Goal: Task Accomplishment & Management: Use online tool/utility

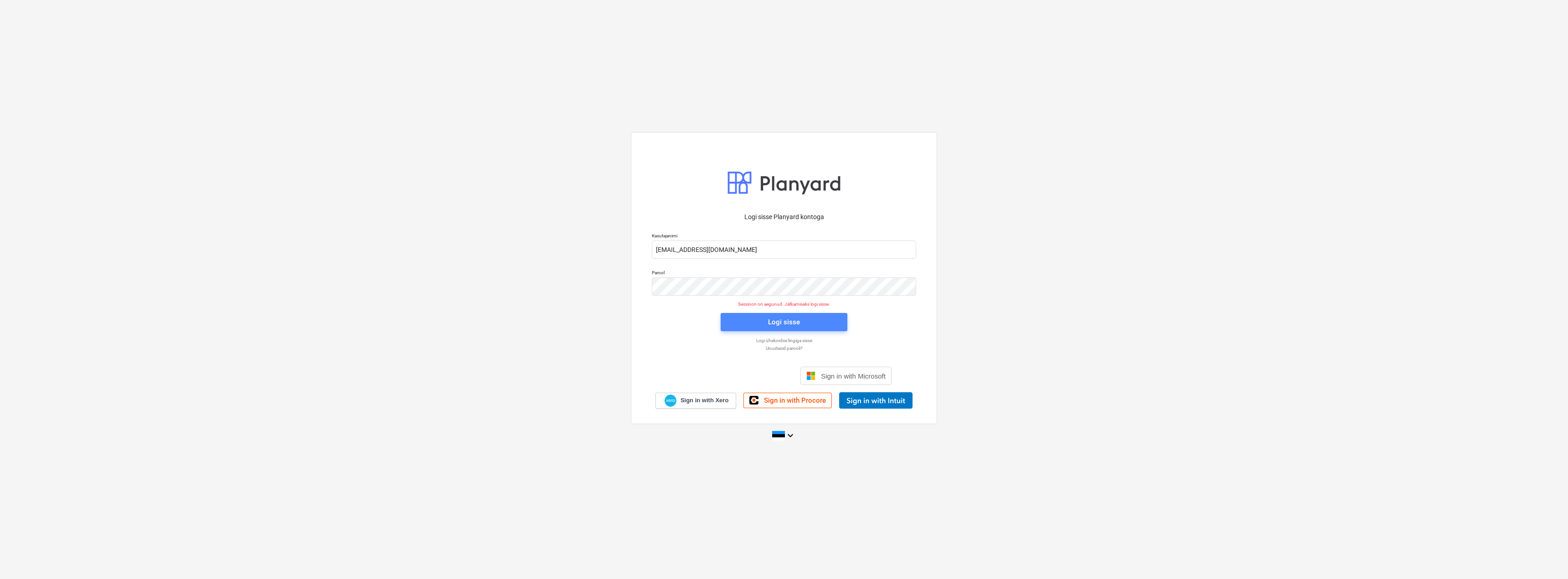
click at [775, 323] on div "Logi sisse" at bounding box center [784, 322] width 32 height 12
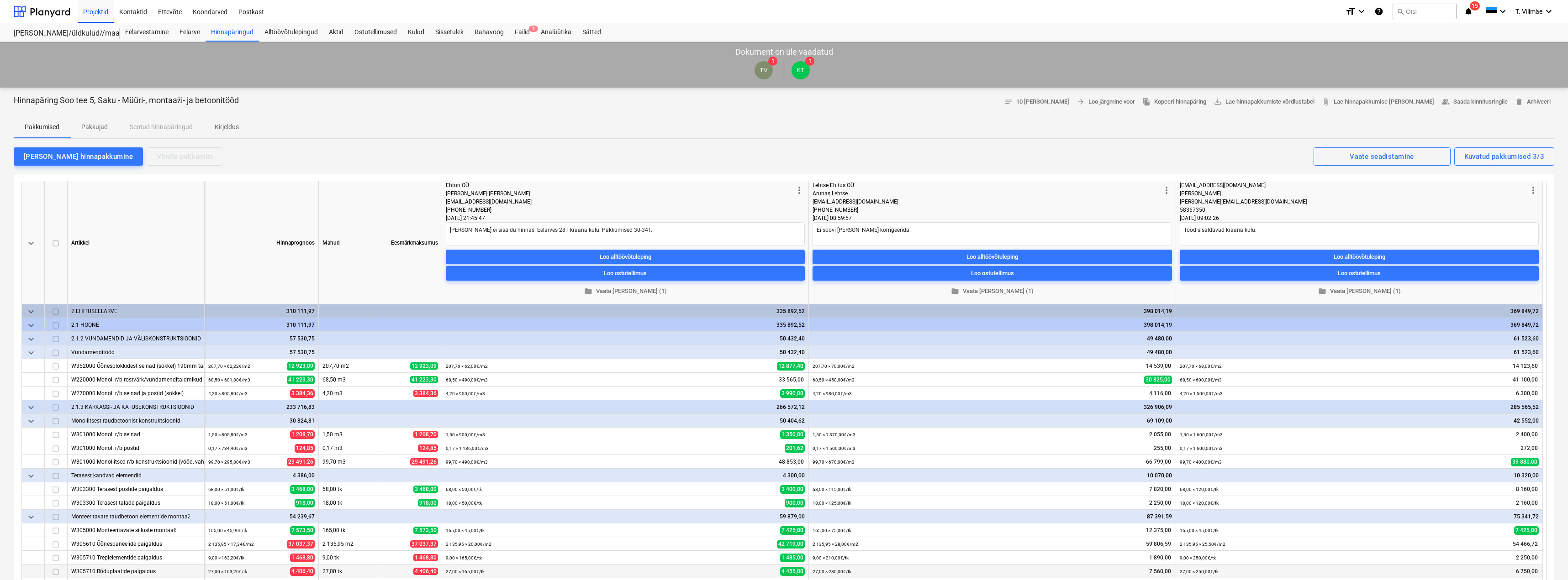
type textarea "x"
click at [527, 34] on div "Failid 1" at bounding box center [522, 32] width 26 height 18
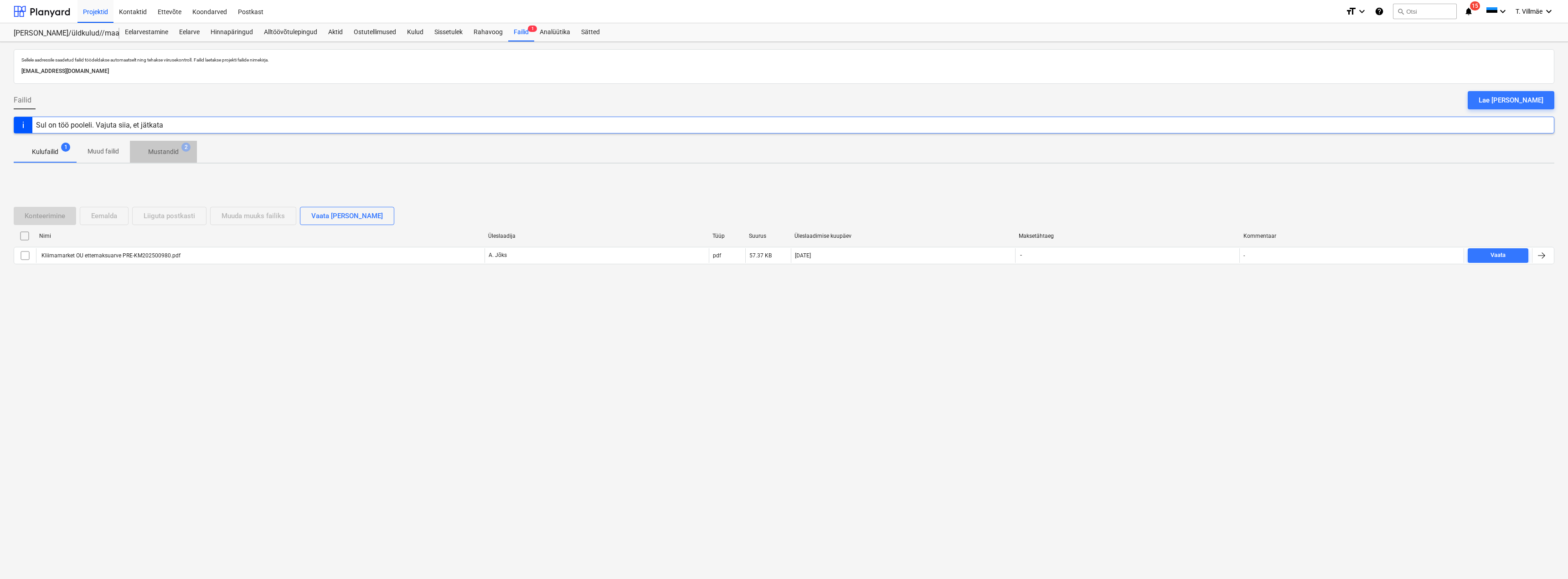
click at [153, 154] on p "Mustandid" at bounding box center [163, 152] width 31 height 9
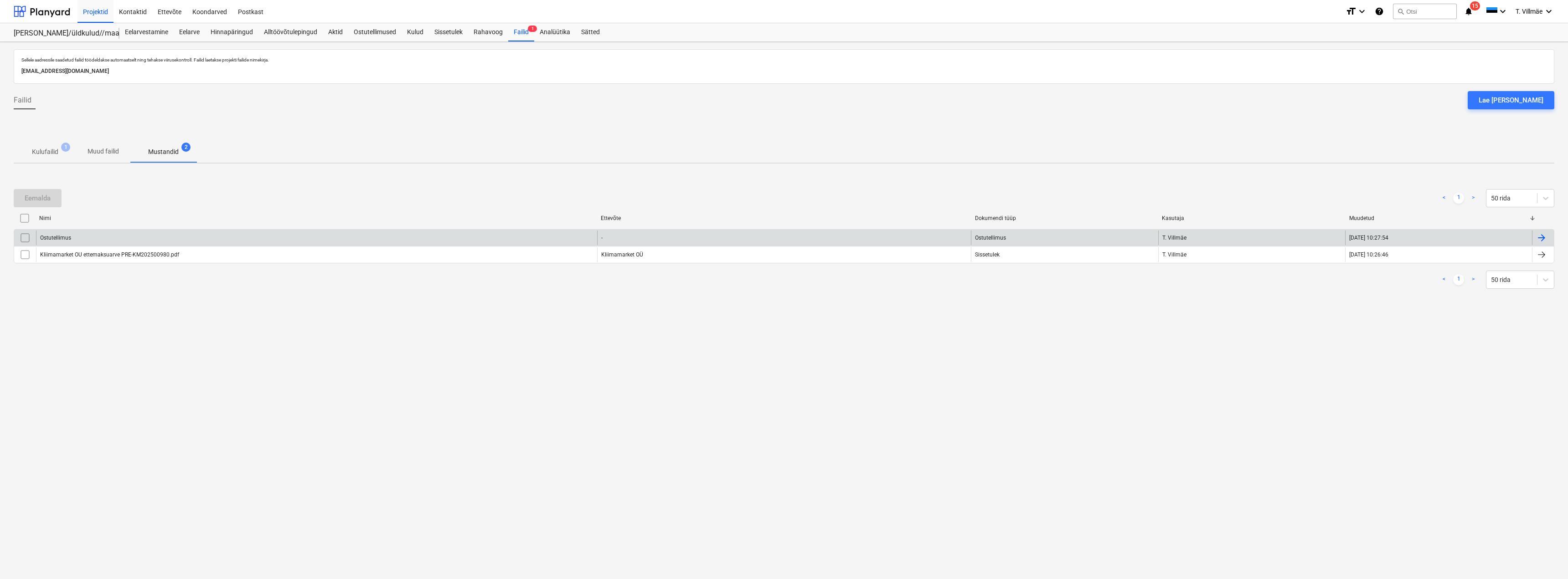
click at [27, 237] on input "checkbox" at bounding box center [25, 237] width 14 height 14
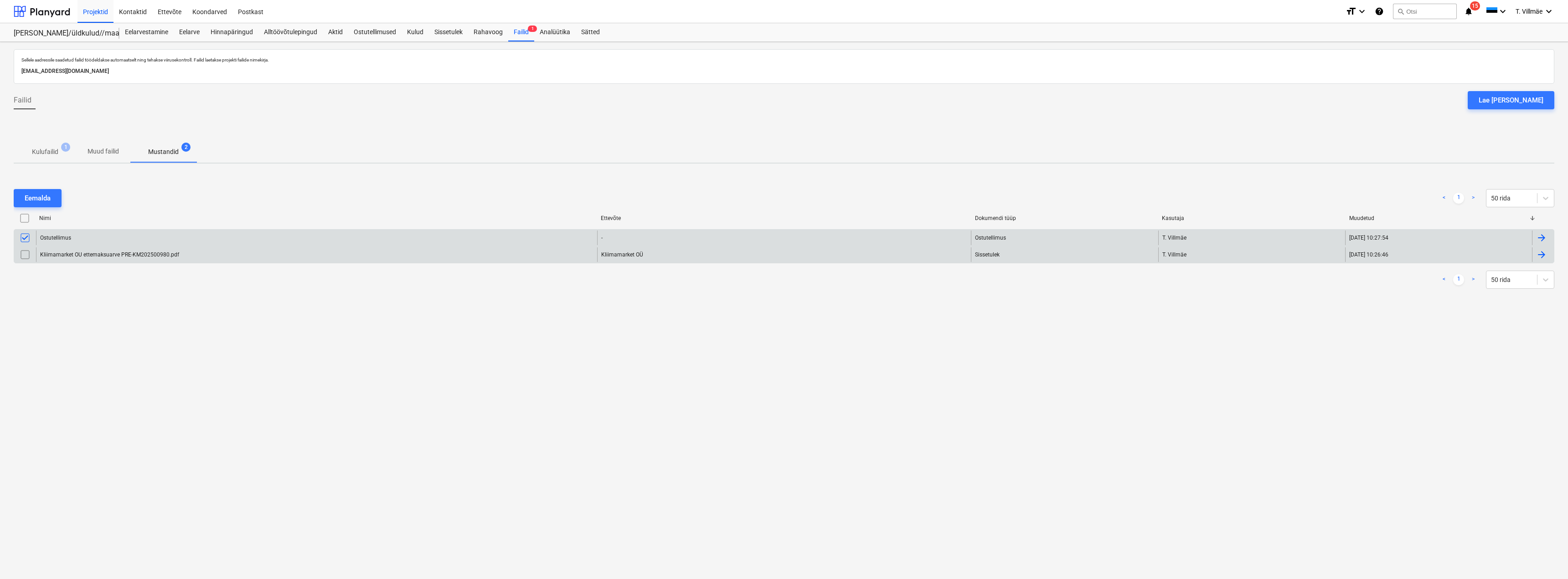
click at [25, 259] on input "checkbox" at bounding box center [25, 254] width 14 height 14
click at [33, 196] on div "Eemalda" at bounding box center [37, 198] width 26 height 12
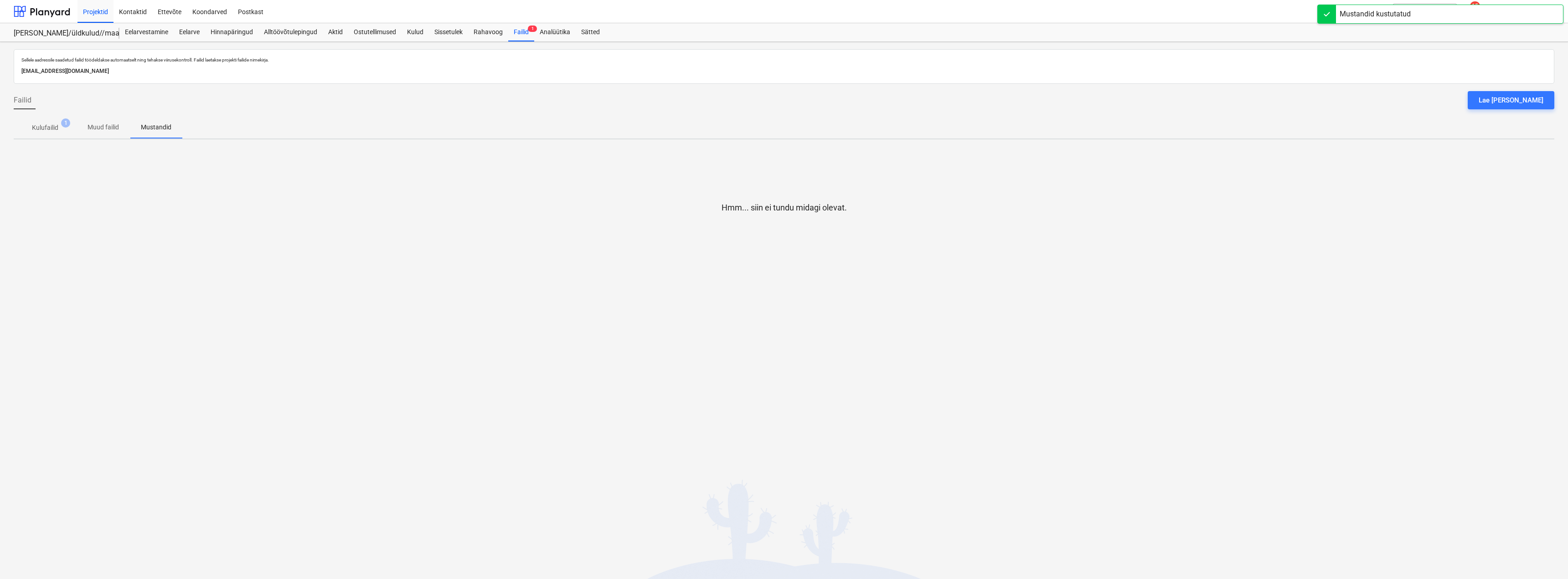
click at [47, 130] on p "Kulufailid" at bounding box center [45, 127] width 26 height 9
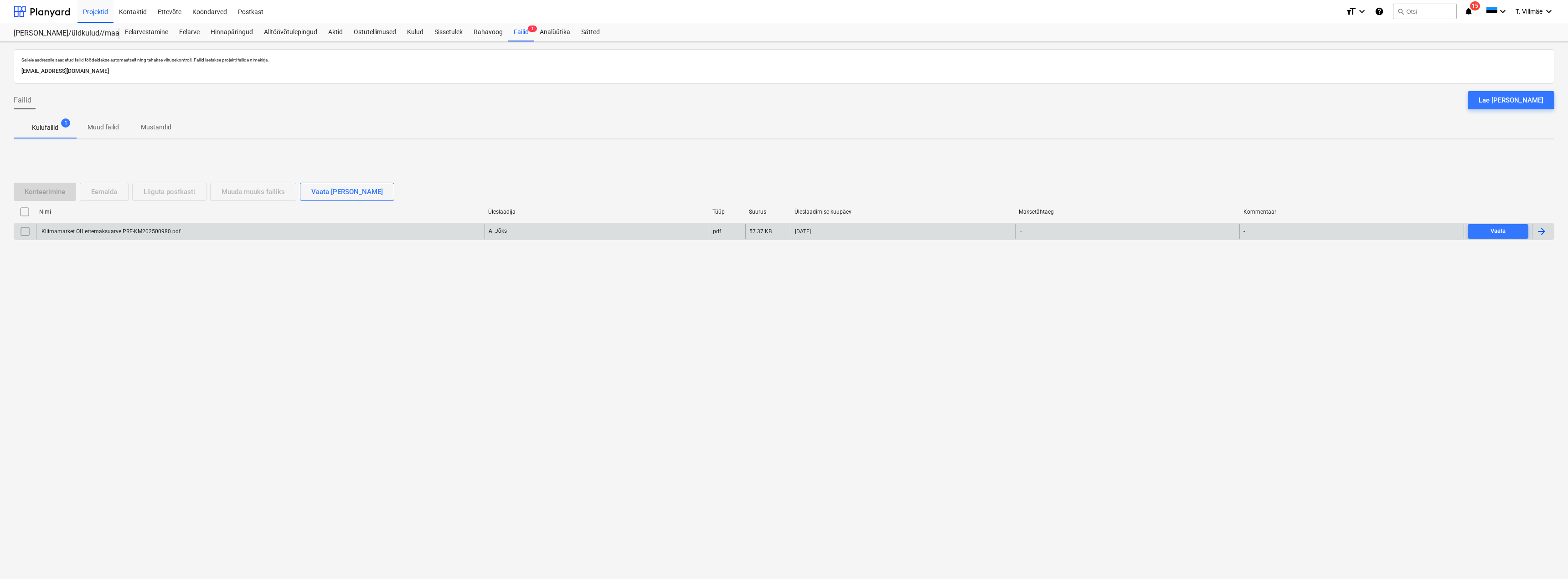
click at [1545, 227] on div at bounding box center [1541, 231] width 11 height 11
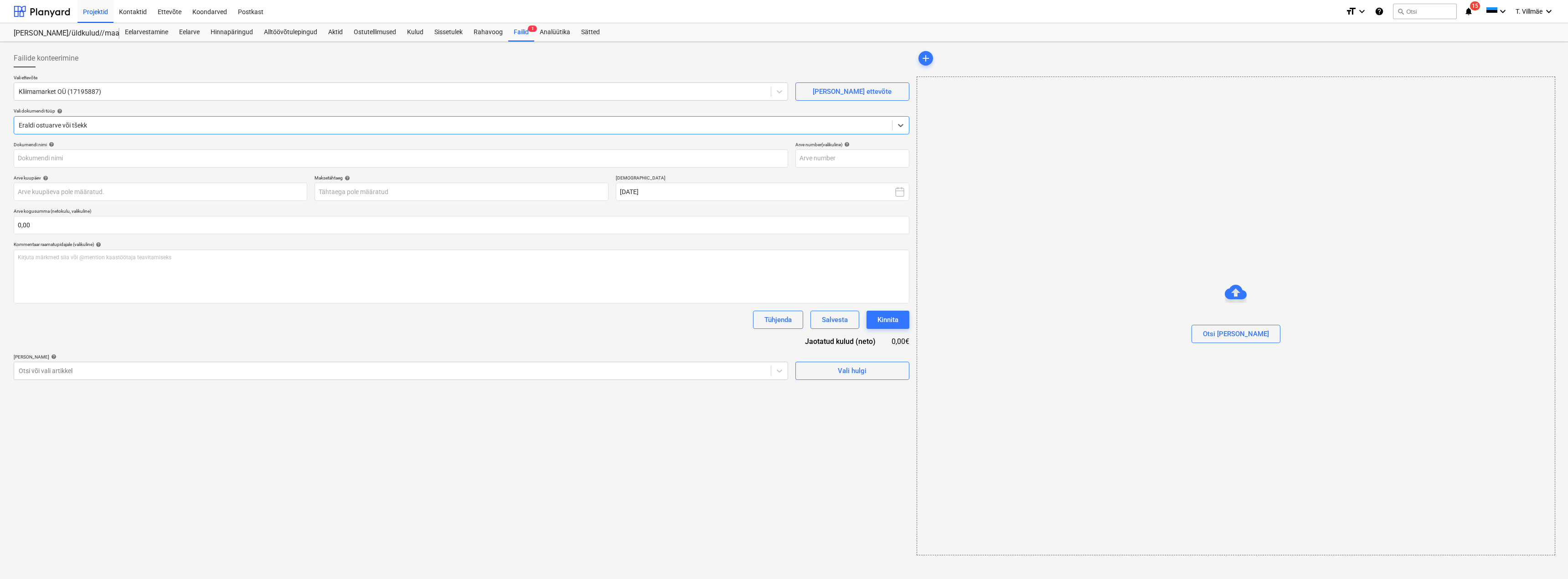
type input "Kliimamarket OU ettemaksuarve PRE-KM202500980.pdf"
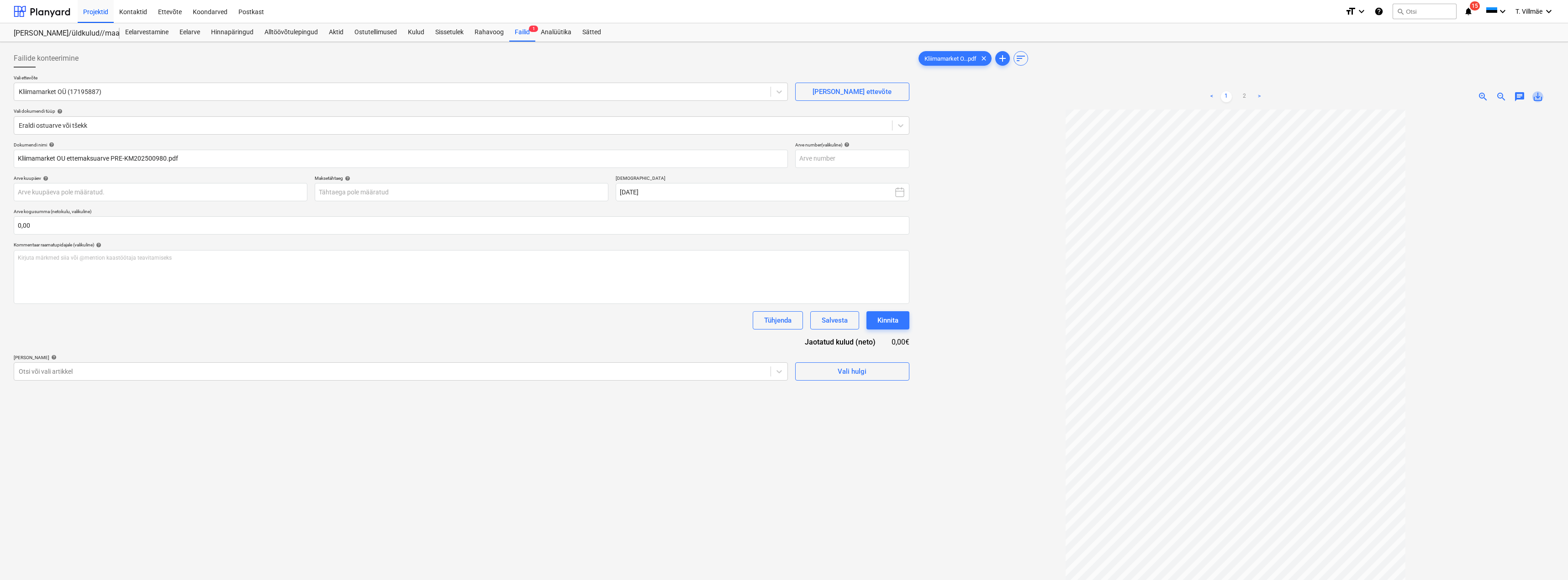
click at [1537, 95] on span "save_alt" at bounding box center [1537, 96] width 11 height 11
click at [415, 32] on div "Kulud" at bounding box center [416, 32] width 27 height 18
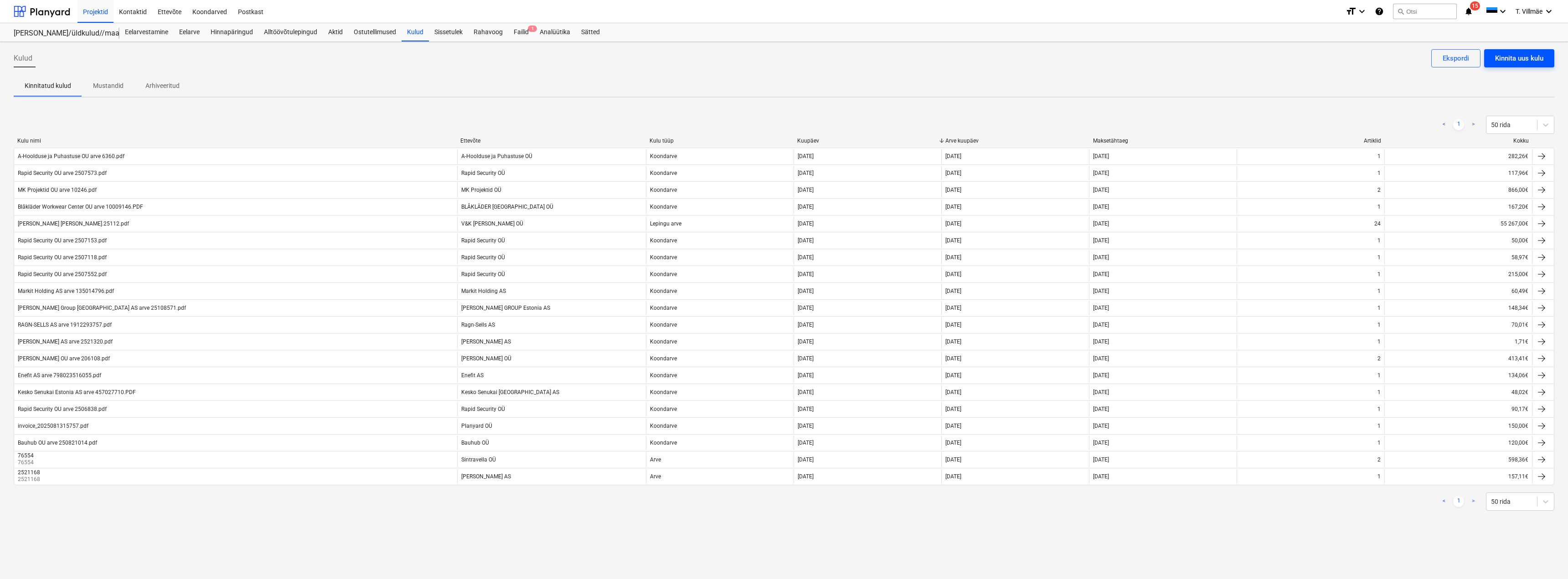
click at [1506, 64] on div "Kinnita uus kulu" at bounding box center [1519, 58] width 48 height 12
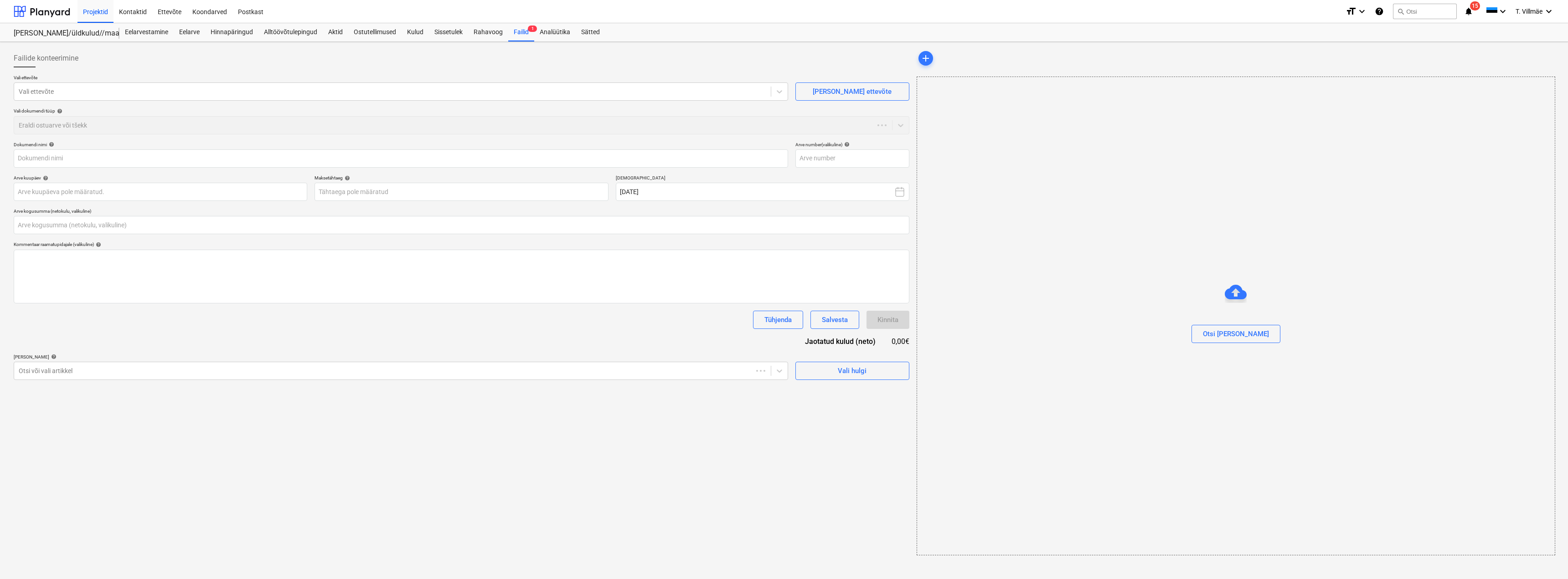
type input "0,00"
click at [899, 129] on div "Vali dokumendi tüüp help [PERSON_NAME] ostuarve või tšekk" at bounding box center [461, 121] width 896 height 26
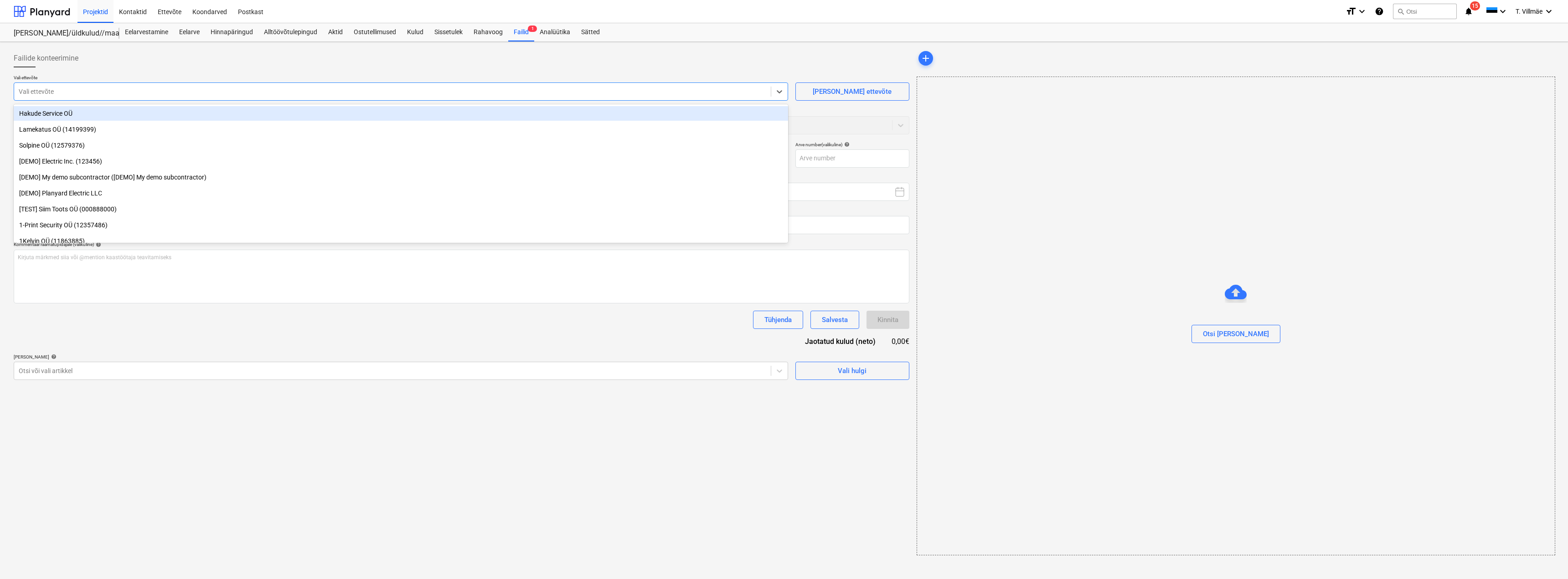
click at [487, 95] on div at bounding box center [392, 91] width 747 height 9
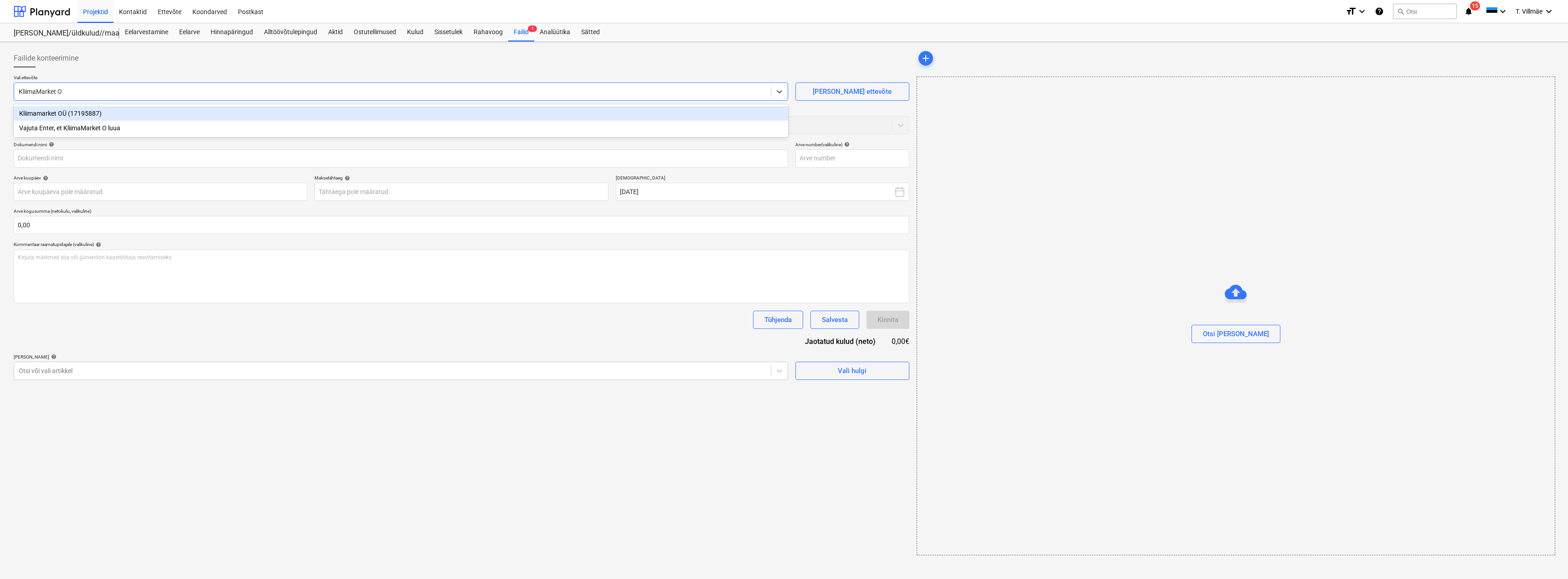
type input "KliimaMarket OÜ"
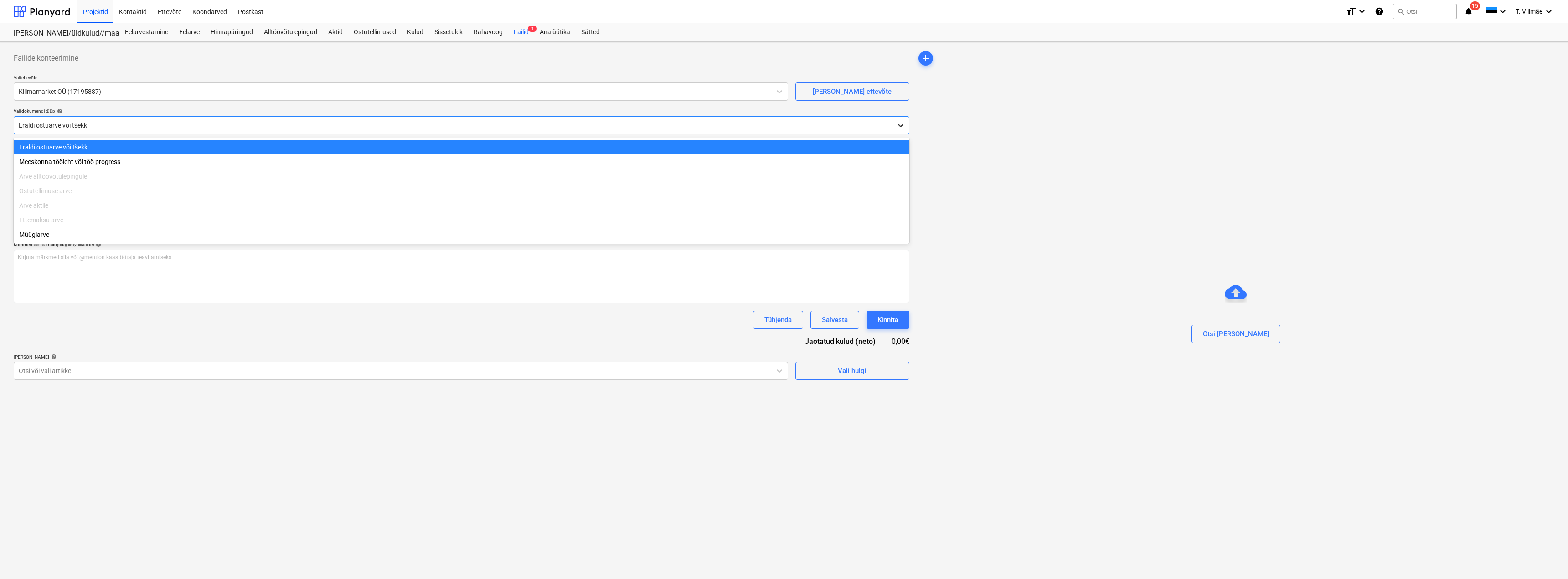
click at [906, 128] on div at bounding box center [901, 125] width 16 height 16
click at [904, 126] on icon at bounding box center [900, 125] width 9 height 9
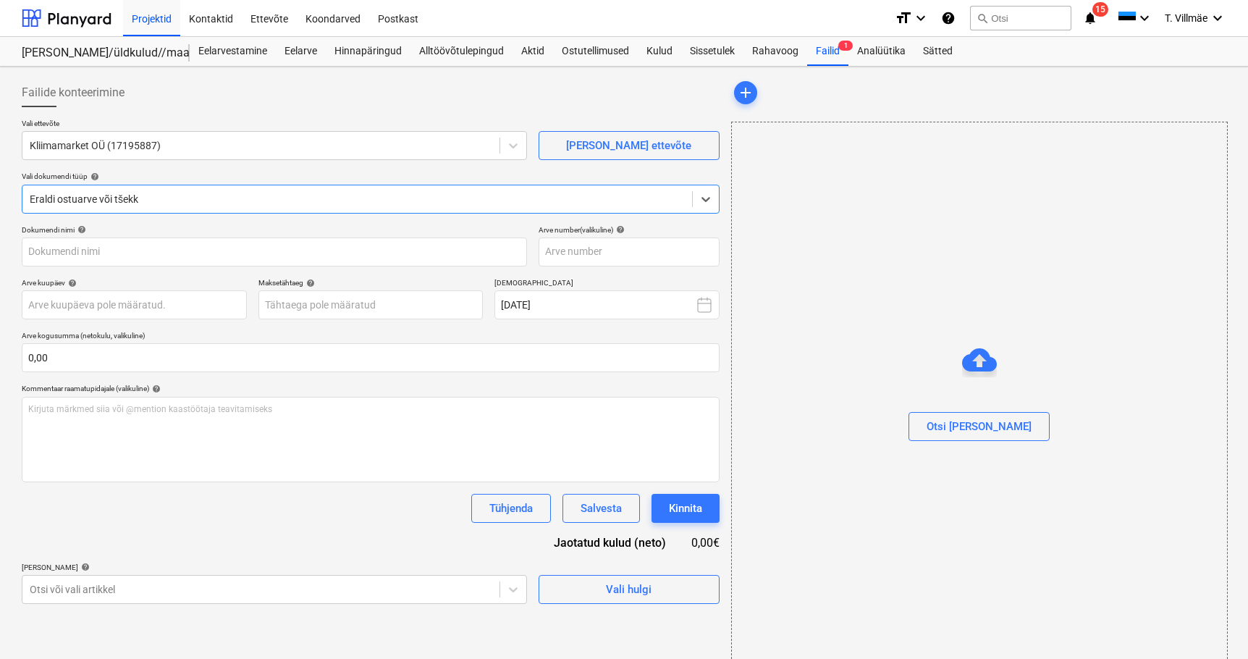
type input "Kliimamarket OU ettemaksuarve PRE-KM202500980.pdf"
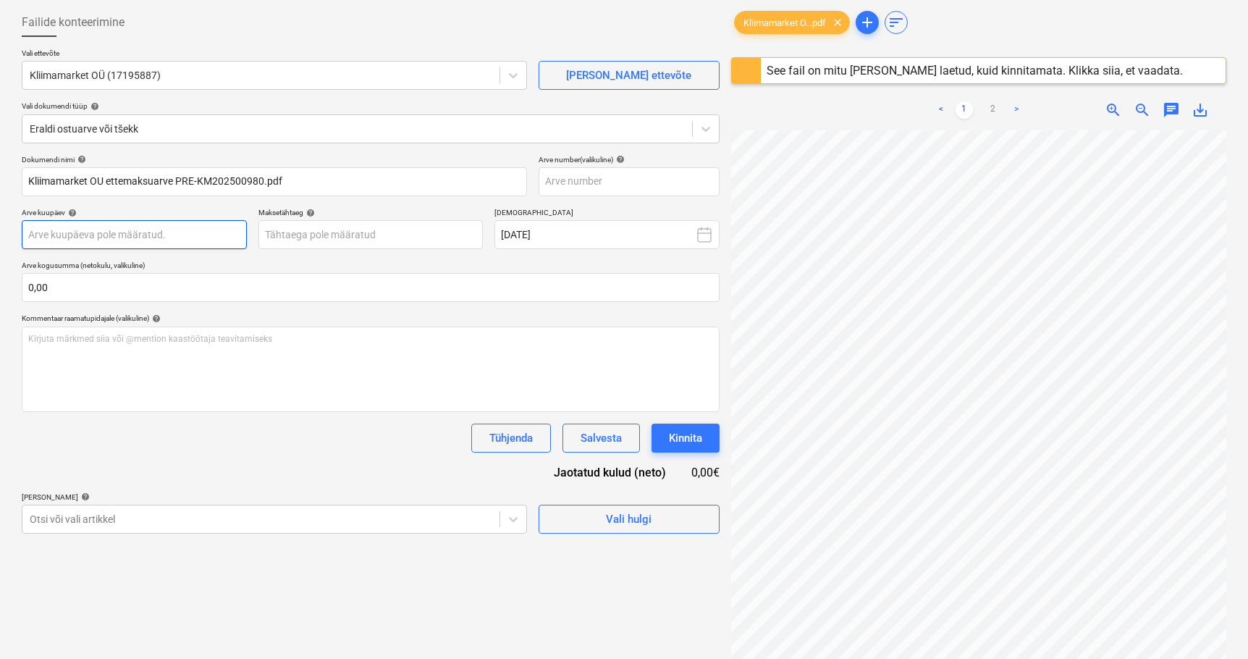
scroll to position [72, 0]
click at [206, 231] on body "Projektid Kontaktid Ettevõte Koondarved Postkast format_size keyboard_arrow_dow…" at bounding box center [624, 257] width 1248 height 659
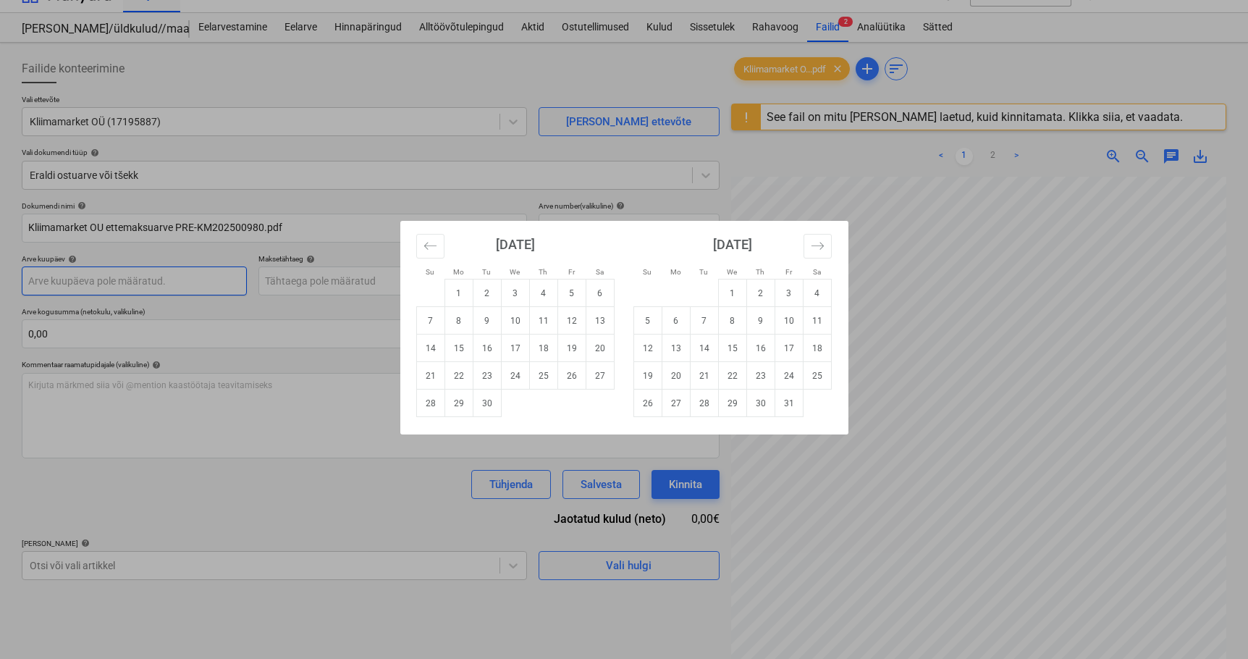
scroll to position [0, 0]
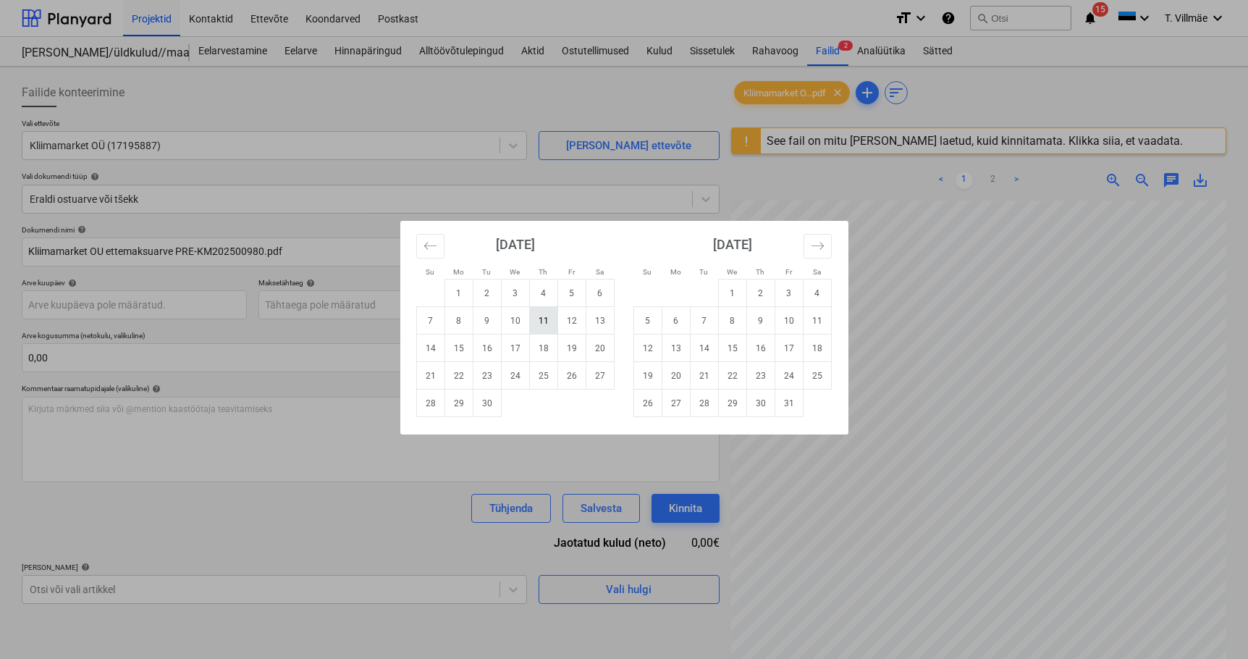
click at [543, 324] on td "11" at bounding box center [543, 321] width 28 height 28
type input "[DATE]"
click at [443, 313] on body "Projektid Kontaktid Ettevõte Koondarved Postkast format_size keyboard_arrow_dow…" at bounding box center [624, 329] width 1248 height 659
click at [434, 348] on td "14" at bounding box center [430, 348] width 28 height 28
type input "[DATE]"
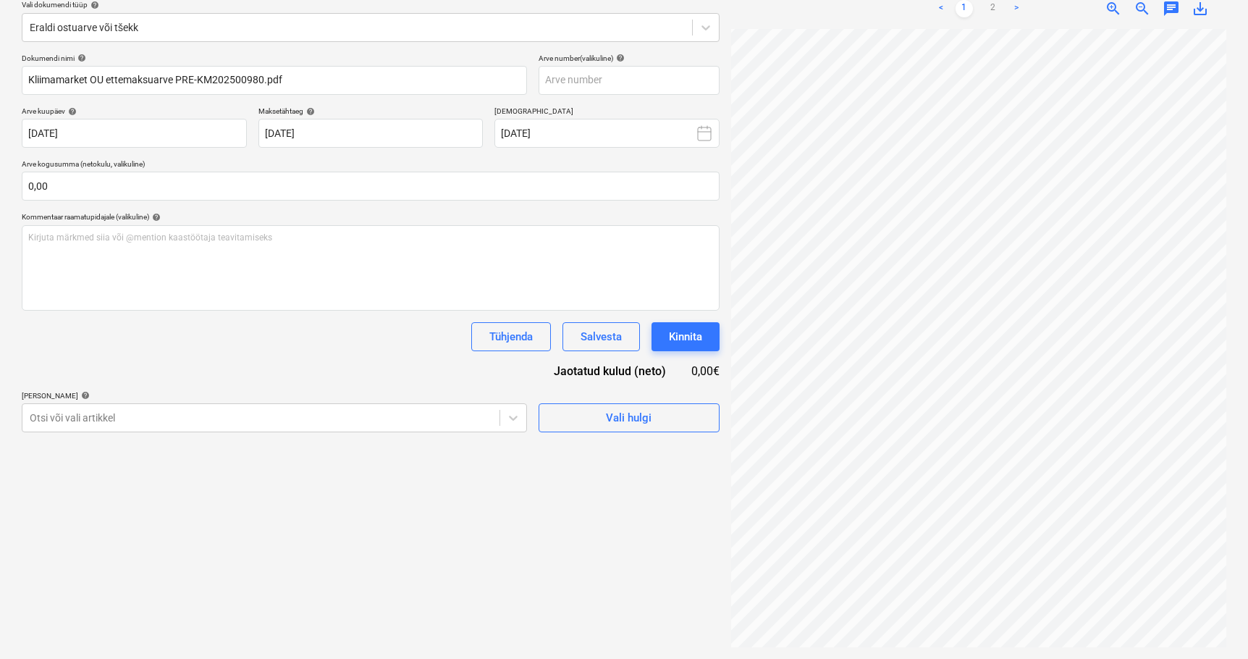
scroll to position [0, 51]
click at [997, 8] on div "Projekti ületoomine ebaõnnestus" at bounding box center [968, 15] width 167 height 17
click at [994, 7] on div "Projekti ületoomine ebaõnnestus" at bounding box center [968, 15] width 167 height 17
click at [991, 6] on div "Projekti ületoomine ebaõnnestus" at bounding box center [969, 15] width 179 height 29
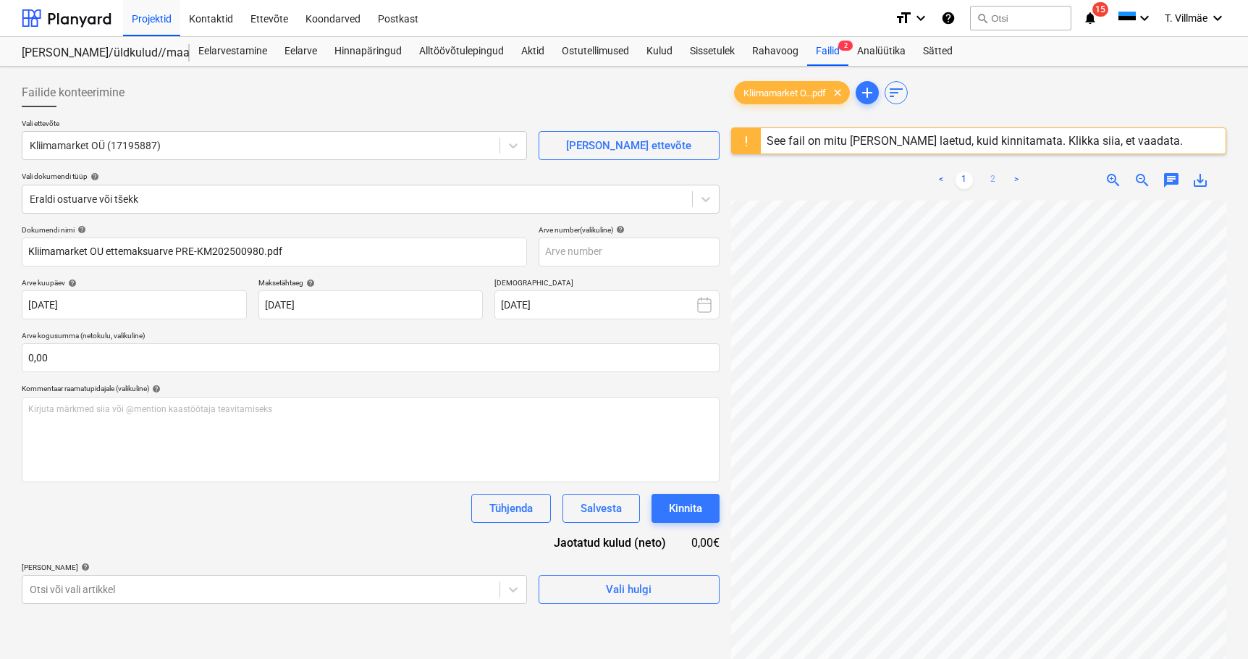
click at [994, 177] on link "2" at bounding box center [993, 180] width 17 height 17
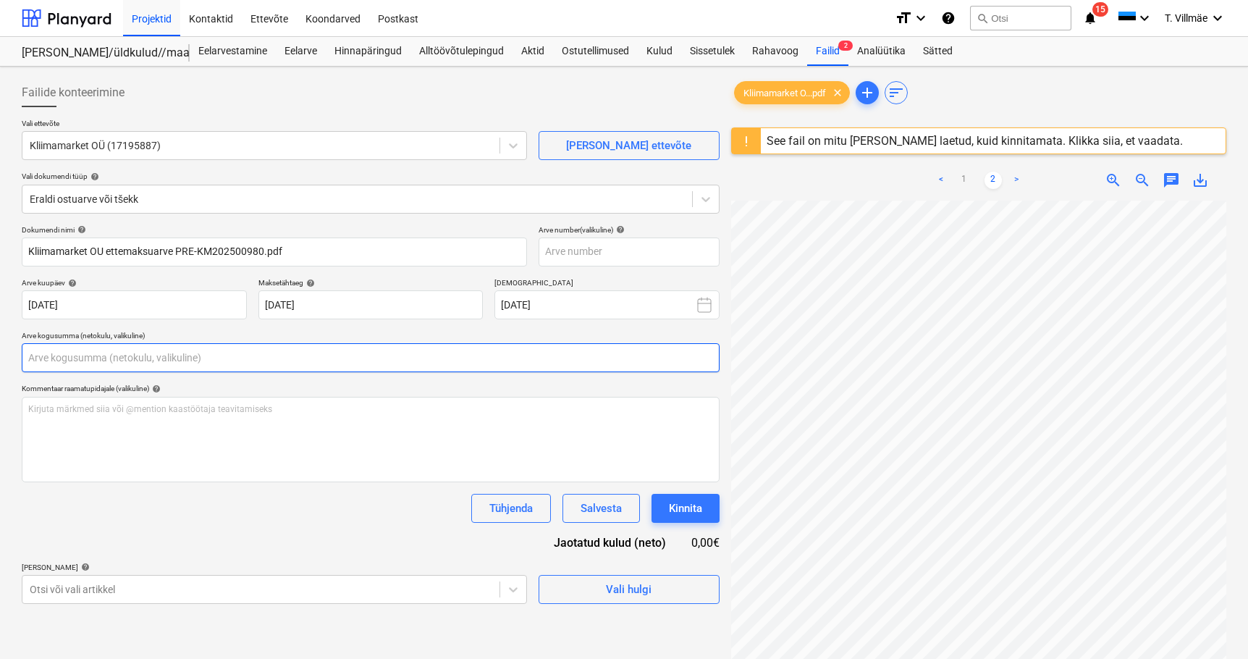
click at [94, 362] on input "text" at bounding box center [371, 357] width 698 height 29
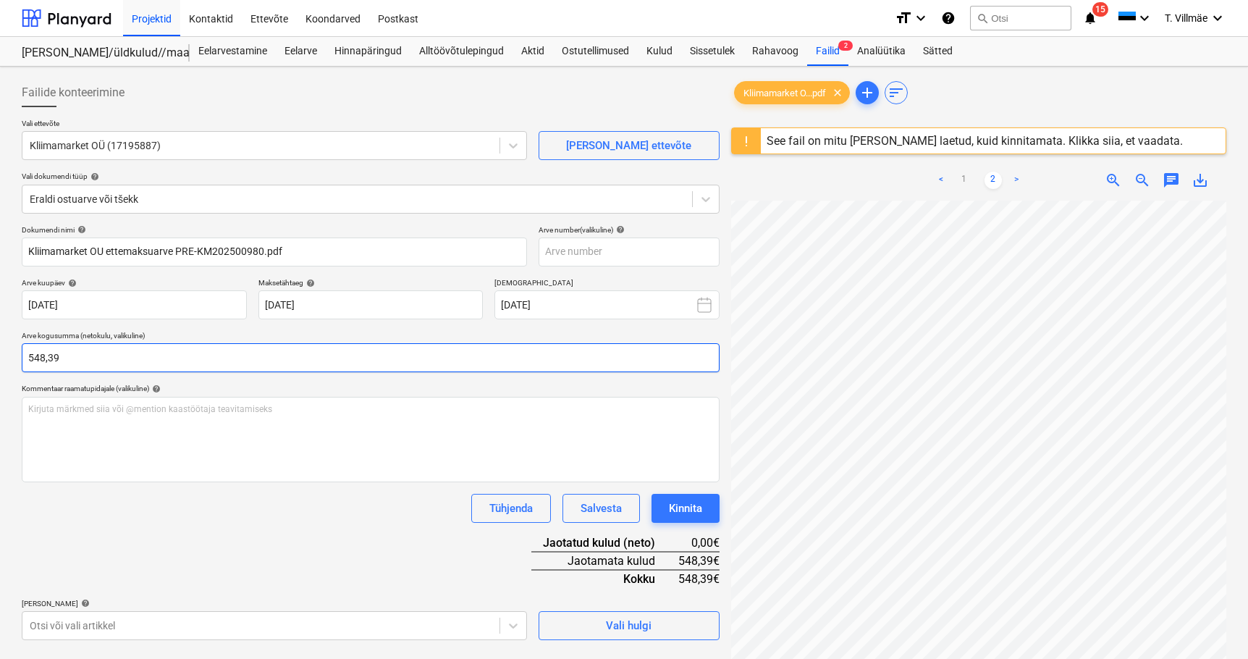
type input "548,39"
click at [256, 521] on div "Tühjenda Salvesta Kinnita" at bounding box center [371, 508] width 698 height 29
click at [246, 525] on div "Dokumendi nimi help Kliimamarket OU ettemaksuarve PRE-KM202500980.pdf Arve numb…" at bounding box center [371, 432] width 698 height 415
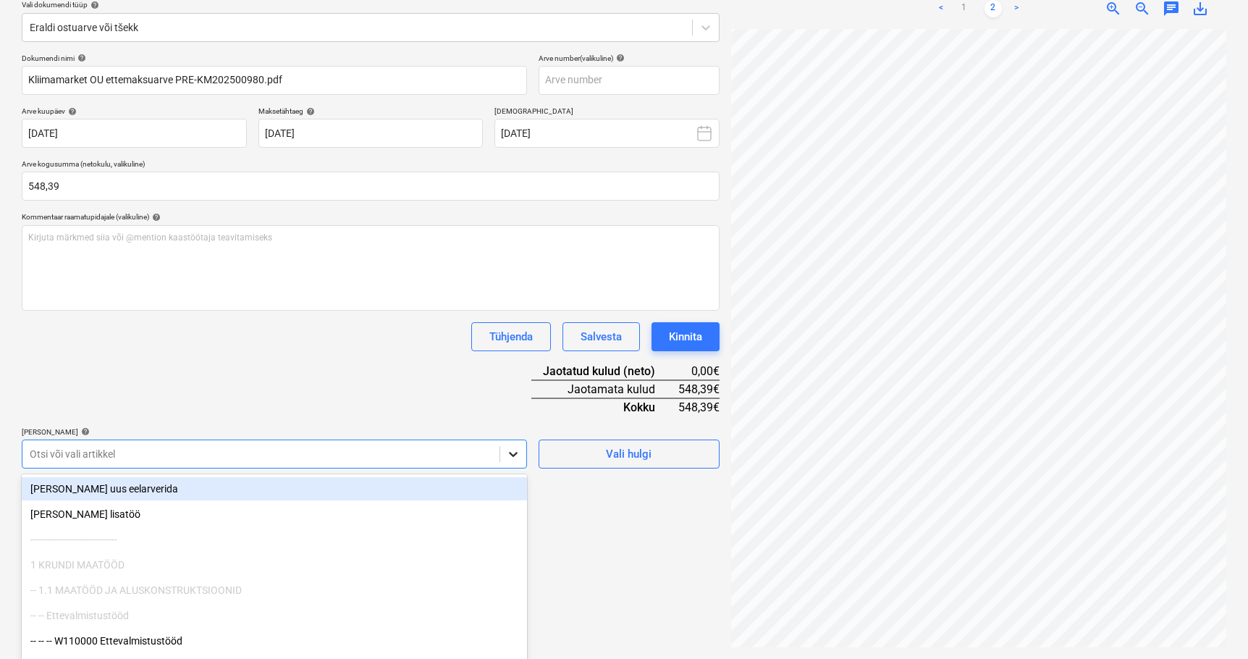
scroll to position [207, 0]
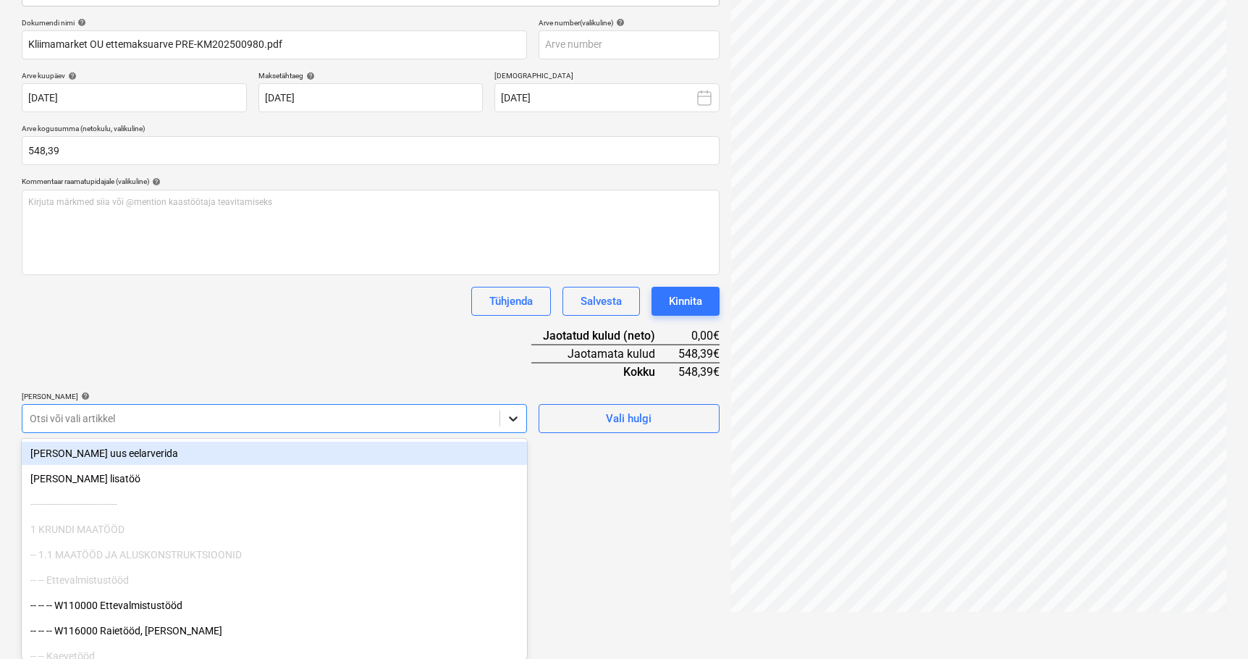
click at [515, 452] on body "Projektid Kontaktid Ettevõte Koondarved Postkast format_size keyboard_arrow_dow…" at bounding box center [624, 122] width 1248 height 659
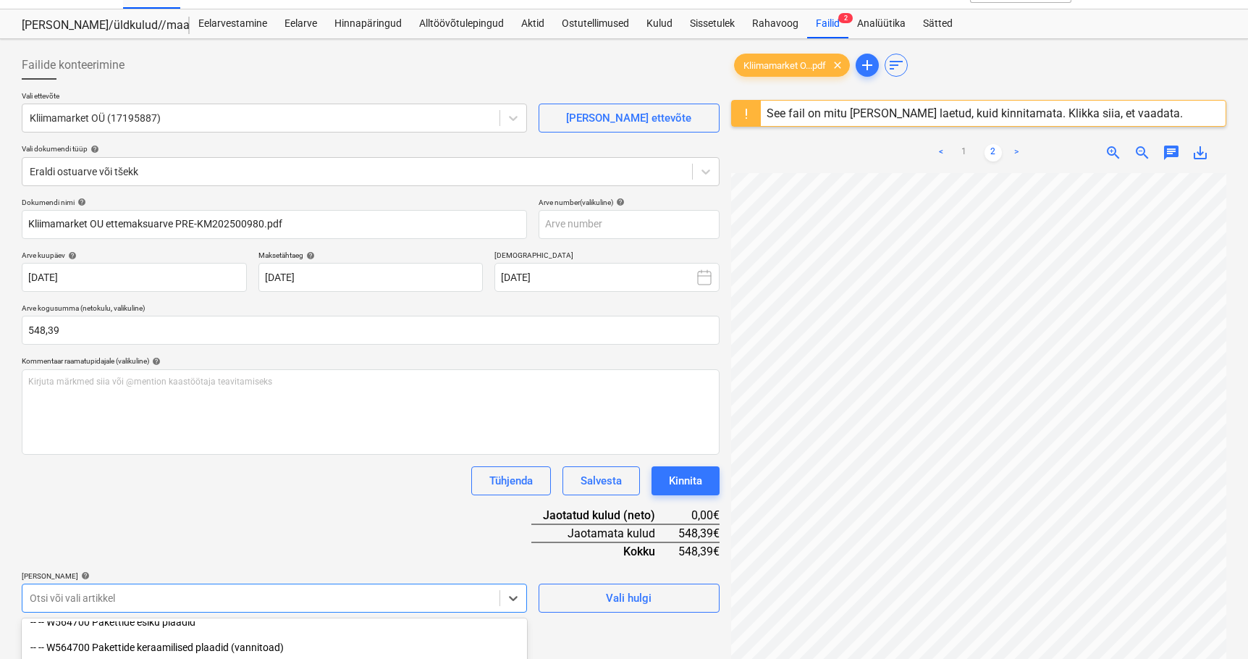
scroll to position [0, 0]
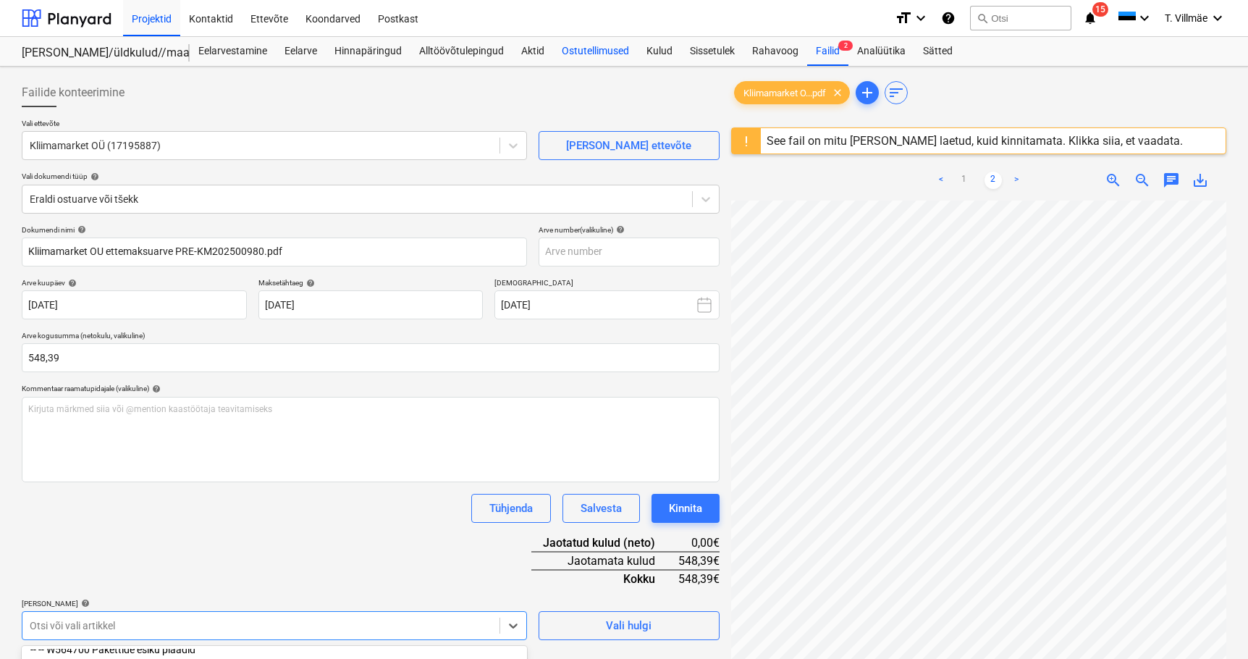
click at [599, 51] on div "Ostutellimused" at bounding box center [595, 51] width 85 height 29
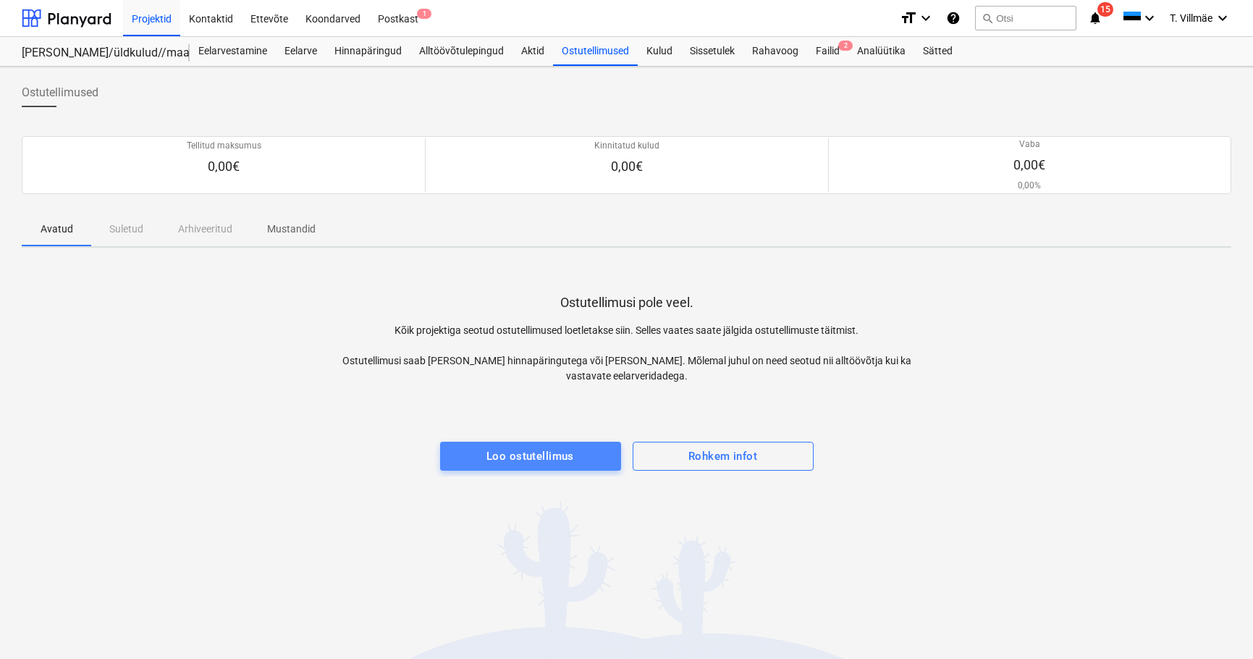
click at [515, 447] on div "Loo ostutellimus" at bounding box center [531, 456] width 88 height 19
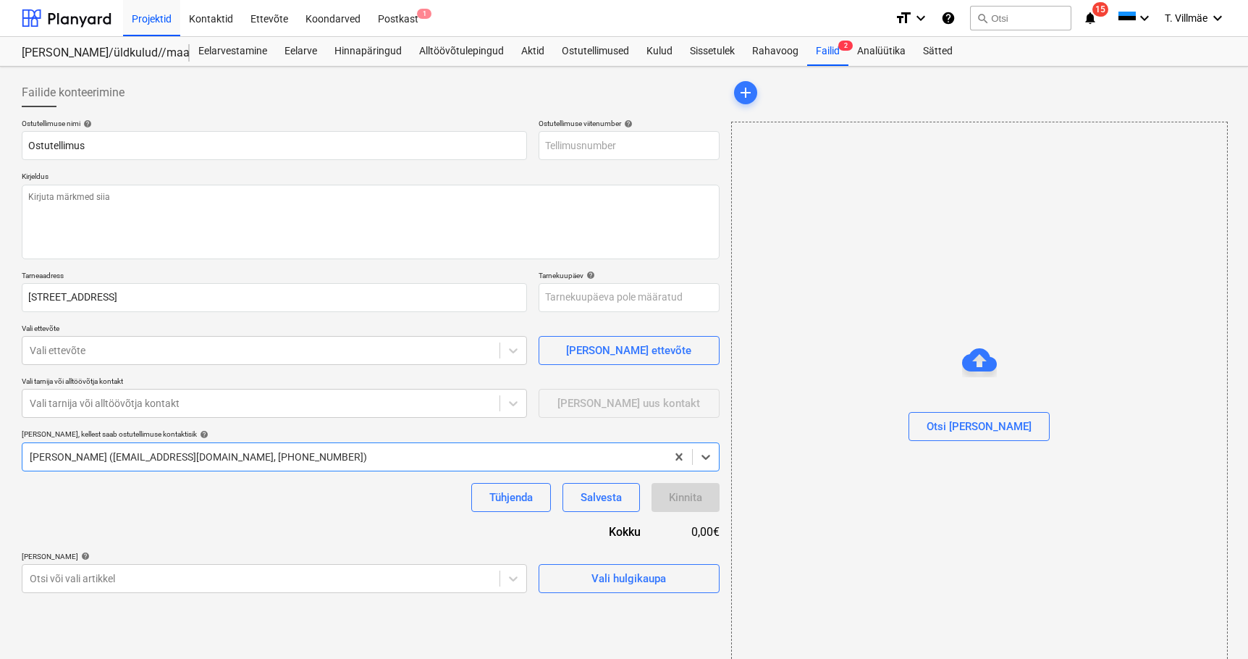
type textarea "x"
type input "2101817-PO-002"
click at [497, 143] on input "Ostutellimus" at bounding box center [274, 145] width 505 height 29
type textarea "x"
click at [458, 175] on p "Kirjeldus" at bounding box center [371, 178] width 698 height 12
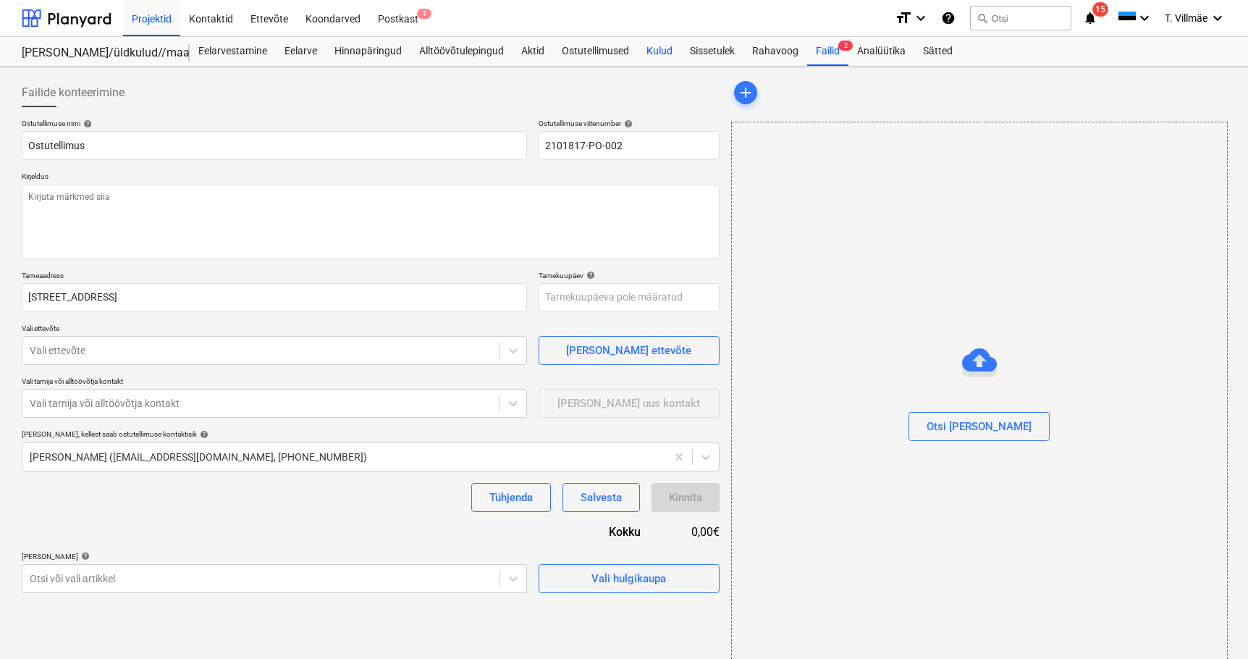
click at [655, 49] on div "Kulud" at bounding box center [659, 51] width 43 height 29
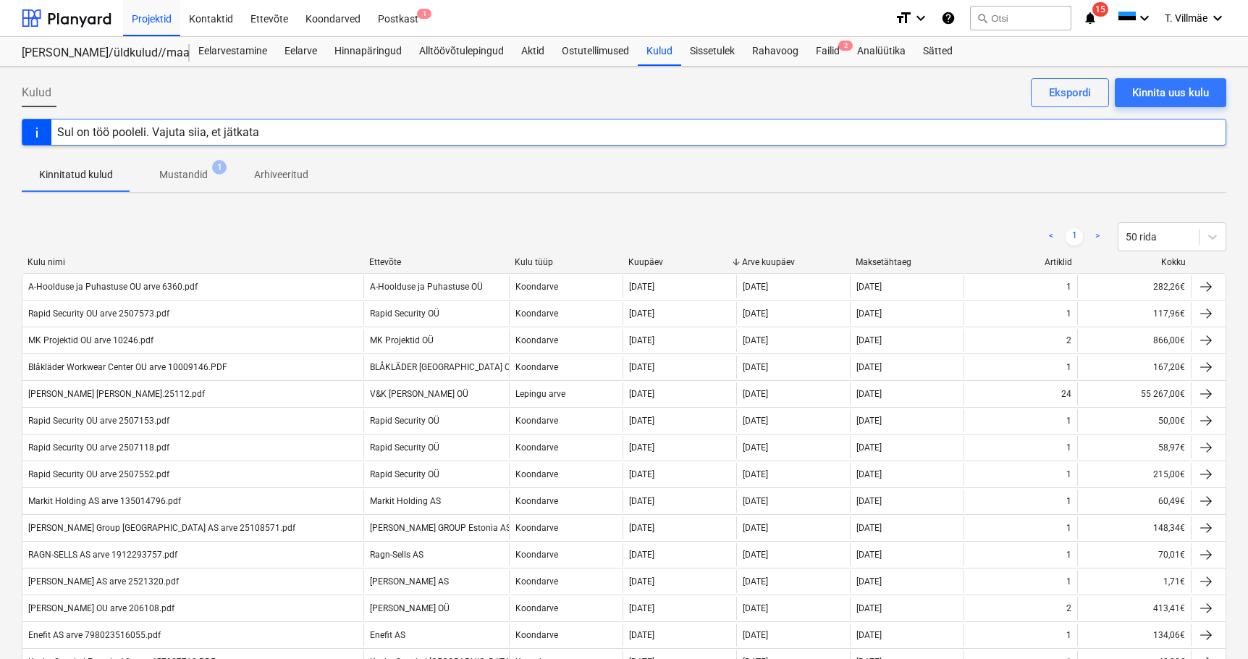
click at [193, 170] on p "Mustandid" at bounding box center [183, 174] width 49 height 15
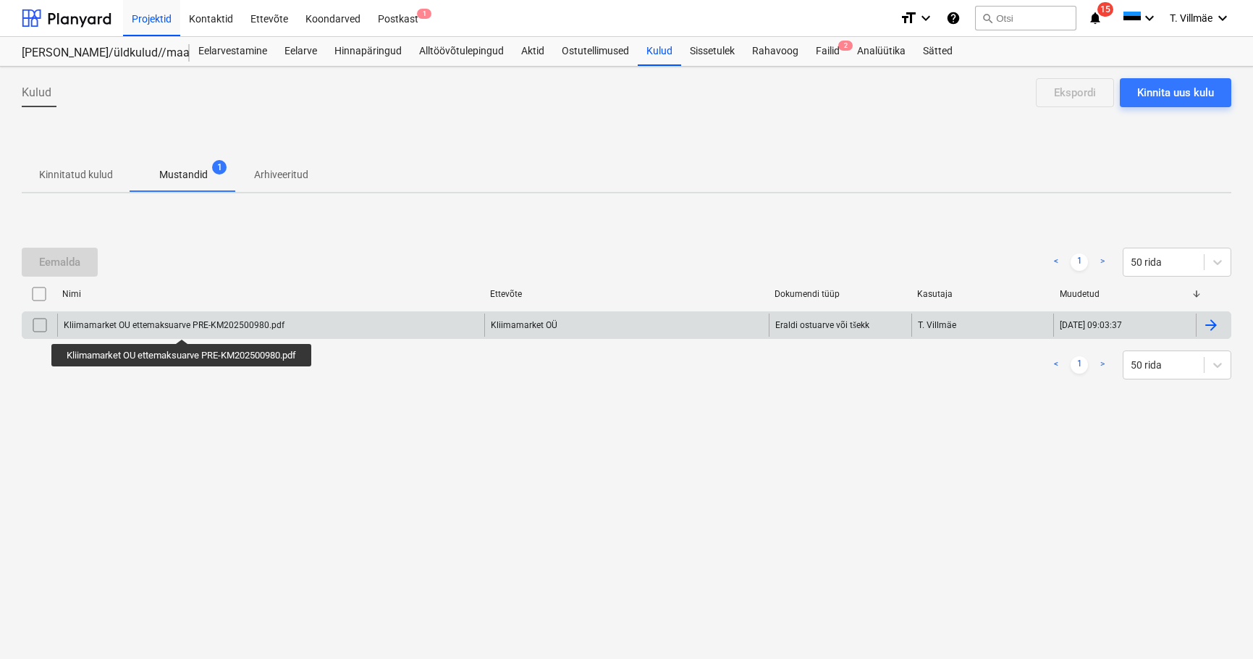
click at [182, 326] on div "Kliimamarket OU ettemaksuarve PRE-KM202500980.pdf" at bounding box center [174, 325] width 221 height 10
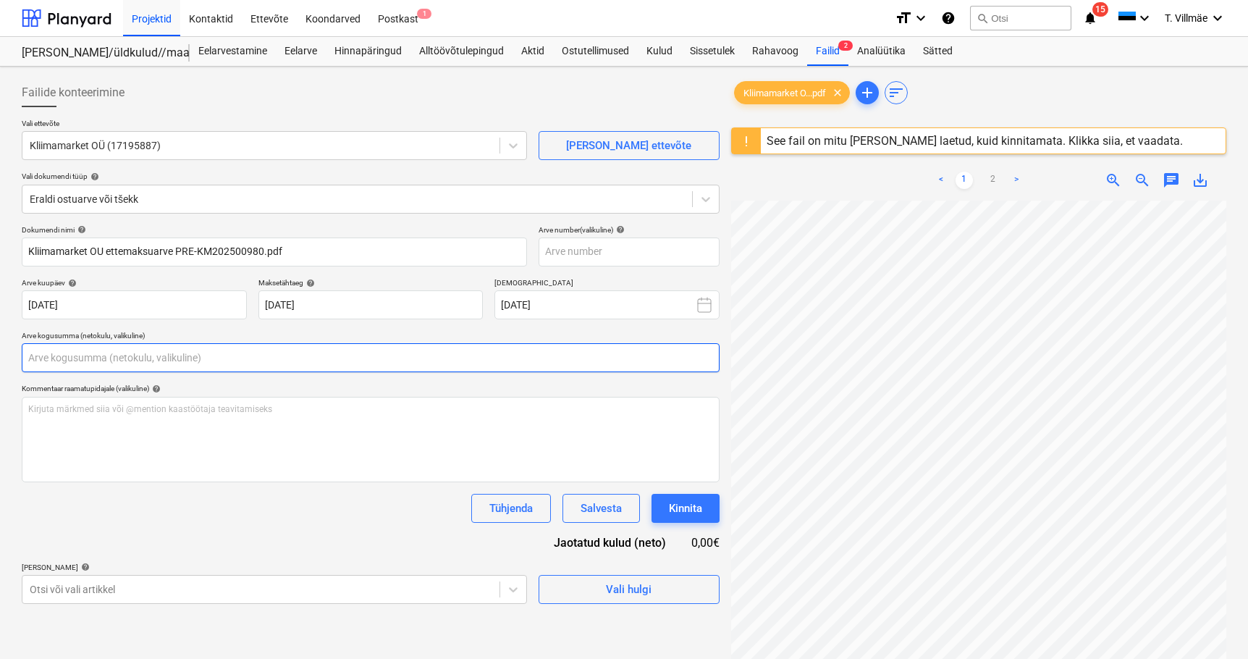
click at [105, 357] on input "text" at bounding box center [371, 357] width 698 height 29
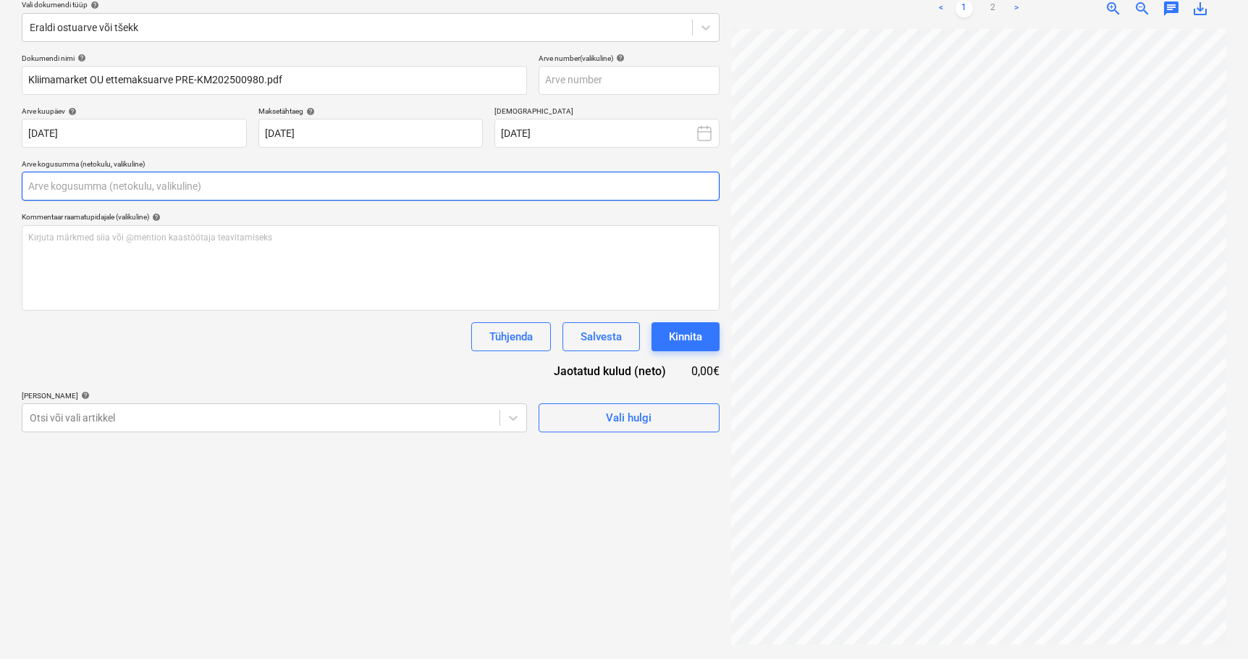
scroll to position [155, 51]
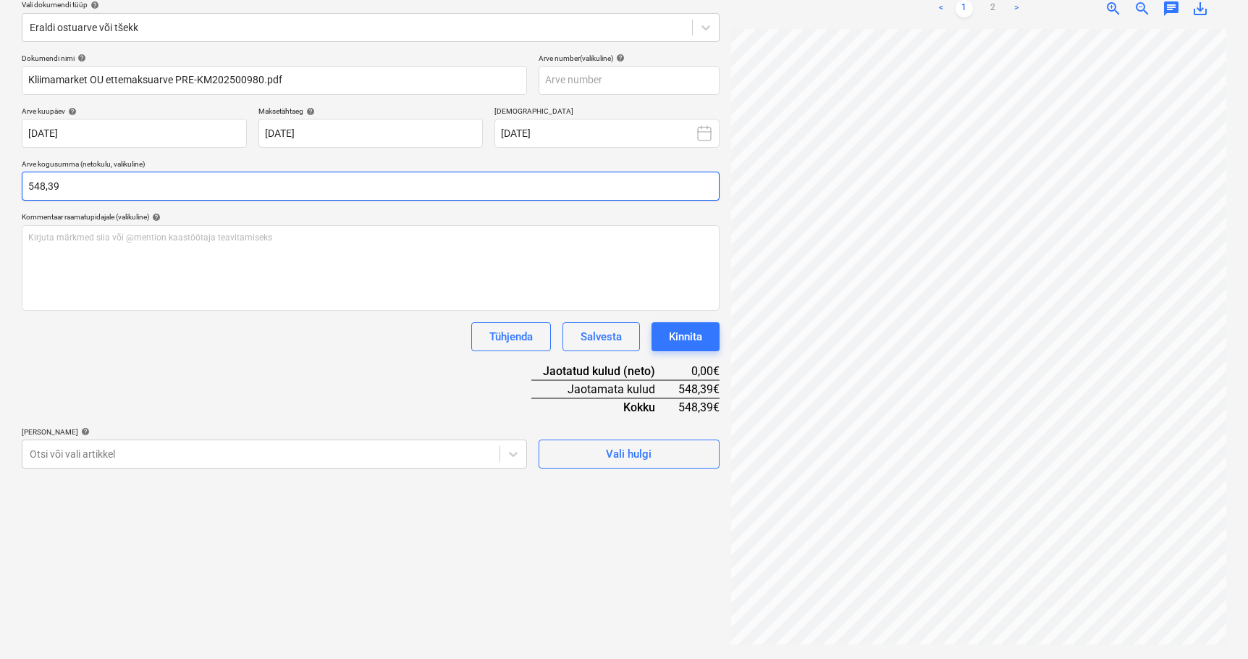
type input "548,39"
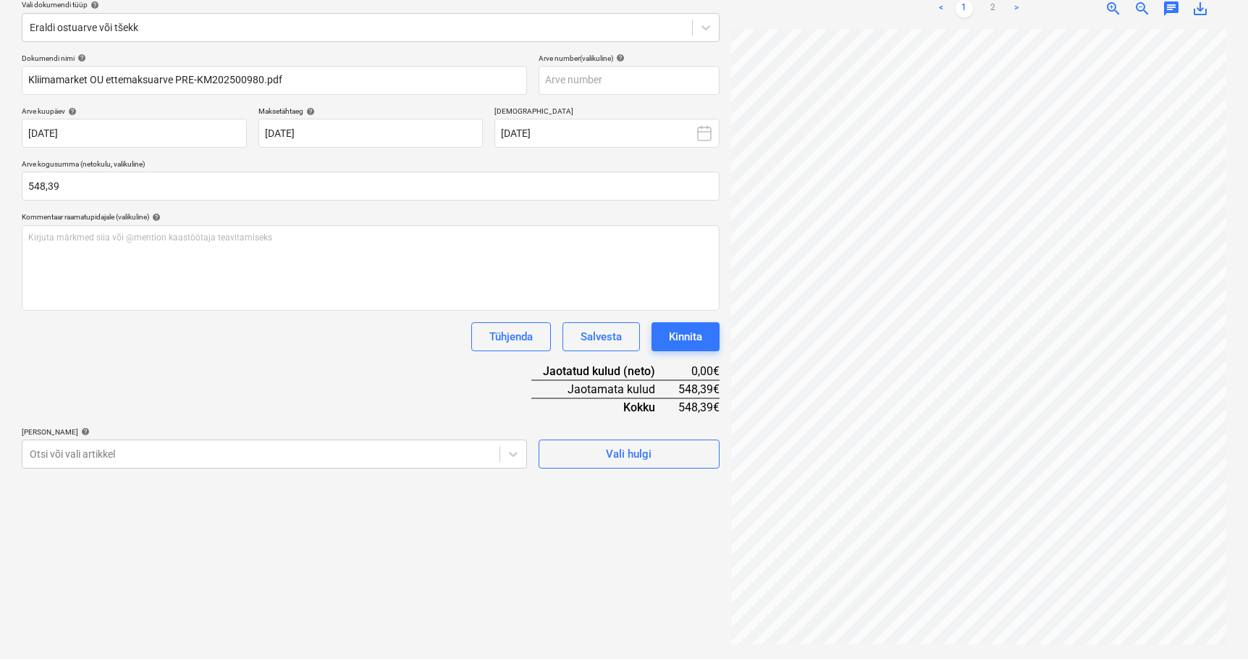
click at [246, 384] on div "Dokumendi nimi help Kliimamarket OU ettemaksuarve PRE-KM202500980.pdf Arve numb…" at bounding box center [371, 261] width 698 height 415
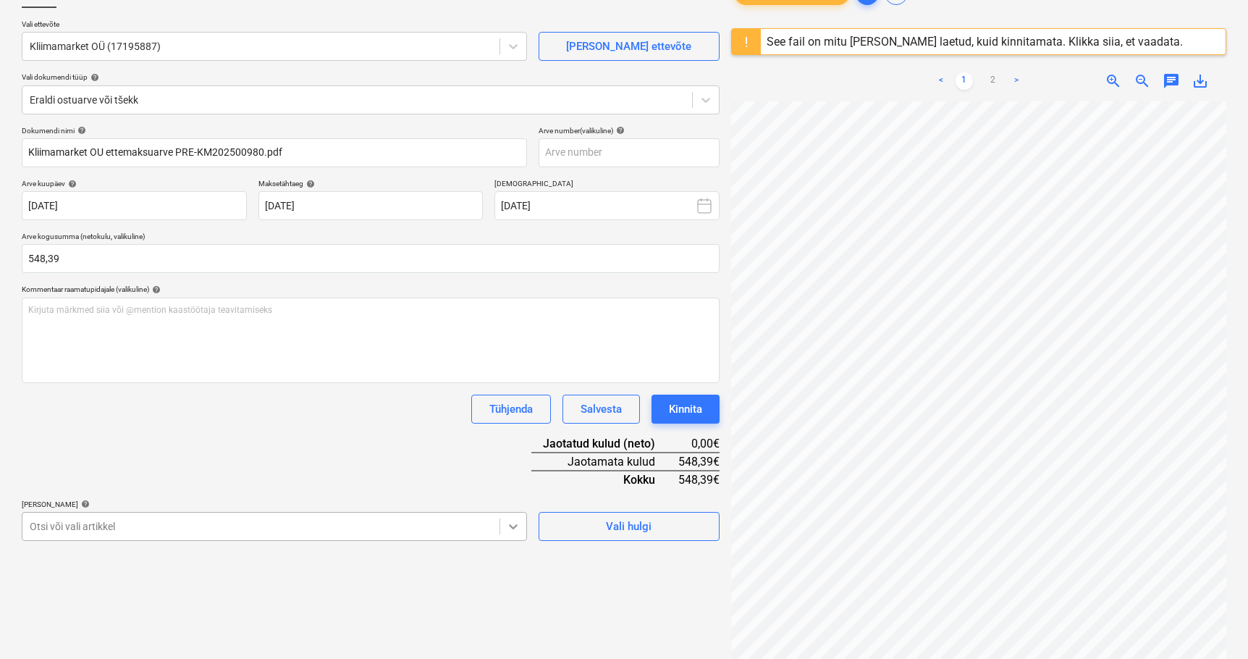
scroll to position [207, 0]
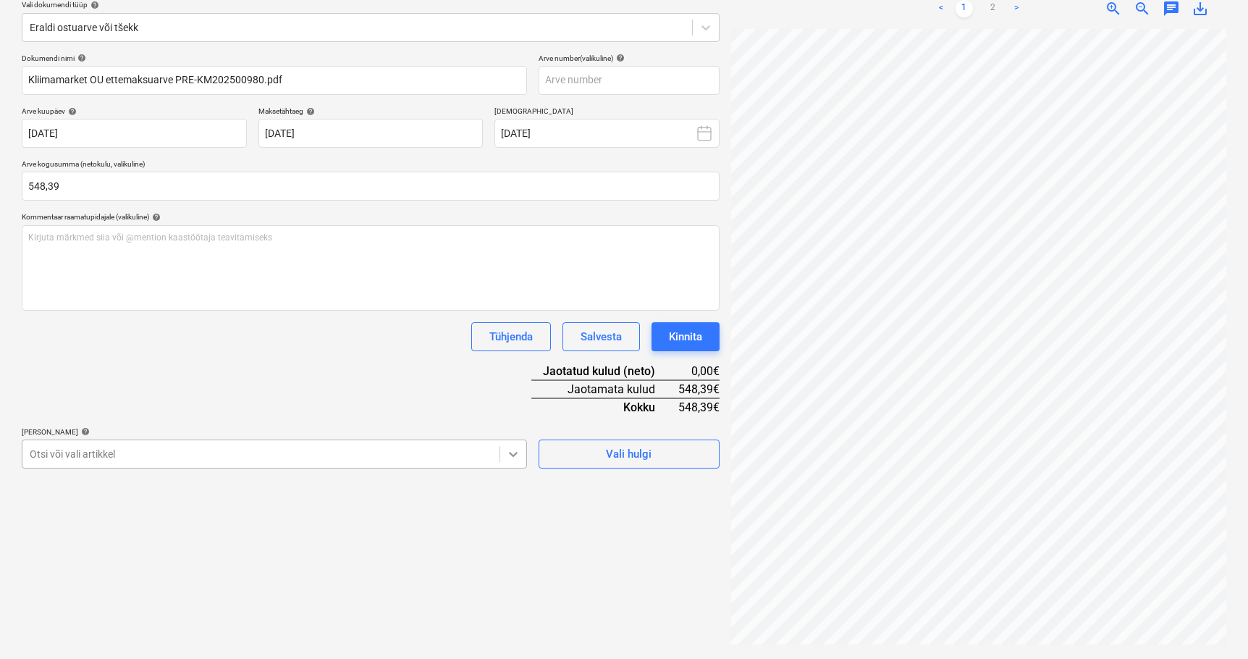
click at [513, 487] on body "Projektid Kontaktid Ettevõte Koondarved Postkast 1 format_size keyboard_arrow_d…" at bounding box center [624, 157] width 1248 height 659
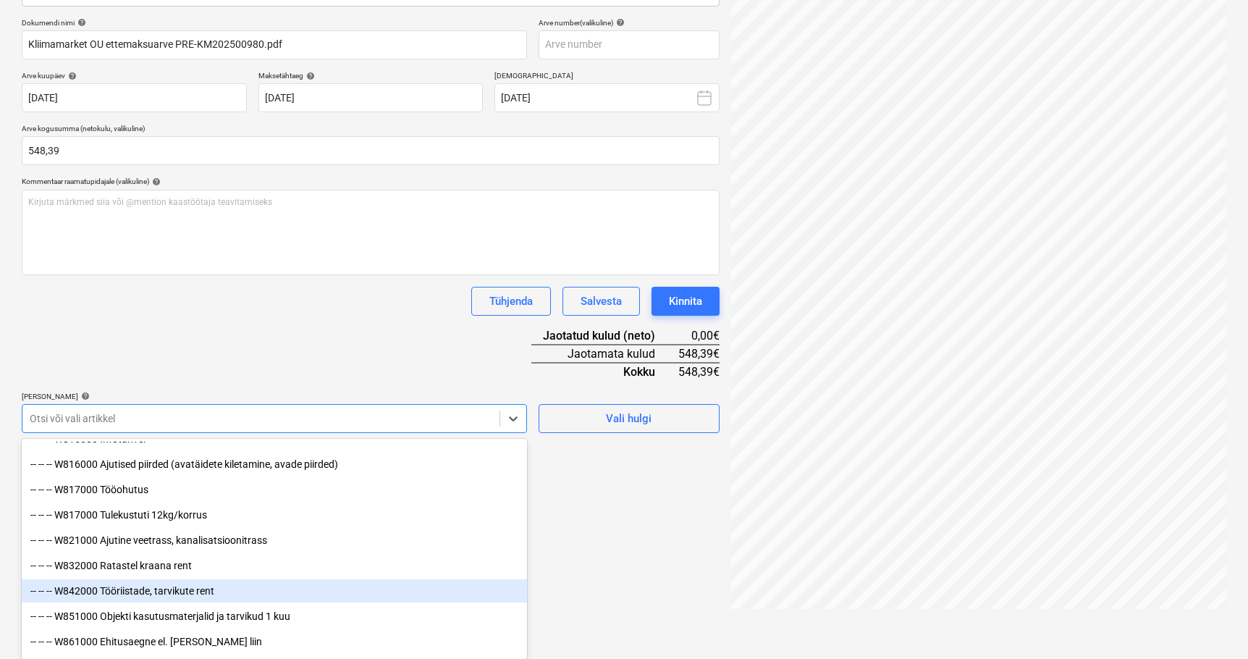
scroll to position [7816, 0]
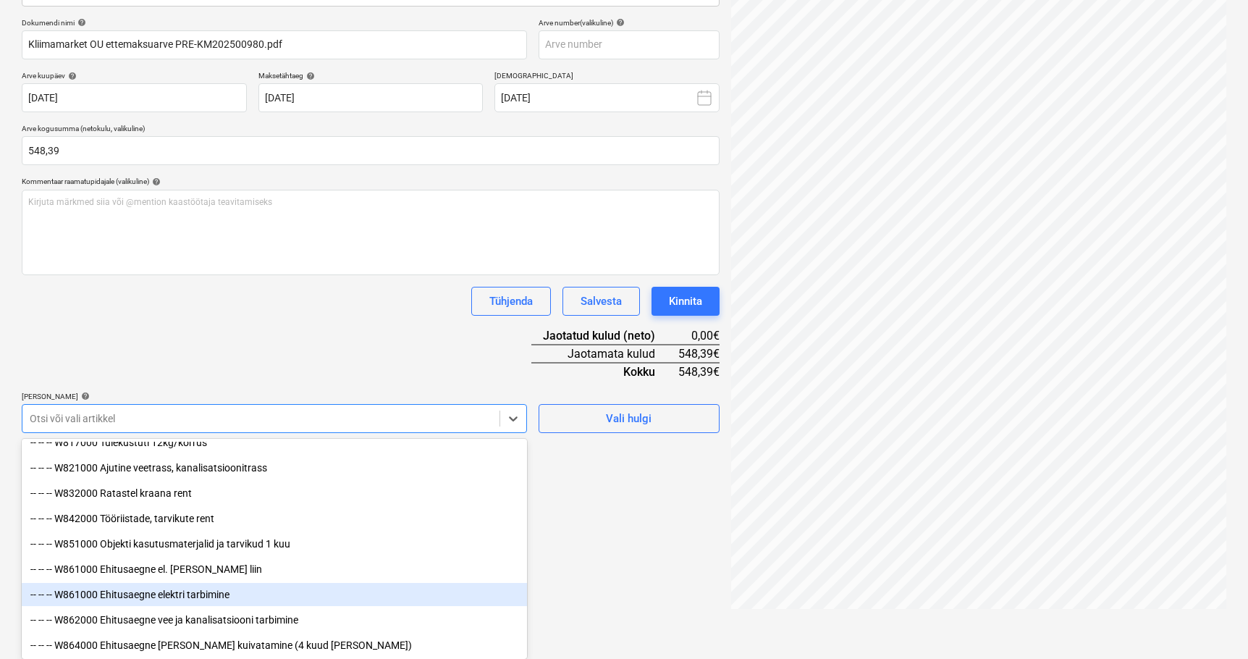
click at [210, 594] on div "-- -- -- W861000 Ehitusaegne elektri tarbimine" at bounding box center [274, 594] width 505 height 23
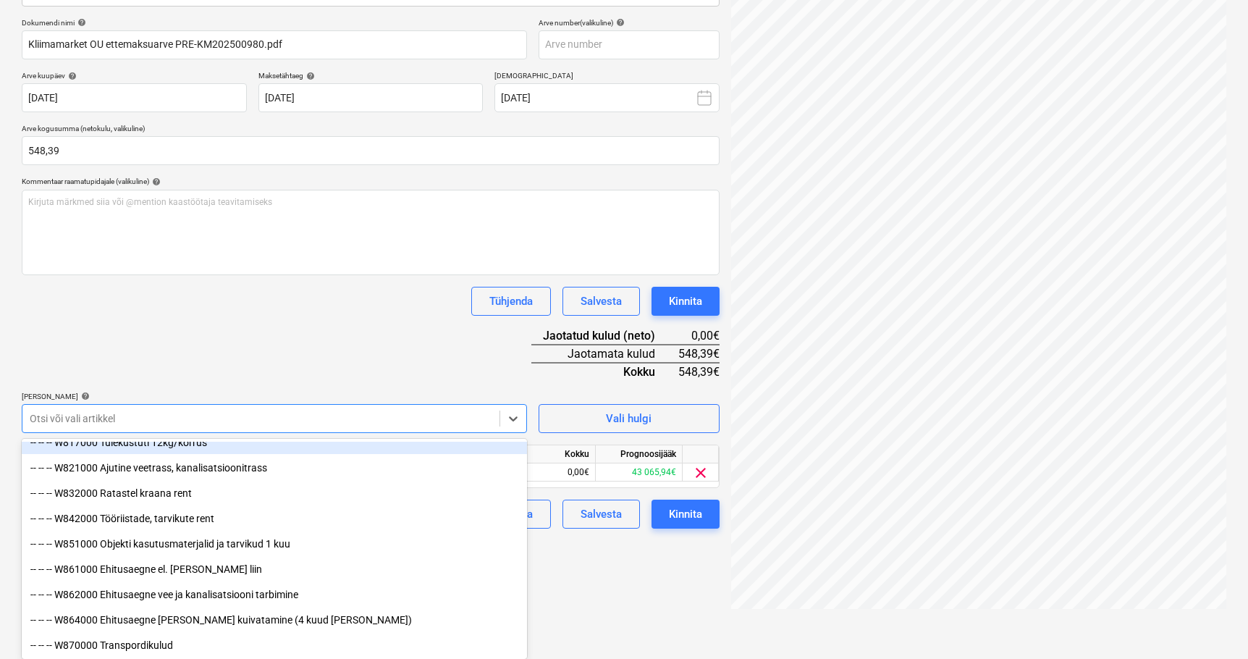
click at [266, 349] on div "Dokumendi nimi help Kliimamarket OU ettemaksuarve PRE-KM202500980.pdf Arve numb…" at bounding box center [371, 273] width 698 height 510
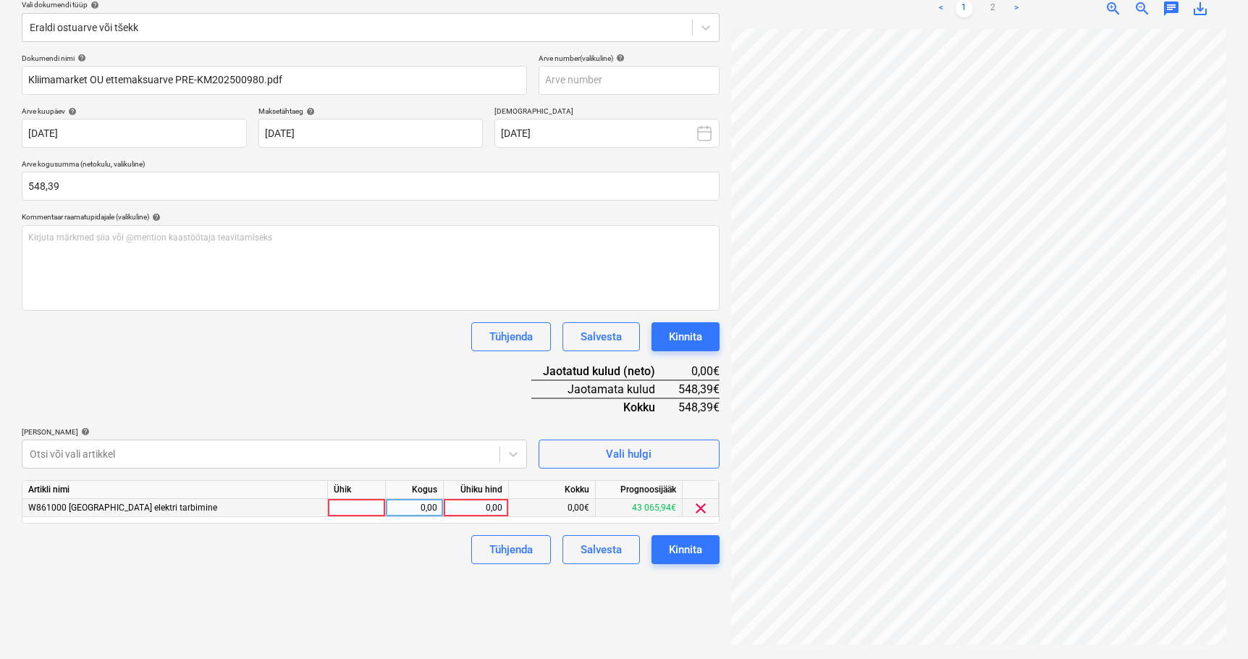
click at [347, 510] on div at bounding box center [357, 508] width 58 height 18
type input "1"
type input "kmpl"
click at [430, 505] on div "0,00" at bounding box center [415, 508] width 46 height 18
type input "1"
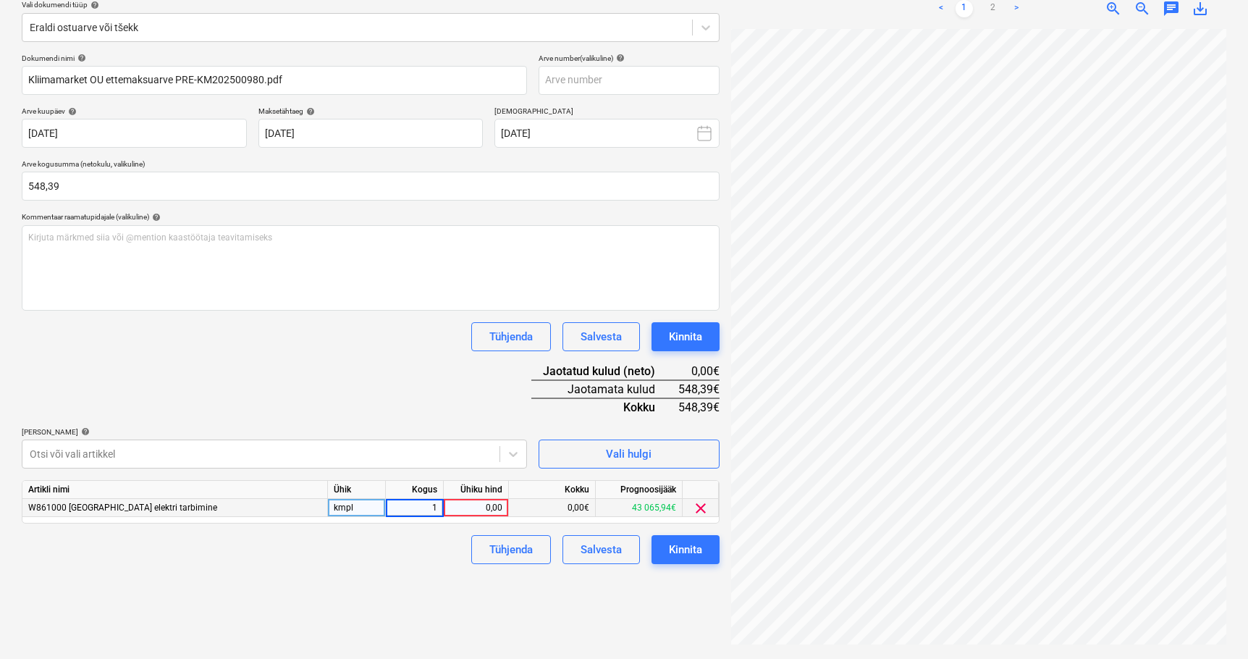
click at [479, 510] on div "0,00" at bounding box center [476, 508] width 53 height 18
type input "547,39"
click at [367, 574] on div "Failide konteerimine Vali ettevõte Kliimamarket OÜ (17195887) [PERSON_NAME] uus…" at bounding box center [371, 277] width 710 height 752
click at [572, 504] on div "547,39€" at bounding box center [552, 508] width 87 height 18
click at [571, 511] on div "547,39€" at bounding box center [552, 508] width 87 height 18
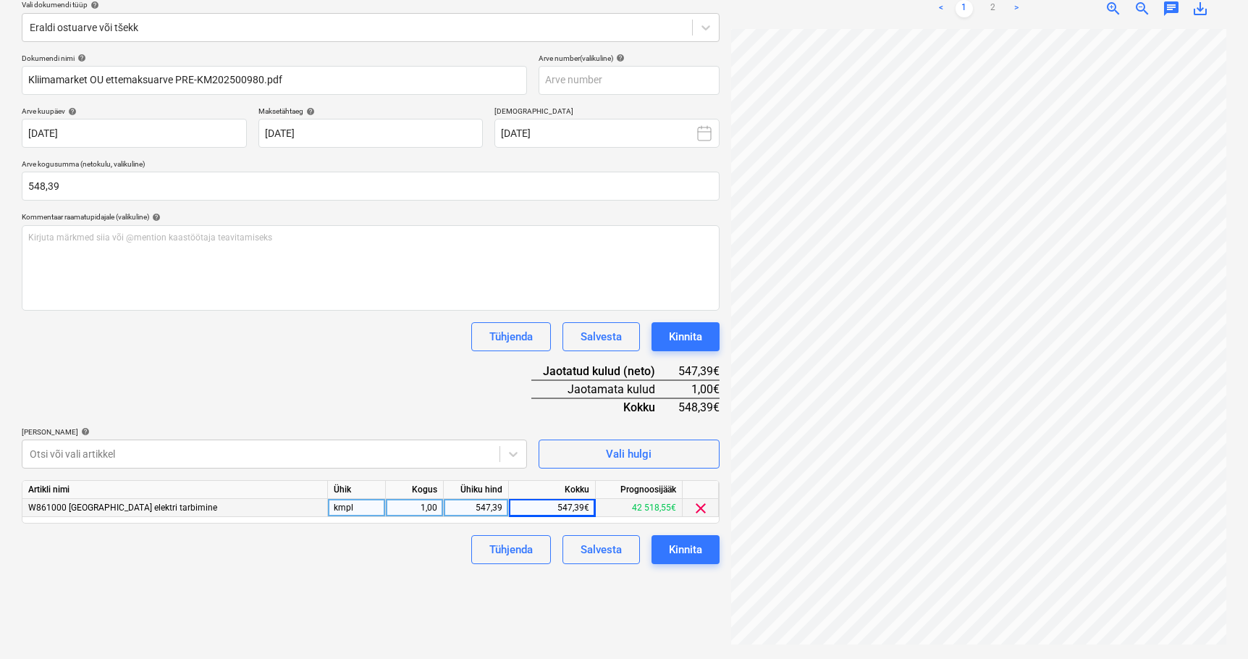
click at [573, 508] on div "547,39€" at bounding box center [552, 508] width 87 height 18
click at [576, 508] on div "547,39€" at bounding box center [552, 508] width 87 height 18
click at [584, 507] on div "547,39€" at bounding box center [552, 508] width 87 height 18
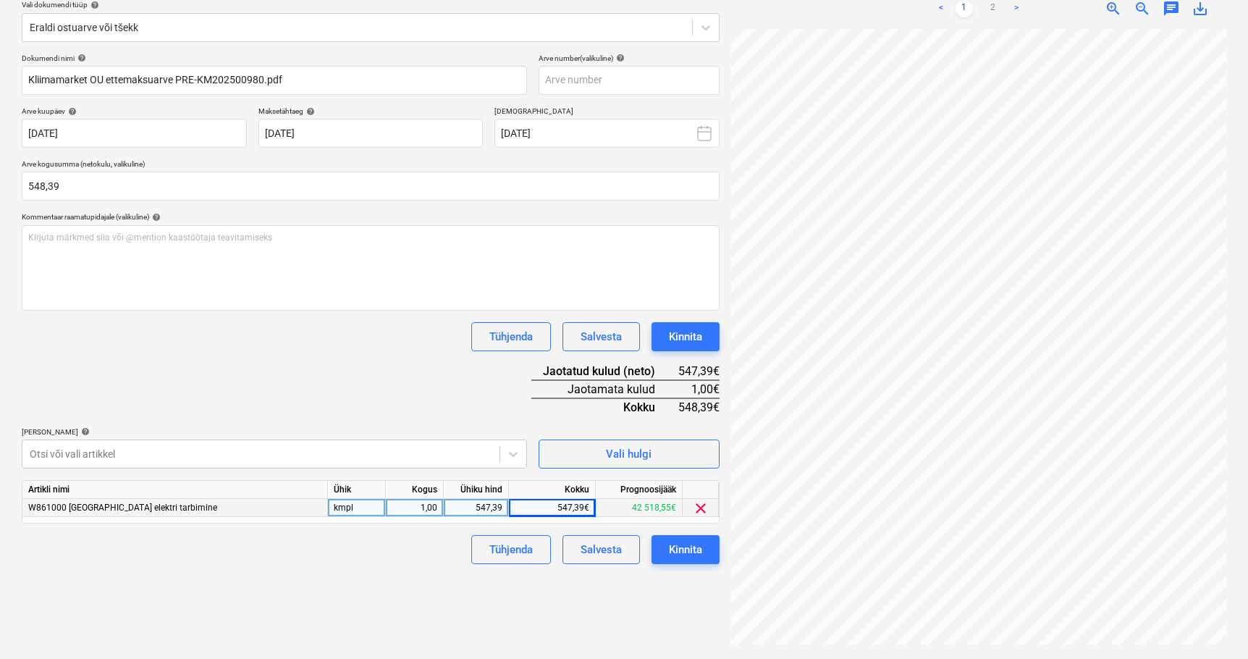
click at [502, 509] on div "547,39" at bounding box center [476, 508] width 65 height 18
click at [491, 508] on input "547,39" at bounding box center [476, 507] width 64 height 17
type input "548,39"
click at [321, 574] on div "Failide konteerimine Vali ettevõte Kliimamarket OÜ (17195887) [PERSON_NAME] uus…" at bounding box center [371, 277] width 710 height 752
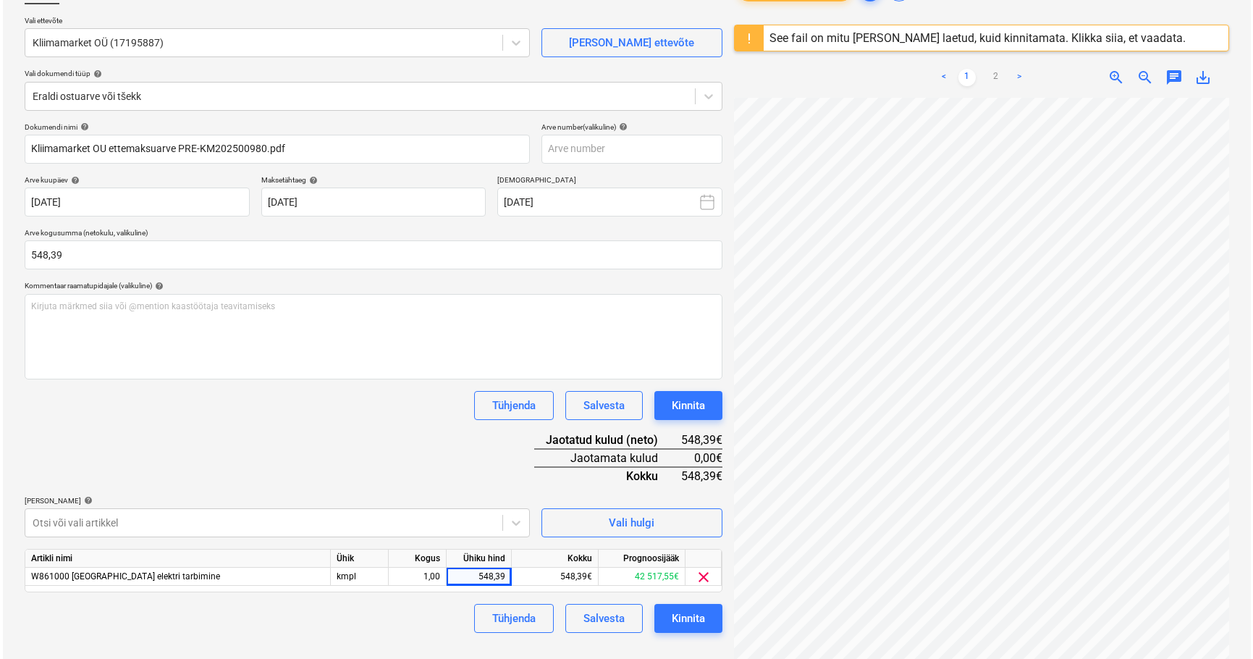
scroll to position [99, 0]
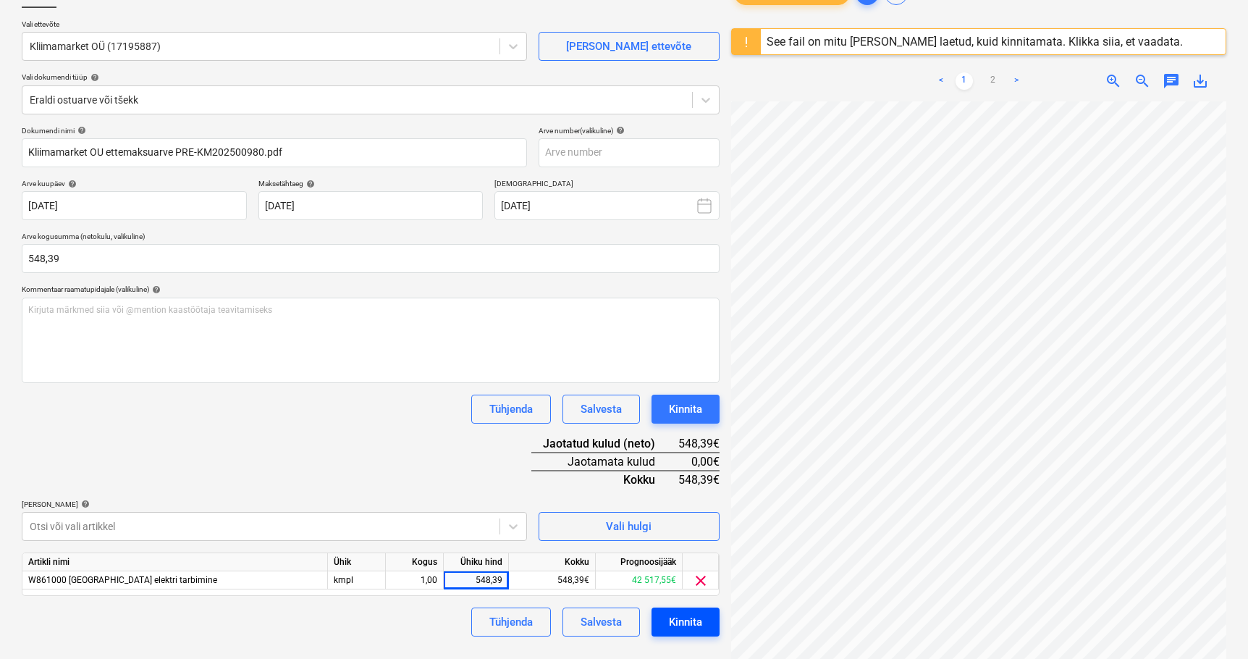
click at [685, 623] on div "Kinnita" at bounding box center [685, 622] width 33 height 19
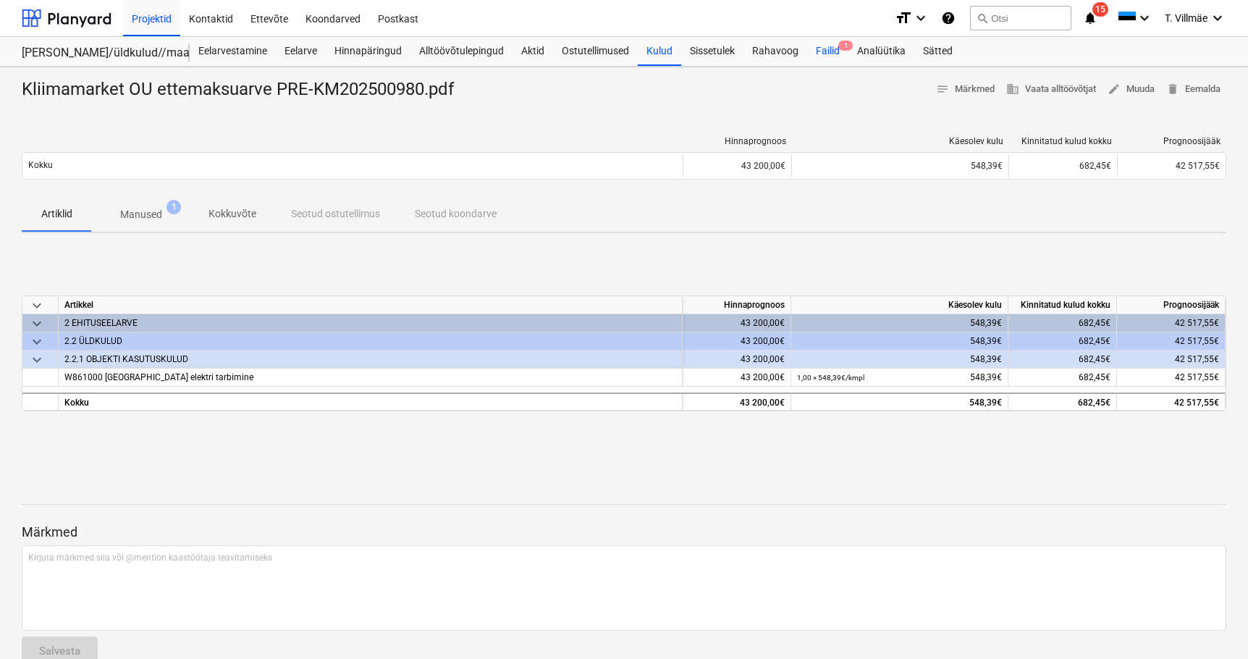
click at [824, 54] on div "Failid 1" at bounding box center [827, 51] width 41 height 29
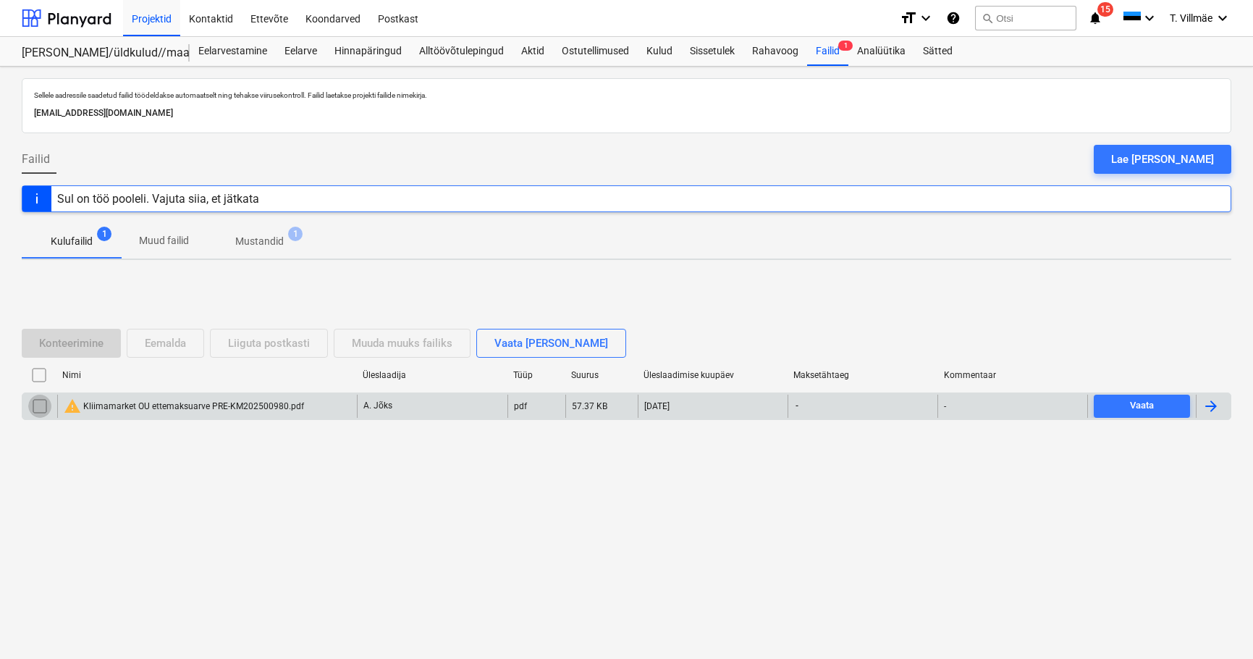
click at [41, 408] on input "checkbox" at bounding box center [39, 406] width 23 height 23
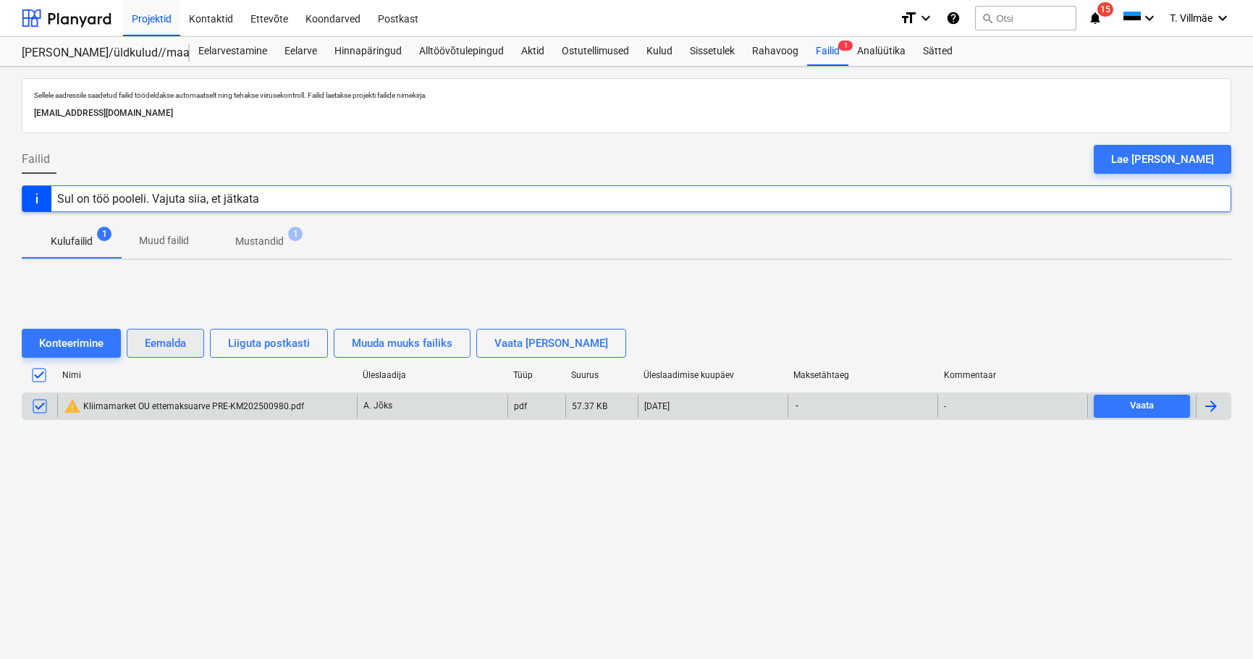
click at [159, 345] on div "Eemalda" at bounding box center [165, 343] width 41 height 19
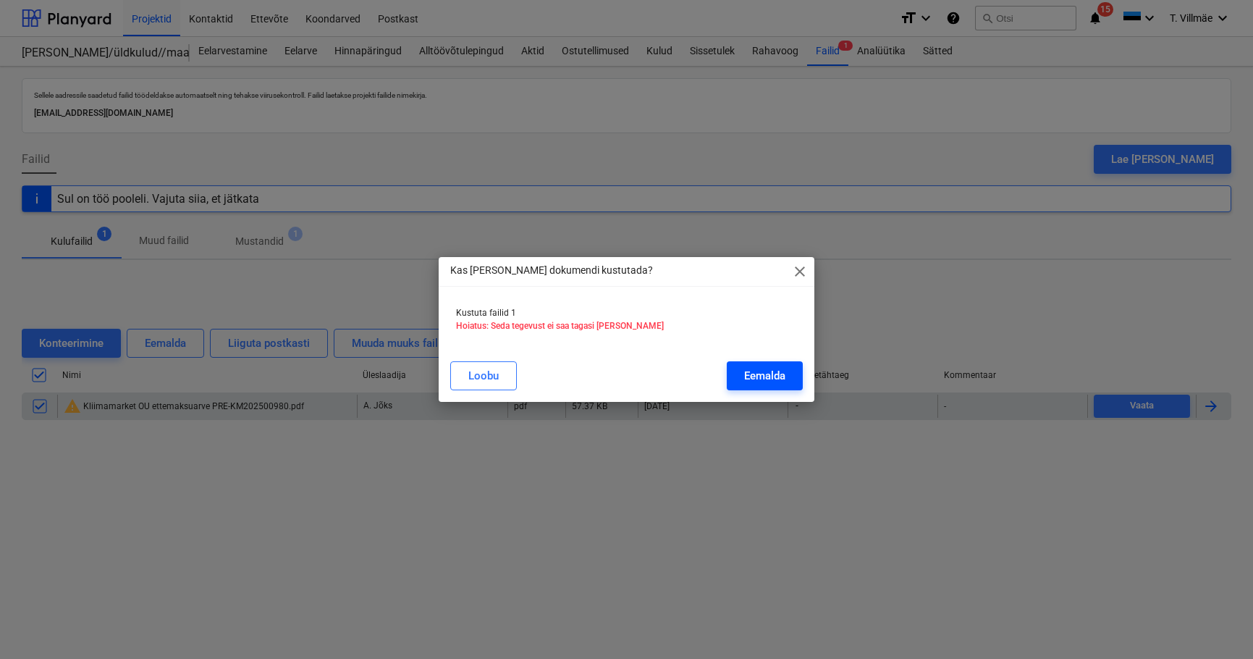
click at [745, 382] on div "Eemalda" at bounding box center [764, 375] width 41 height 19
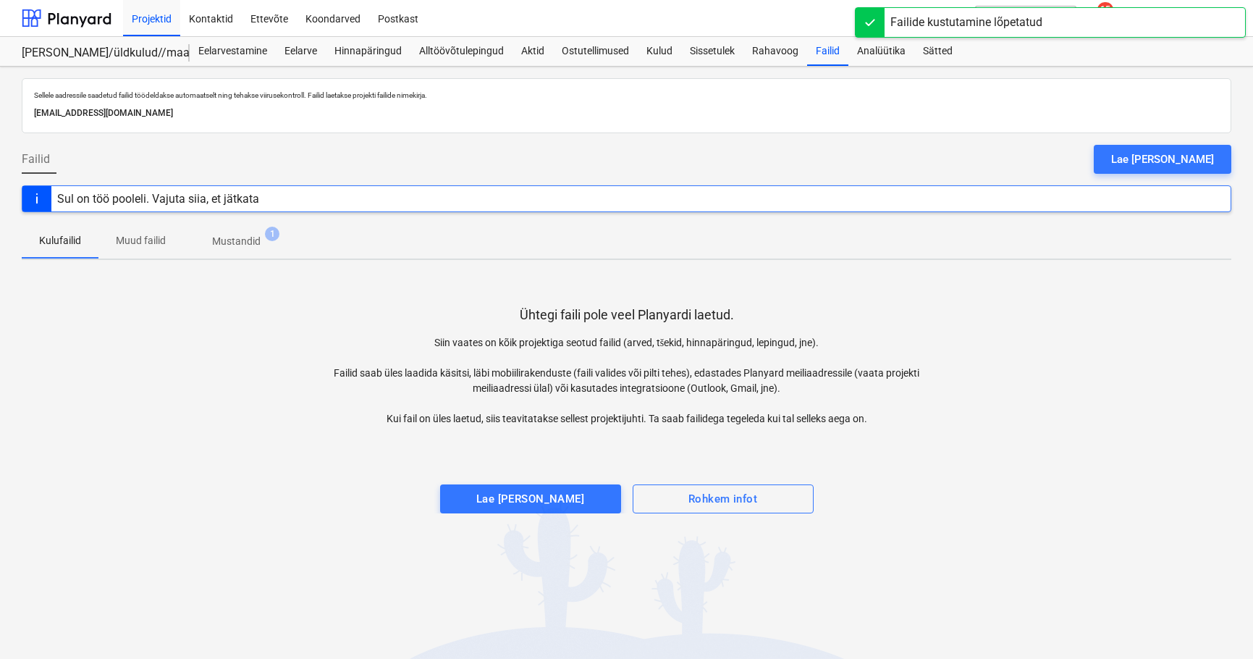
click at [224, 246] on p "Mustandid" at bounding box center [236, 241] width 49 height 15
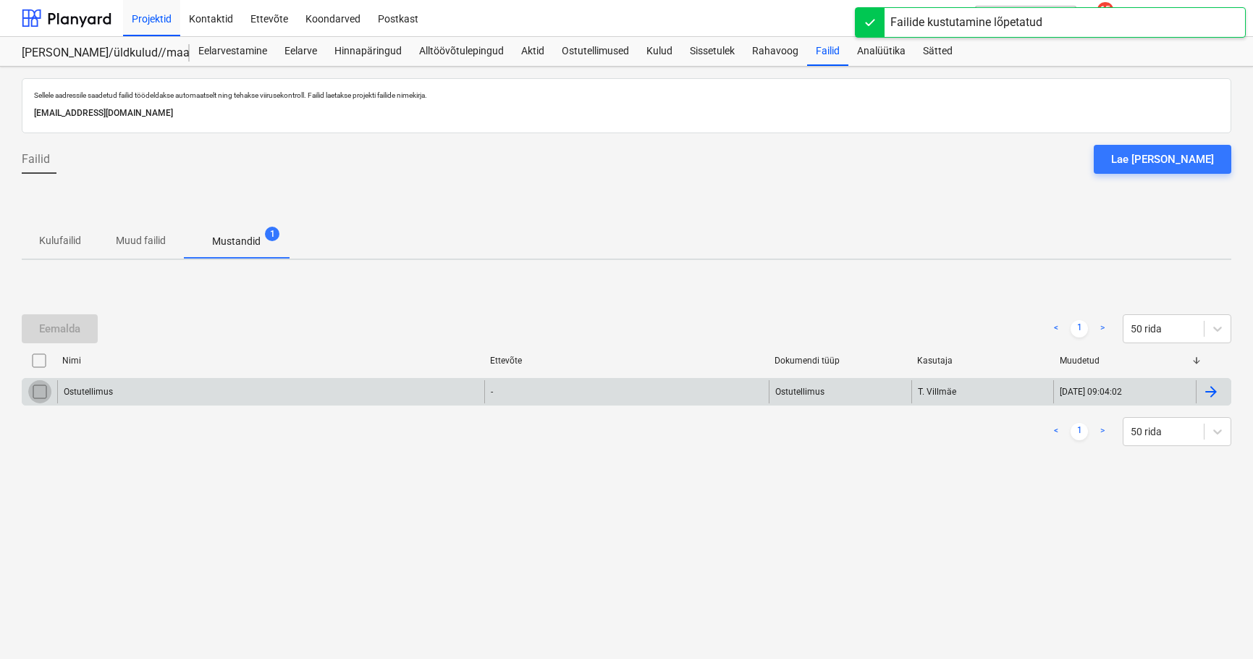
click at [36, 396] on input "checkbox" at bounding box center [39, 391] width 23 height 23
click at [63, 330] on div "Eemalda" at bounding box center [59, 328] width 41 height 19
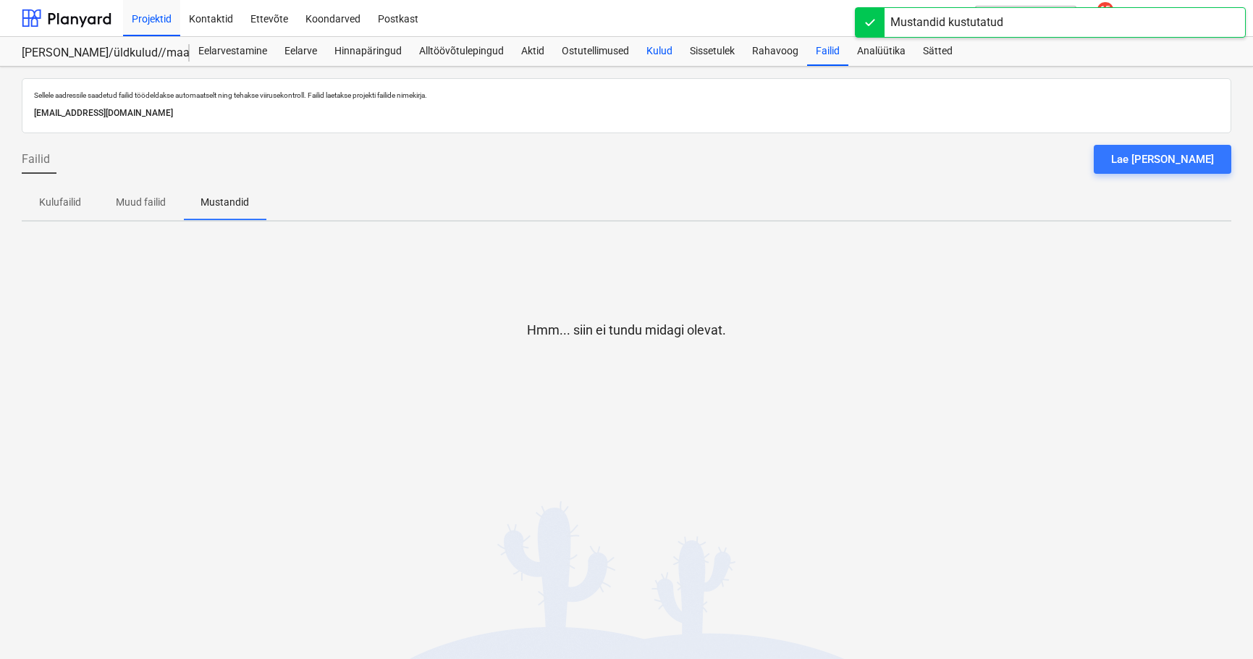
click at [661, 58] on div "Kulud" at bounding box center [659, 51] width 43 height 29
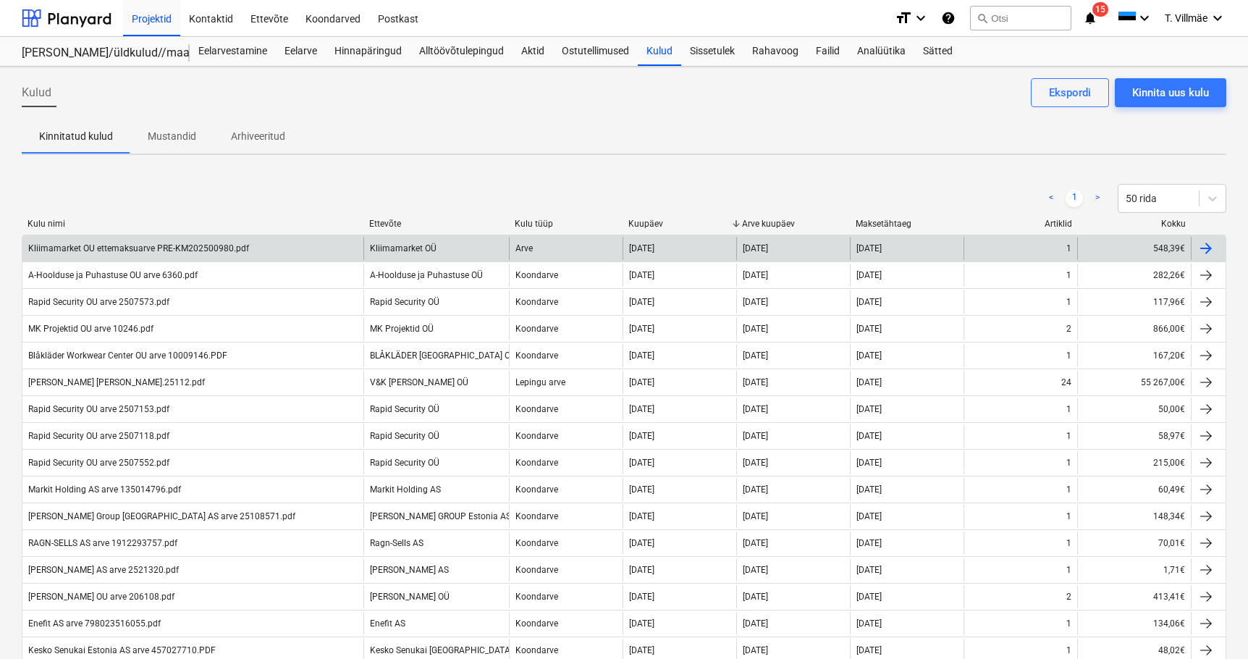
click at [180, 248] on div "Kliimamarket OU ettemaksuarve PRE-KM202500980.pdf" at bounding box center [138, 248] width 221 height 10
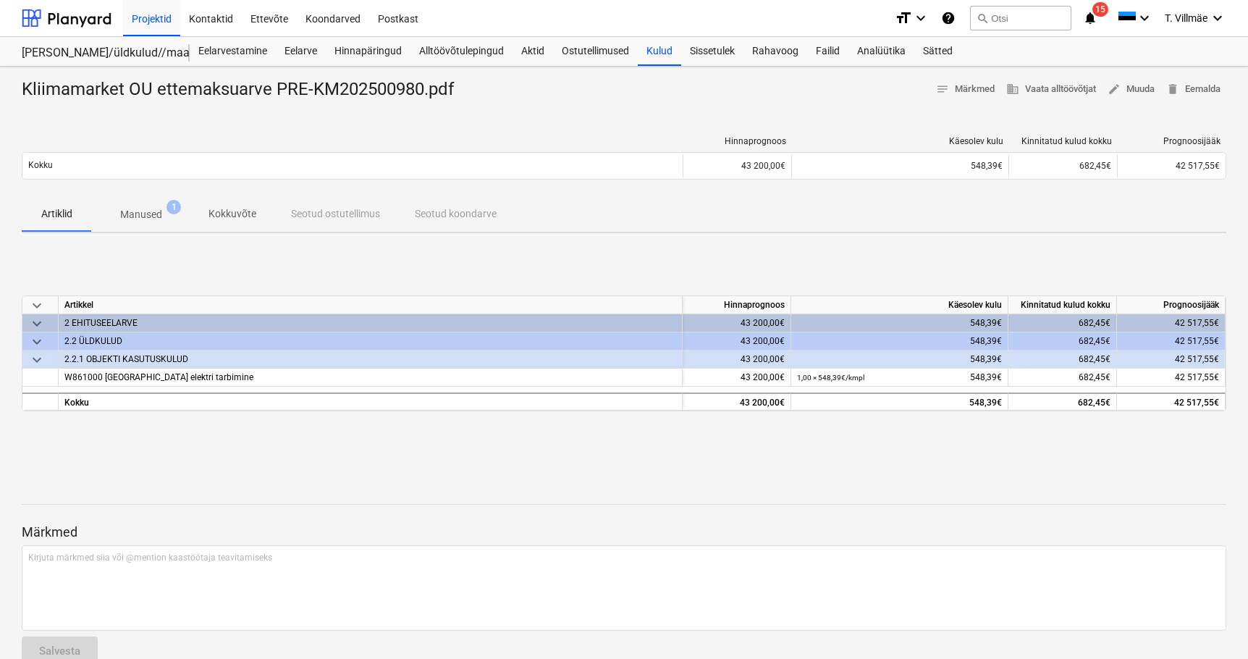
click at [153, 211] on p "Manused" at bounding box center [141, 214] width 42 height 15
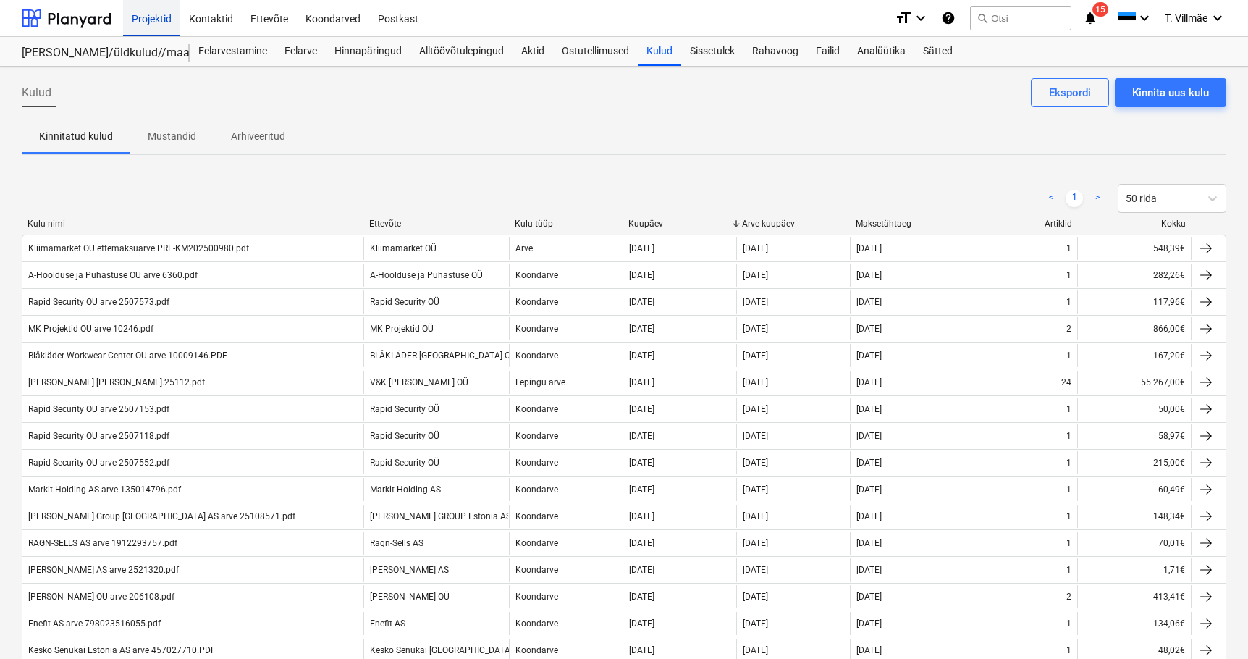
click at [152, 20] on div "Projektid" at bounding box center [151, 17] width 57 height 37
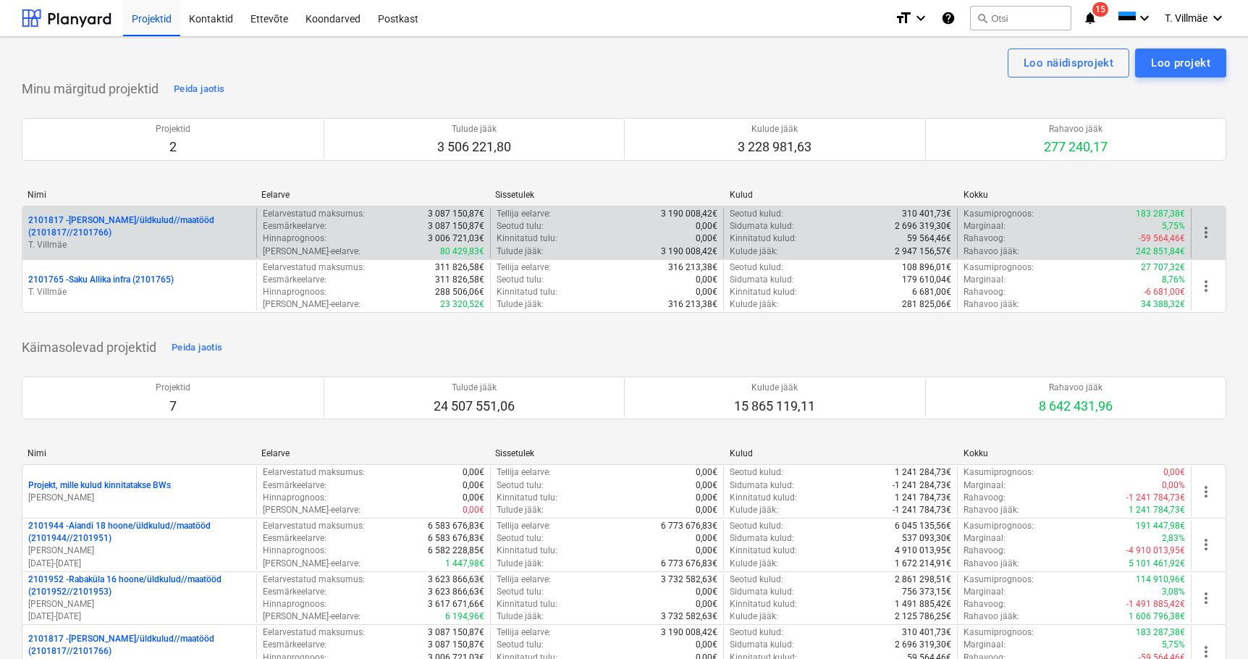
click at [109, 228] on p "2101817 - [PERSON_NAME]/üldkulud//maatööd (2101817//2101766)" at bounding box center [139, 226] width 222 height 25
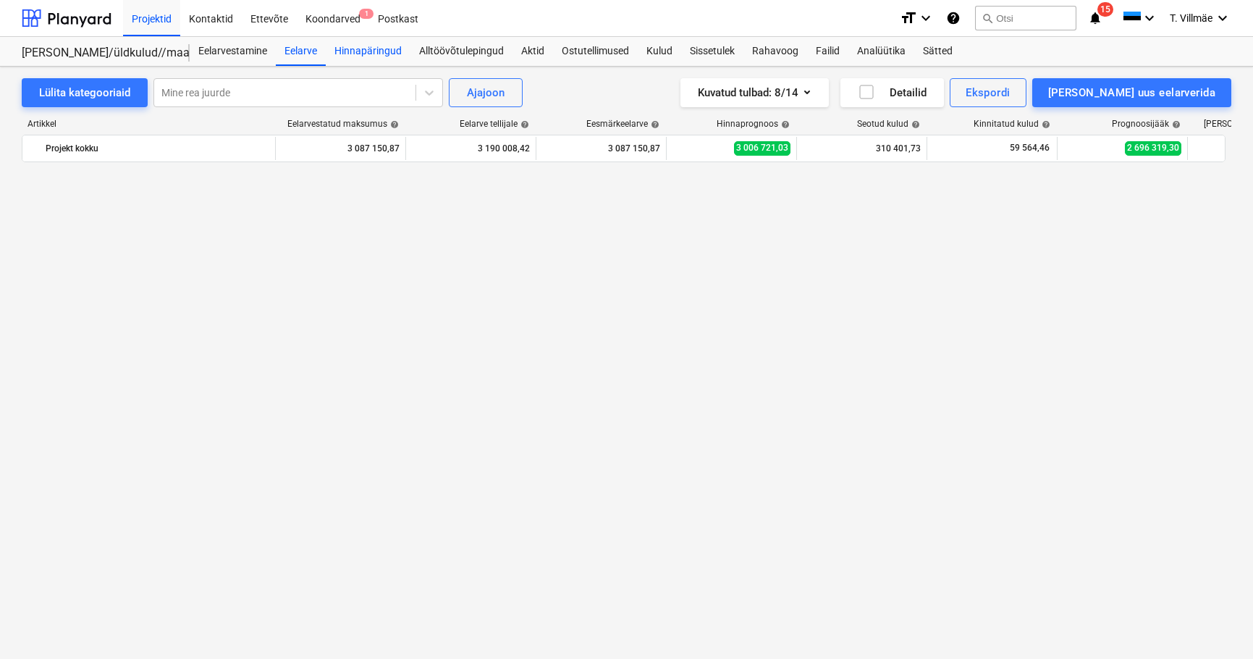
click at [368, 45] on div "Hinnapäringud" at bounding box center [368, 51] width 85 height 29
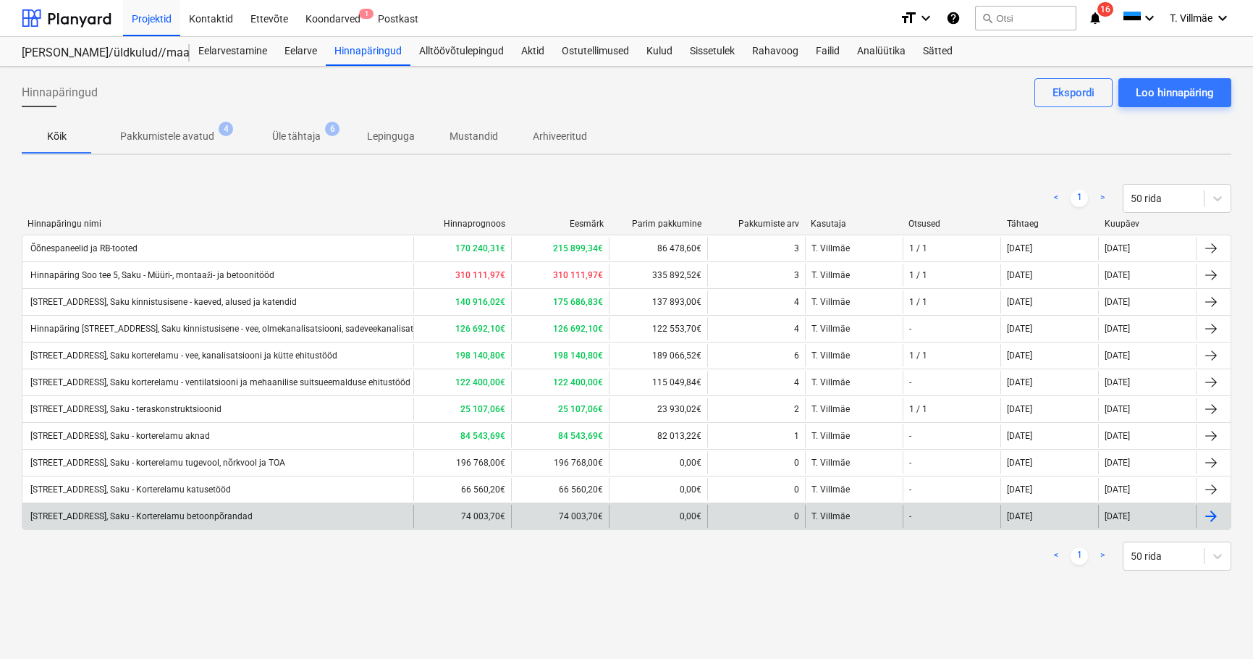
click at [161, 517] on div "[STREET_ADDRESS], Saku - Korterelamu betoonpõrandad" at bounding box center [140, 516] width 224 height 10
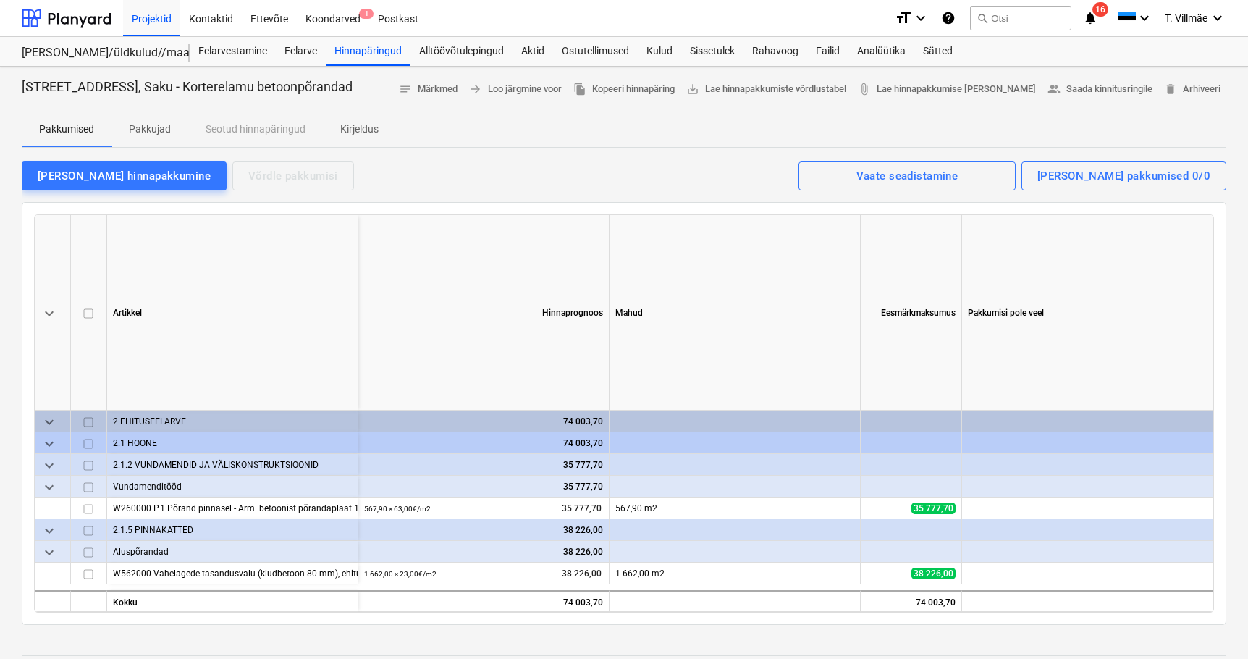
click at [158, 132] on p "Pakkujad" at bounding box center [150, 129] width 42 height 15
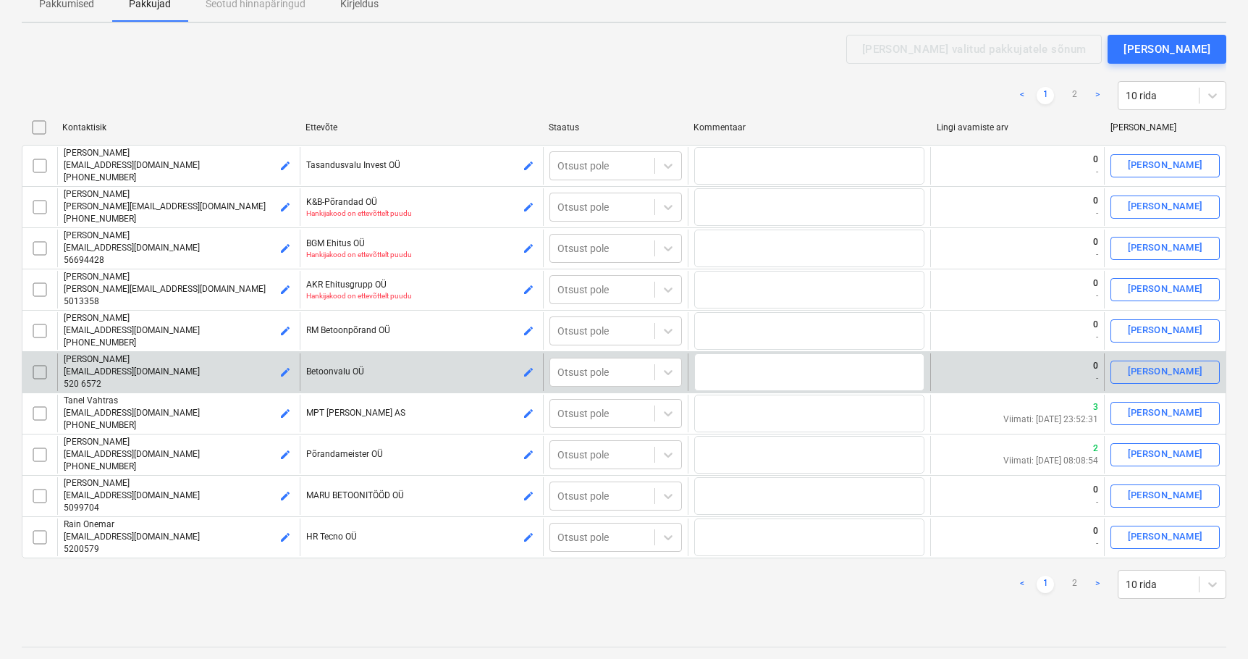
scroll to position [145, 0]
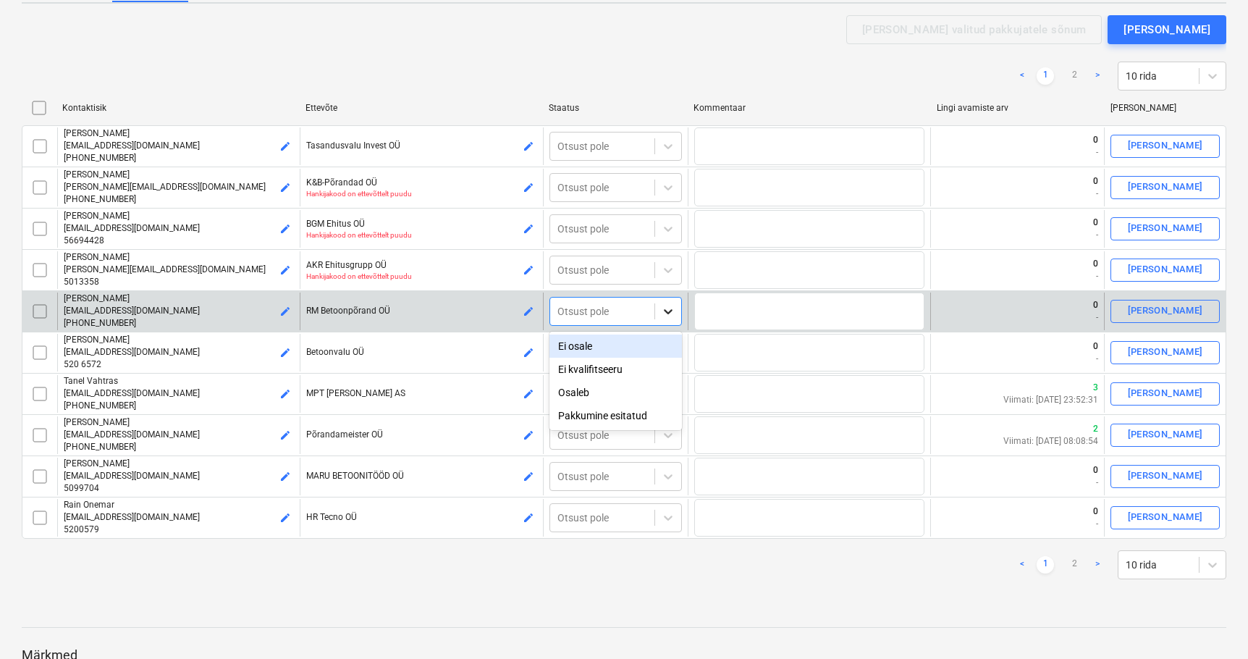
click at [672, 316] on icon at bounding box center [668, 311] width 14 height 14
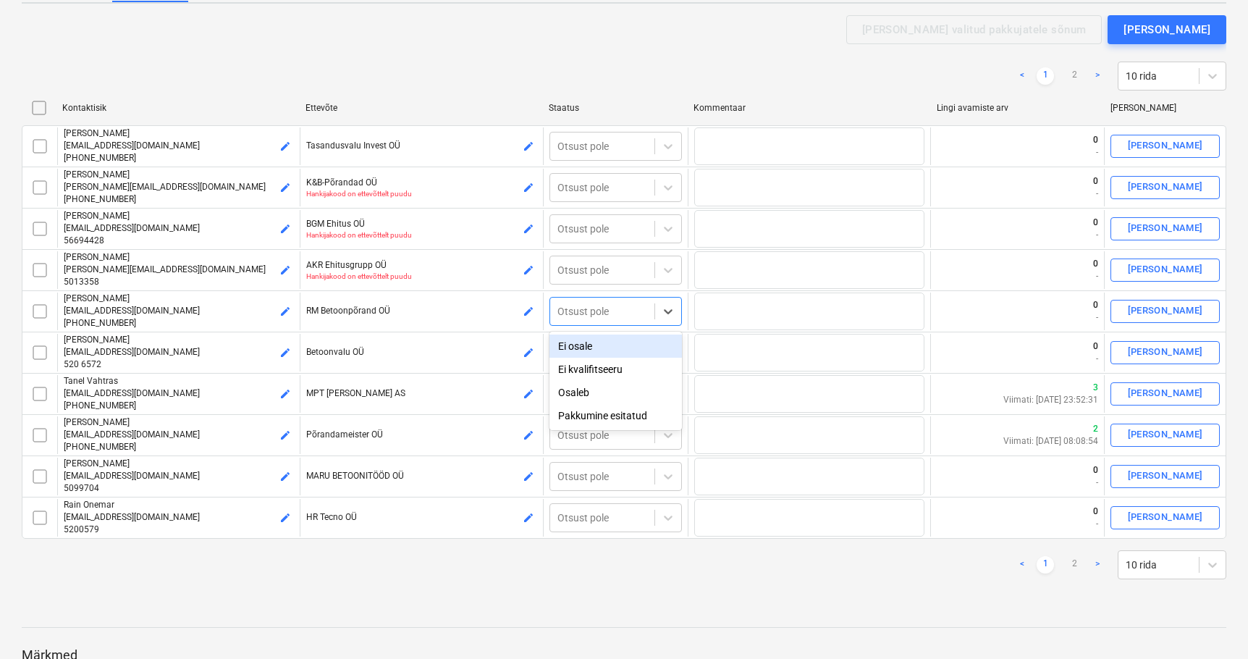
click at [597, 348] on div "Ei osale" at bounding box center [616, 345] width 132 height 23
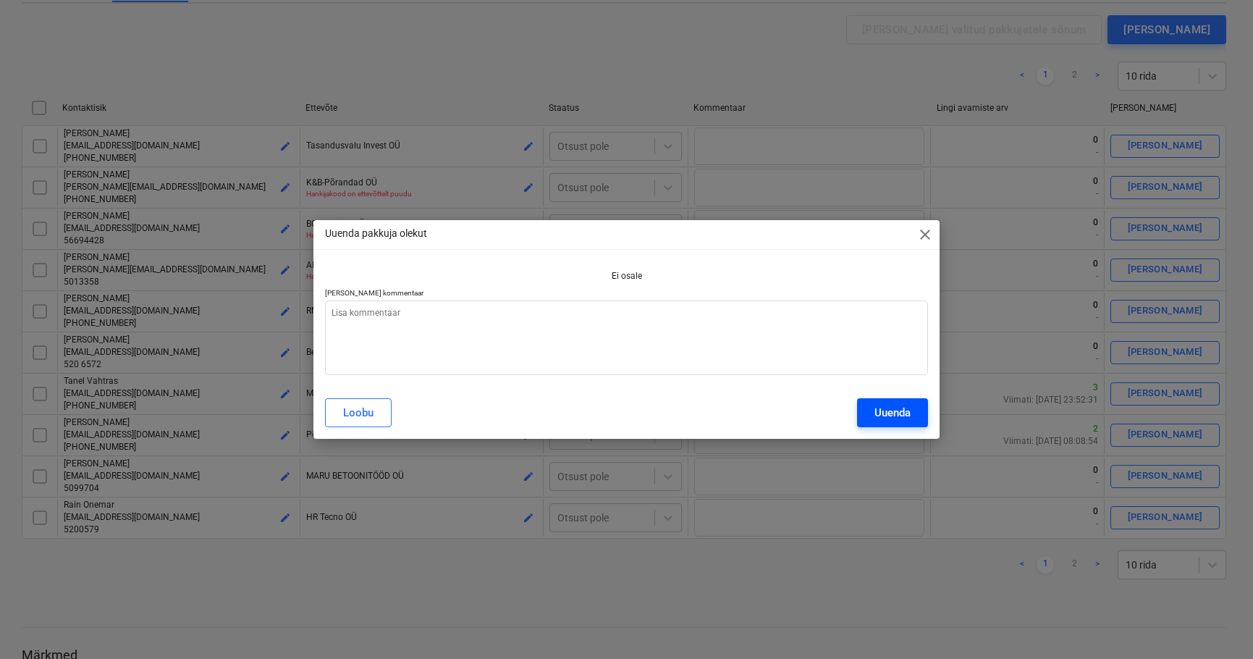
click at [876, 411] on div "Uuenda" at bounding box center [893, 412] width 36 height 19
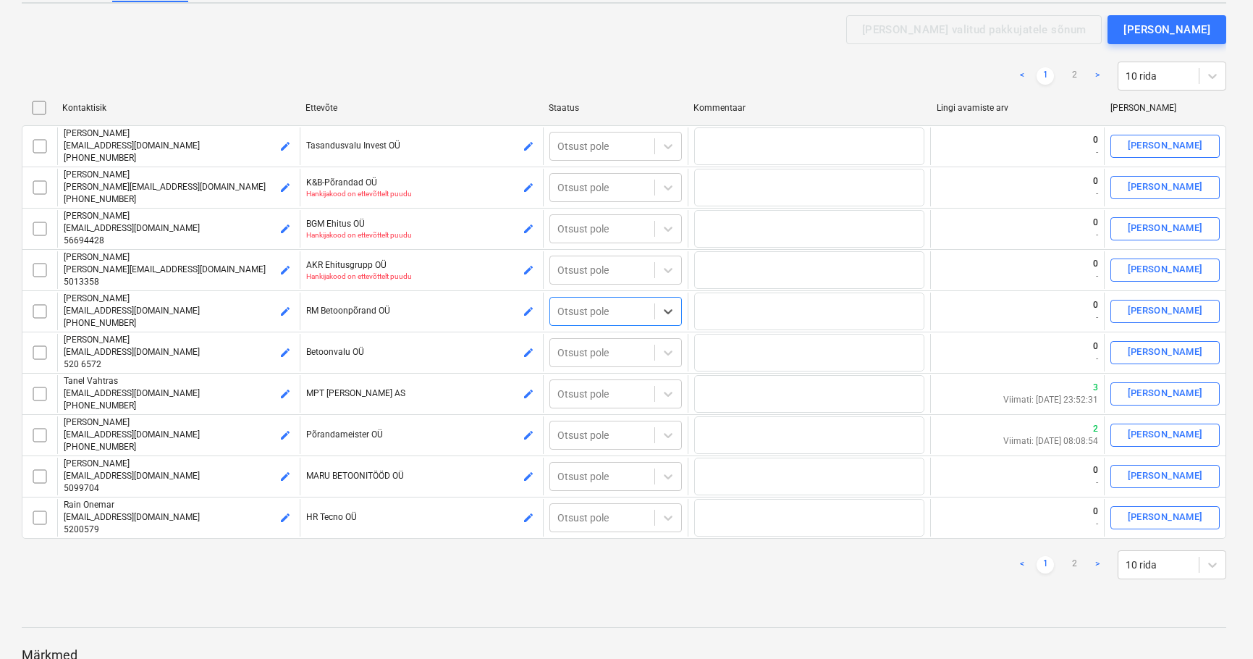
type textarea "x"
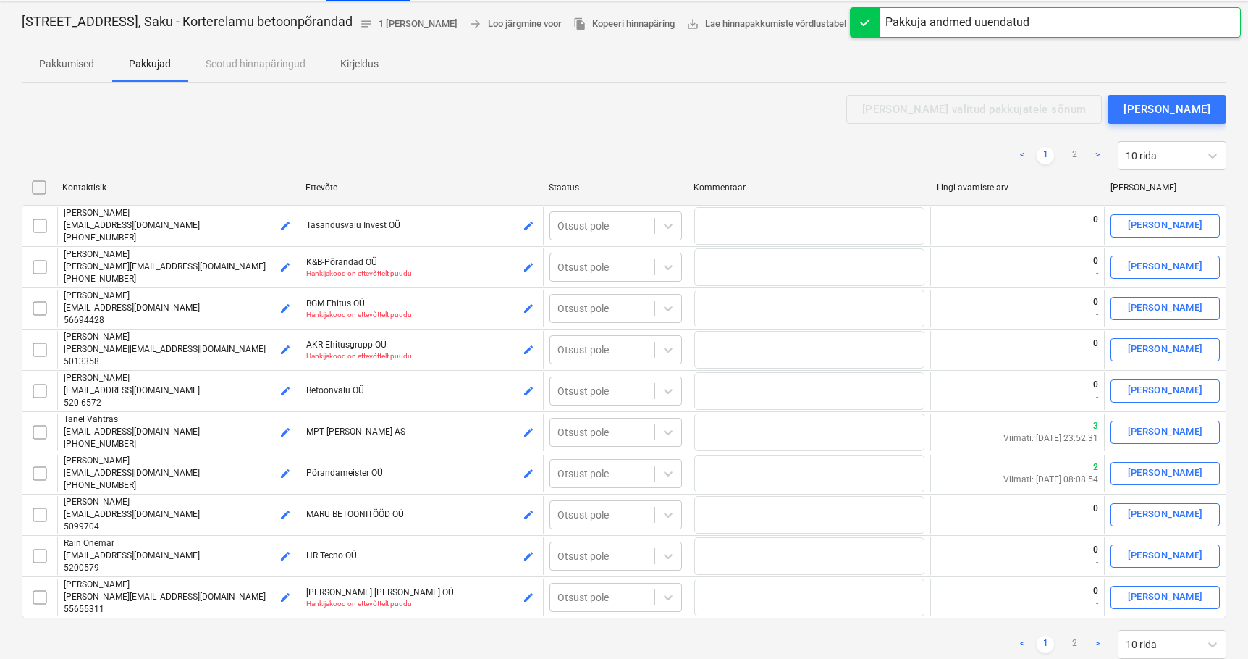
scroll to position [0, 0]
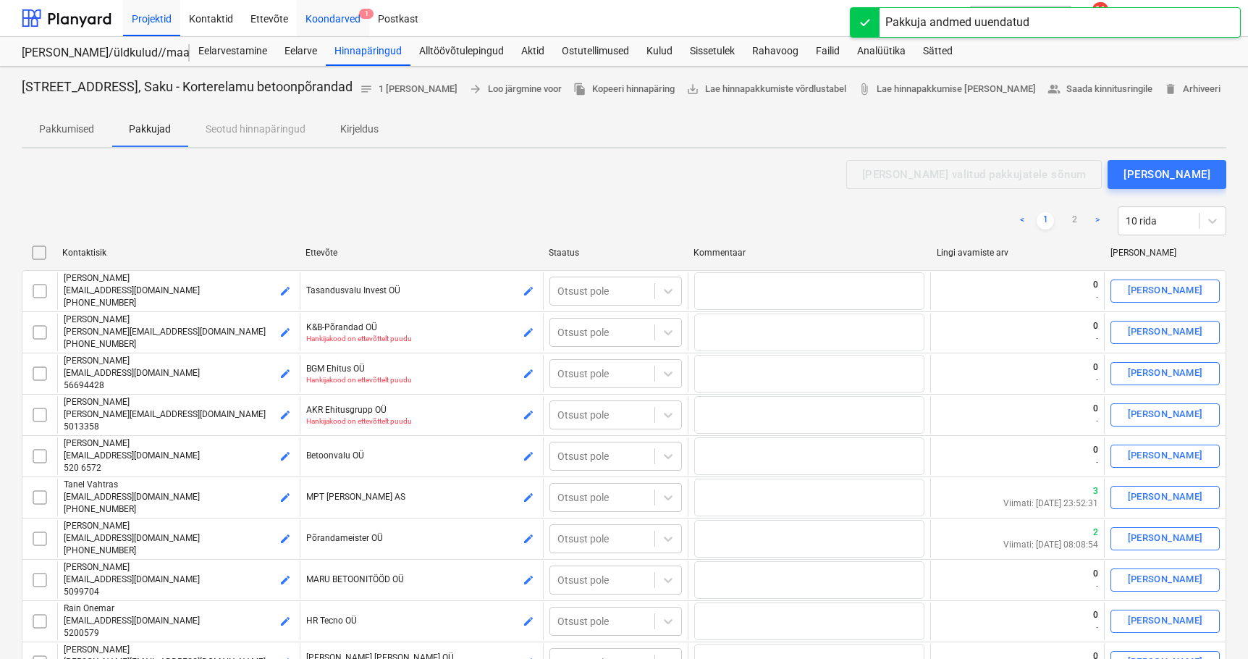
click at [340, 22] on div "Koondarved 1" at bounding box center [333, 17] width 72 height 37
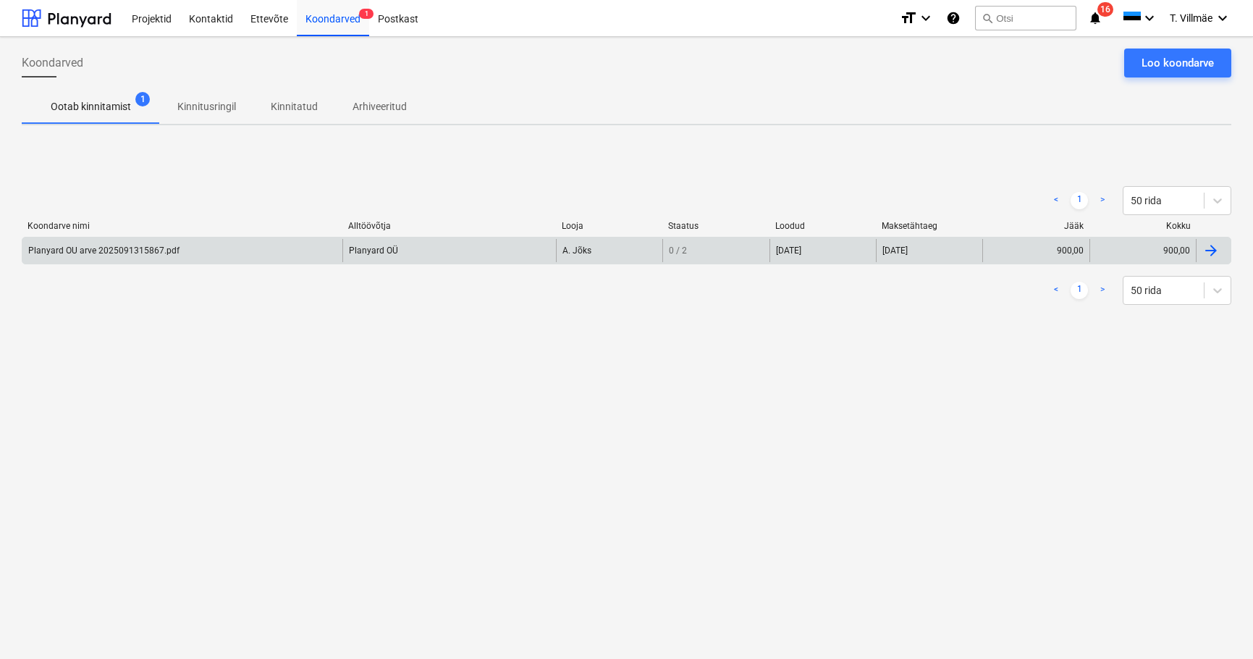
click at [89, 254] on div "Planyard OU arve 2025091315867.pdf" at bounding box center [103, 250] width 151 height 10
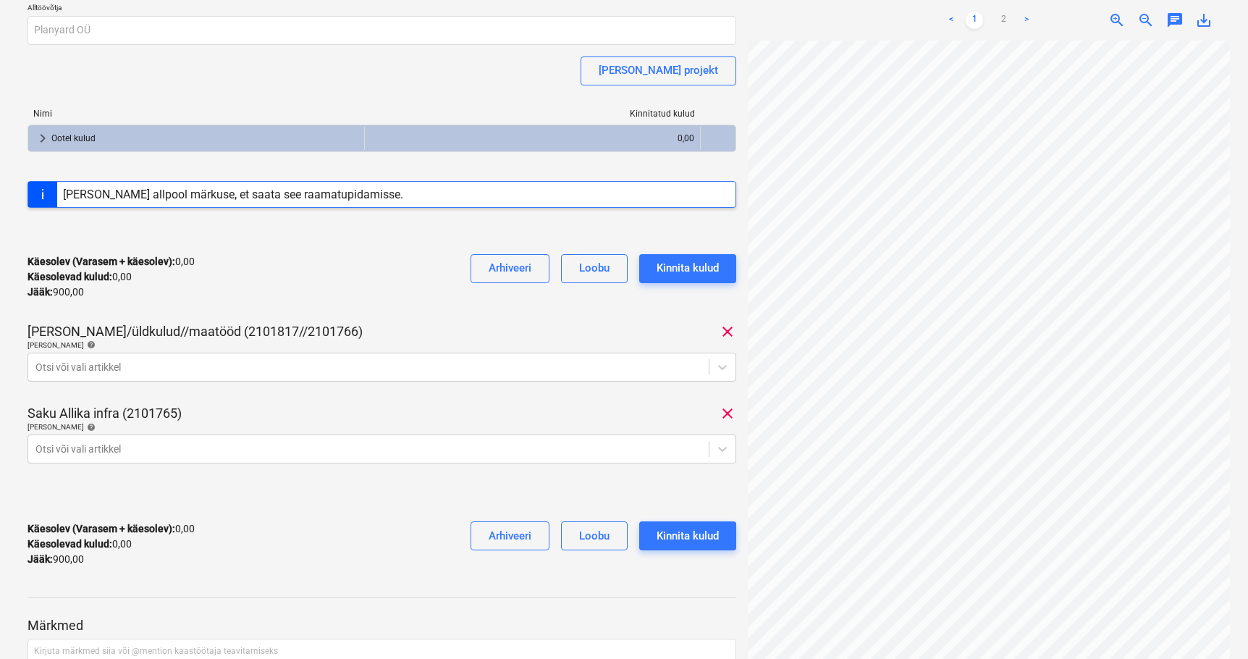
click at [1000, 22] on div "Projekti ületoomine ebaõnnestus" at bounding box center [968, 15] width 167 height 17
click at [1027, 20] on div "Projekti ületoomine ebaõnnestus" at bounding box center [968, 15] width 167 height 17
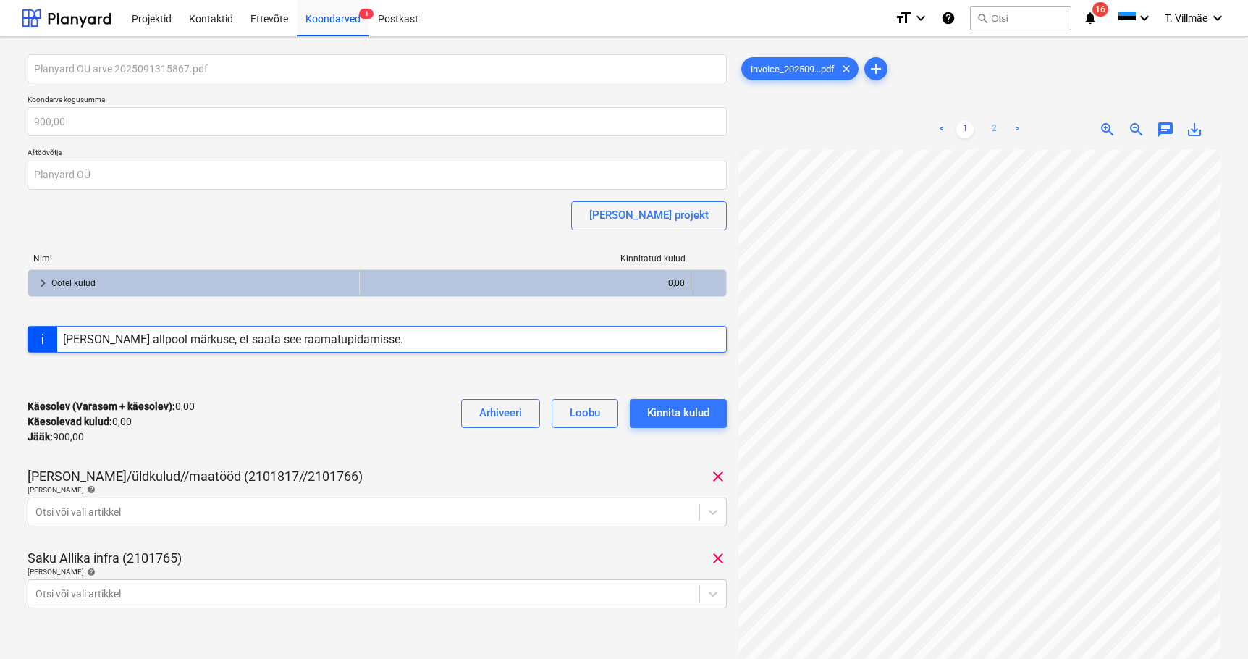
click at [991, 133] on link "2" at bounding box center [993, 129] width 17 height 17
click at [967, 132] on link "1" at bounding box center [964, 129] width 17 height 17
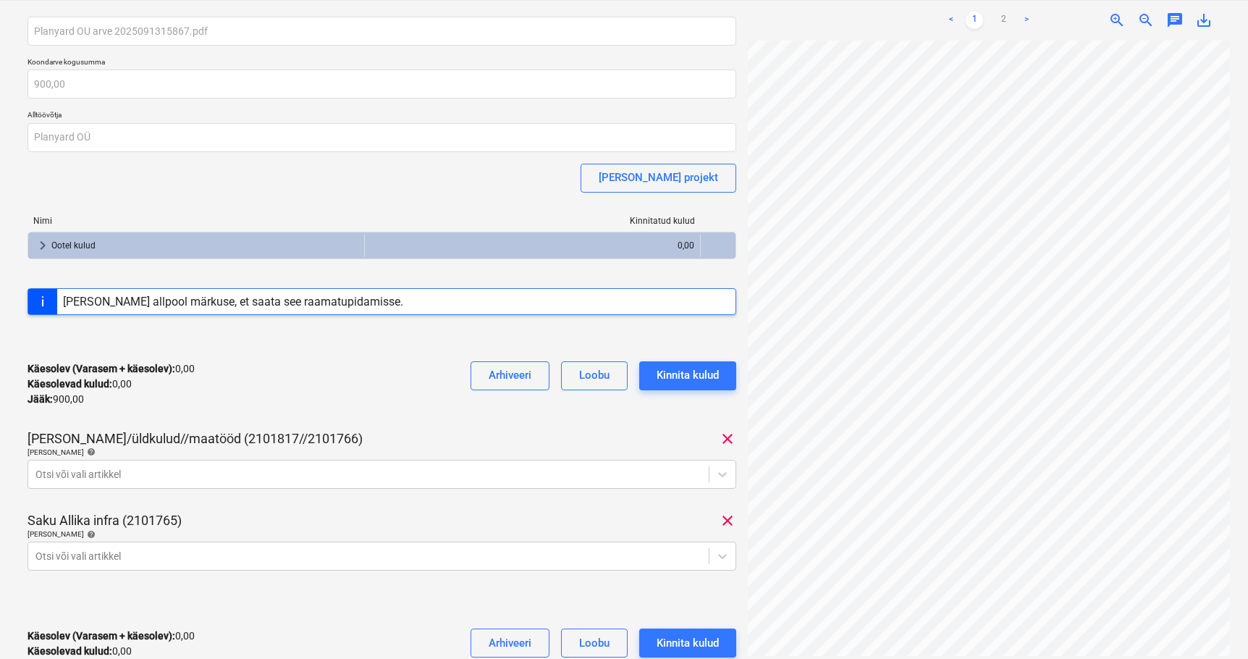
scroll to position [217, 0]
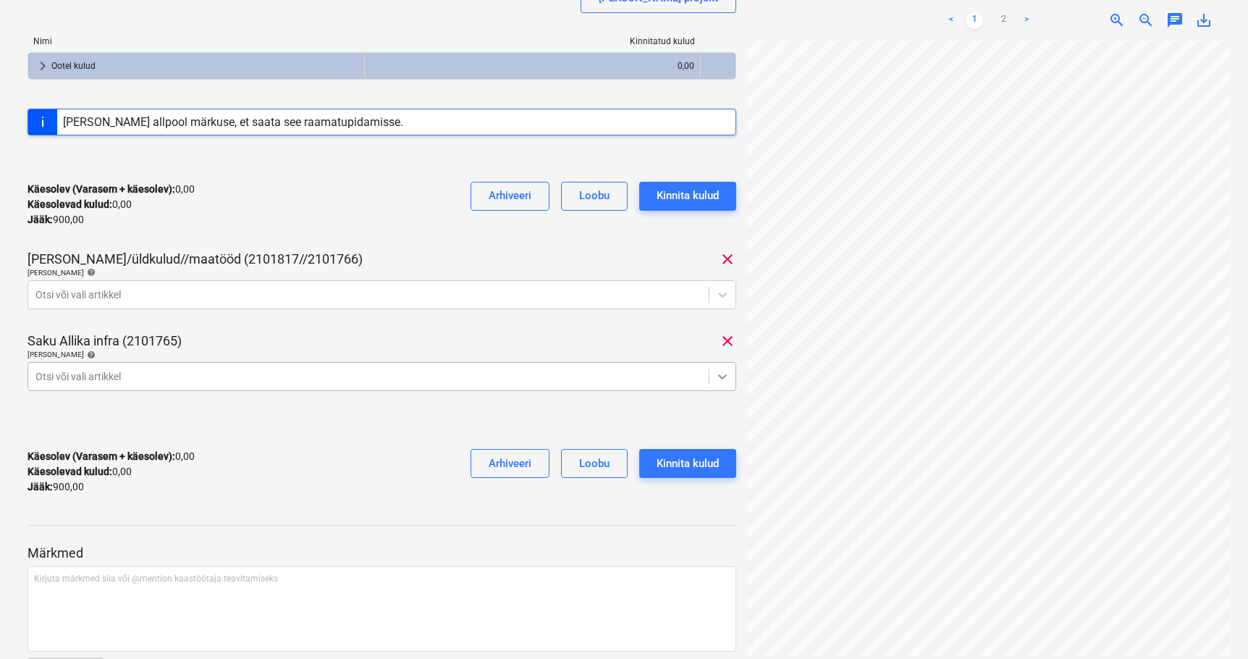
click at [725, 378] on icon at bounding box center [722, 376] width 14 height 14
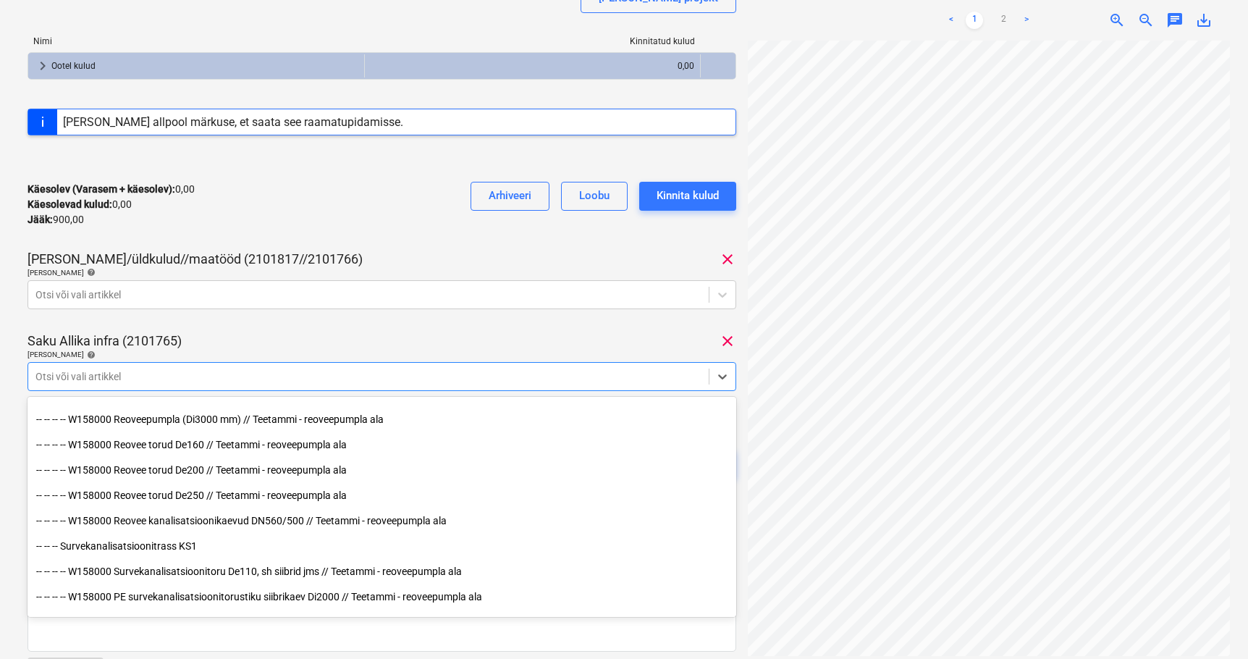
scroll to position [3077, 0]
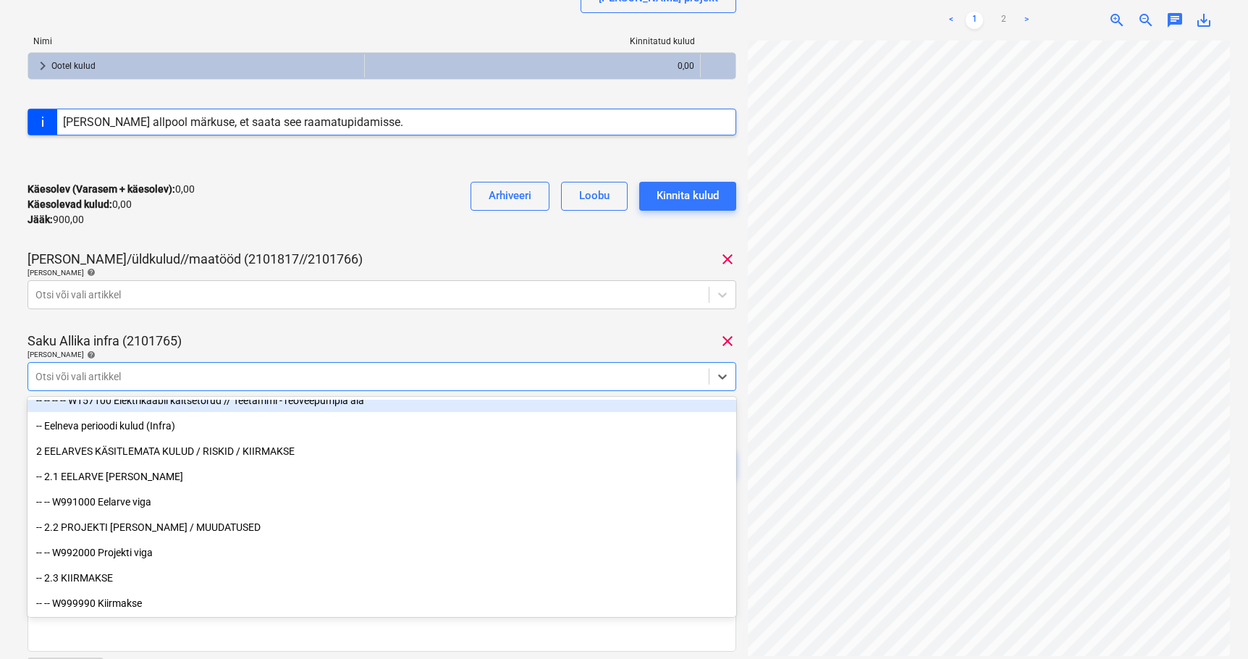
click at [399, 327] on div "Planyard OU arve 2025091315867.pdf Koondarve kogusumma 900,00 Alltöövõtja Plany…" at bounding box center [382, 171] width 709 height 669
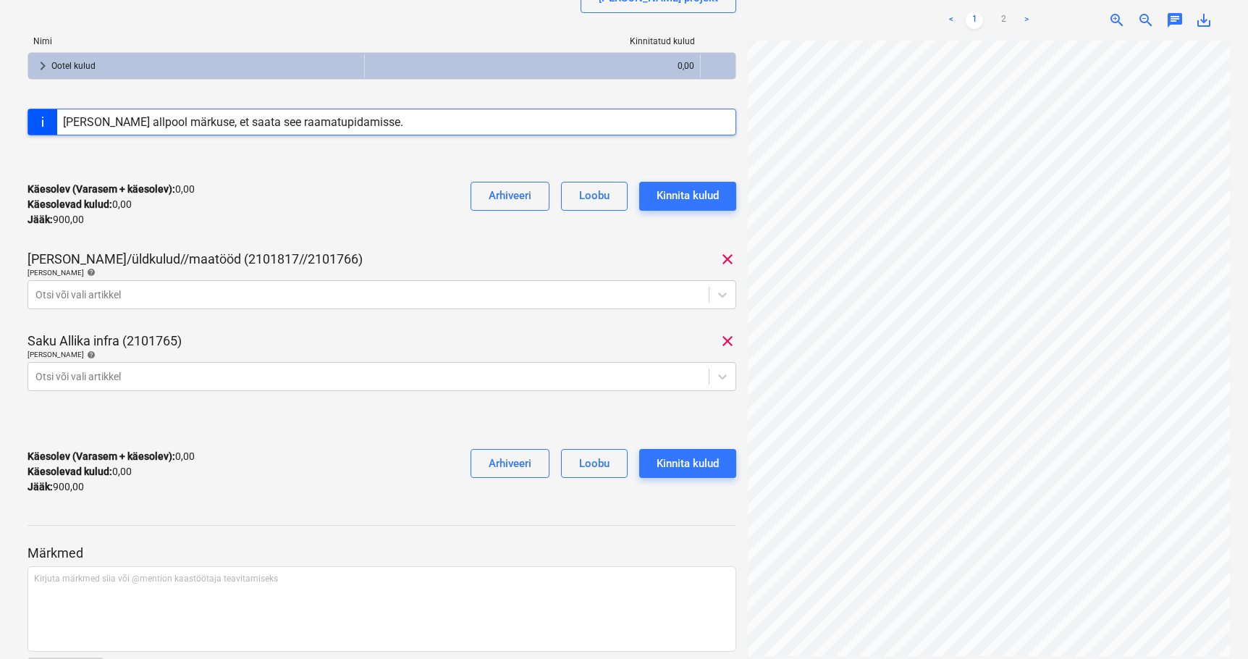
click at [727, 340] on span "clear" at bounding box center [727, 340] width 17 height 17
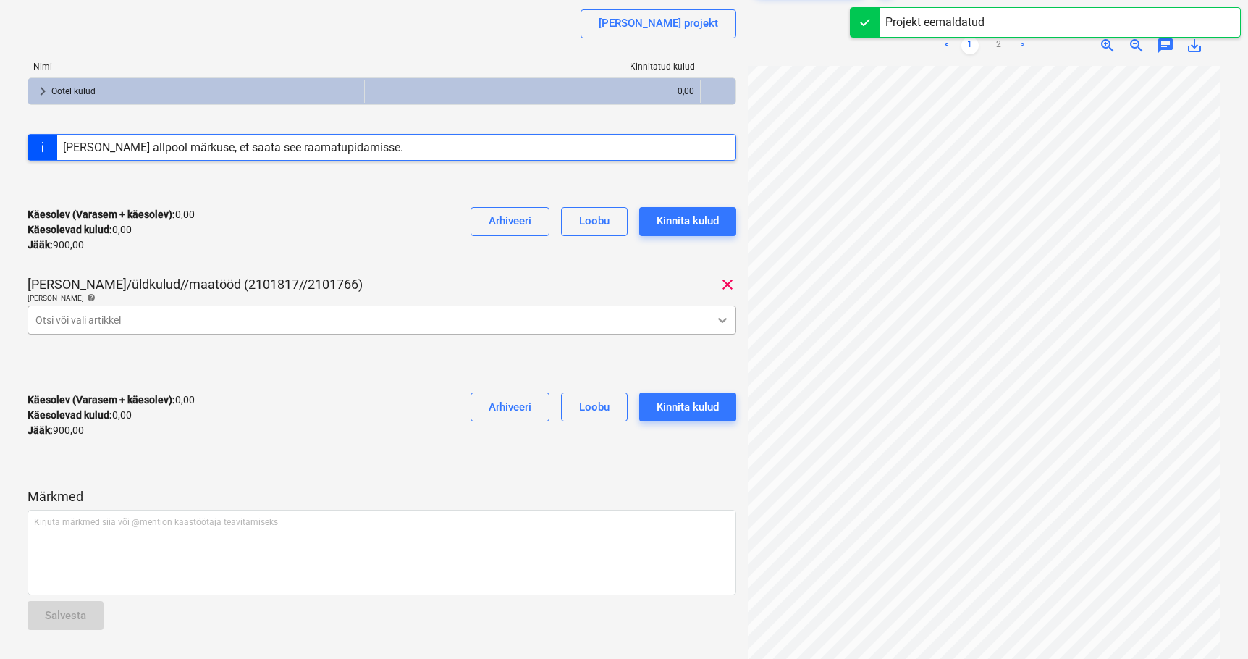
click at [724, 324] on icon at bounding box center [722, 320] width 14 height 14
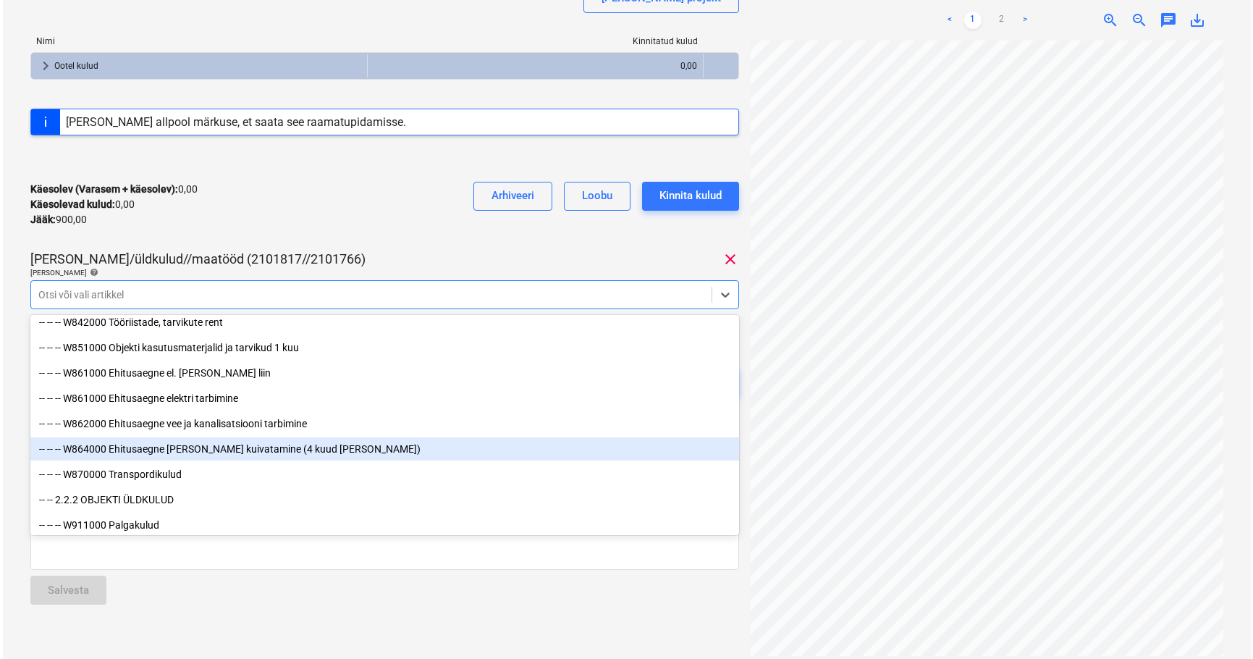
scroll to position [7885, 0]
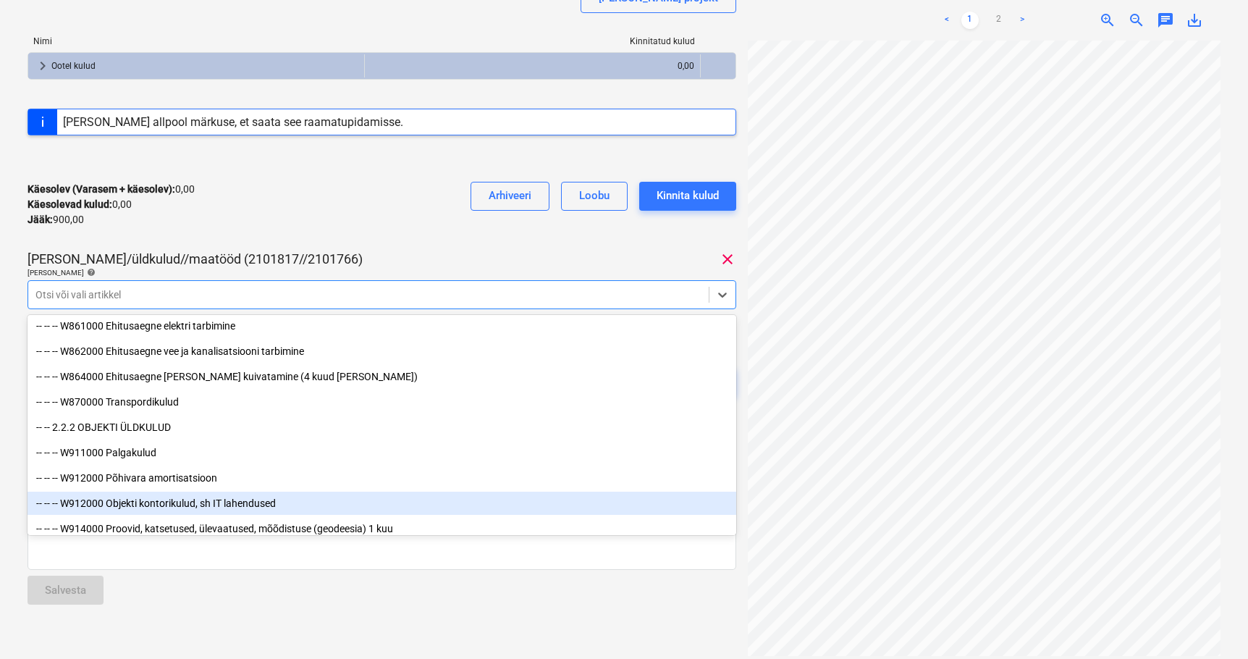
click at [198, 504] on div "-- -- -- W912000 Objekti kontorikulud, sh IT lahendused" at bounding box center [382, 503] width 709 height 23
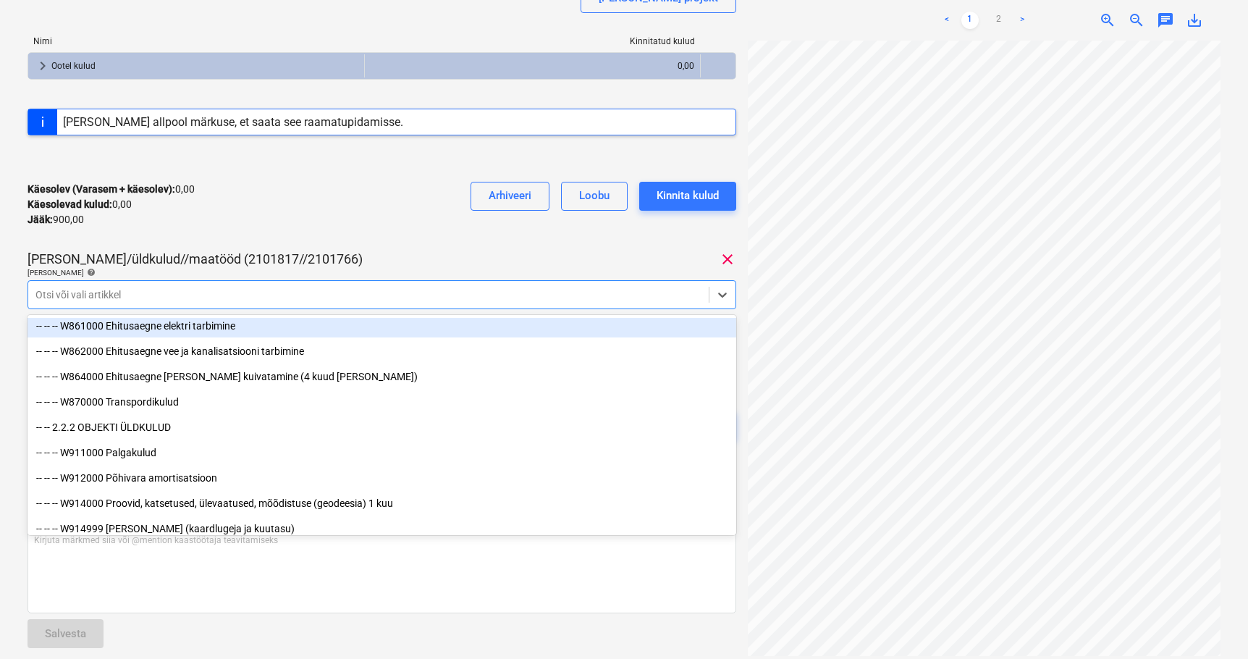
click at [423, 245] on div "Planyard OU arve 2025091315867.pdf Koondarve kogusumma 900,00 Alltöövõtja Plany…" at bounding box center [382, 152] width 709 height 631
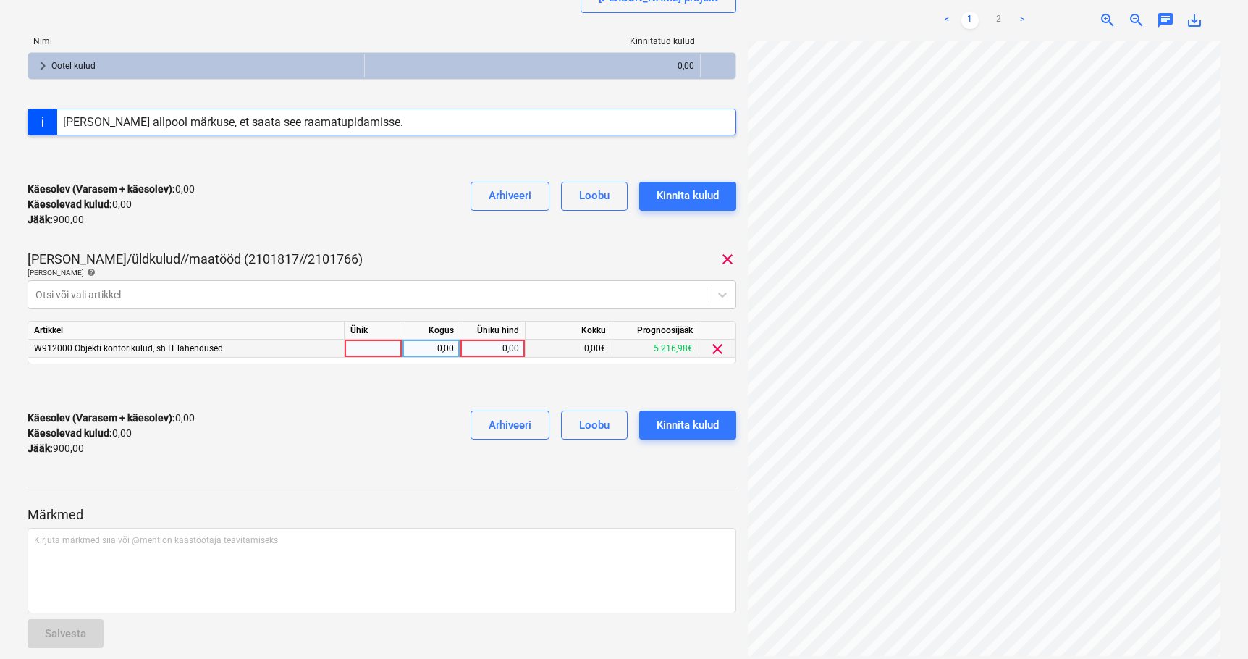
click at [382, 352] on div at bounding box center [374, 349] width 58 height 18
type input "k"
type input "kmpl"
click at [446, 350] on div "0,00" at bounding box center [431, 349] width 46 height 18
type input "2"
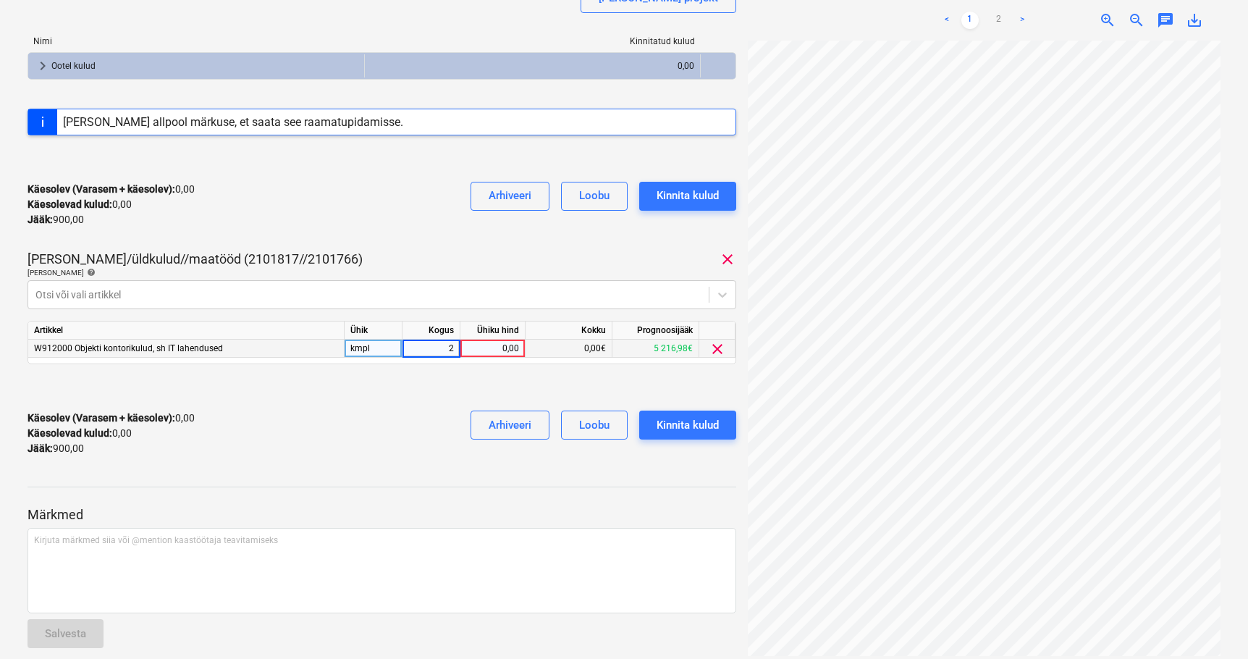
click at [499, 350] on div "0,00" at bounding box center [492, 349] width 53 height 18
type input "150"
click at [412, 409] on div "Käesolev (Varasem + käesolev) : 0,00 Käesolevad kulud : 0,00 Jääk : 900,00 Arhi…" at bounding box center [382, 433] width 709 height 69
click at [694, 422] on div "Kinnita kulud" at bounding box center [688, 425] width 62 height 19
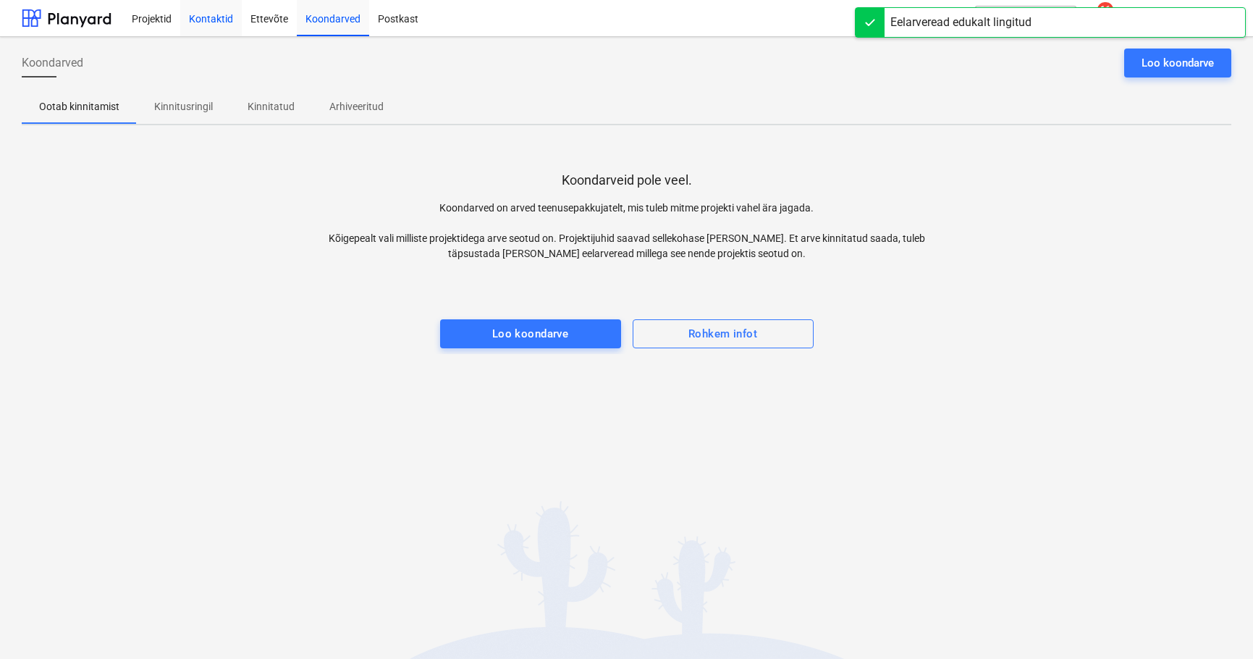
drag, startPoint x: 153, startPoint y: 14, endPoint x: 216, endPoint y: 3, distance: 63.2
click at [153, 14] on div "Projektid" at bounding box center [151, 17] width 57 height 37
